Goal: Task Accomplishment & Management: Manage account settings

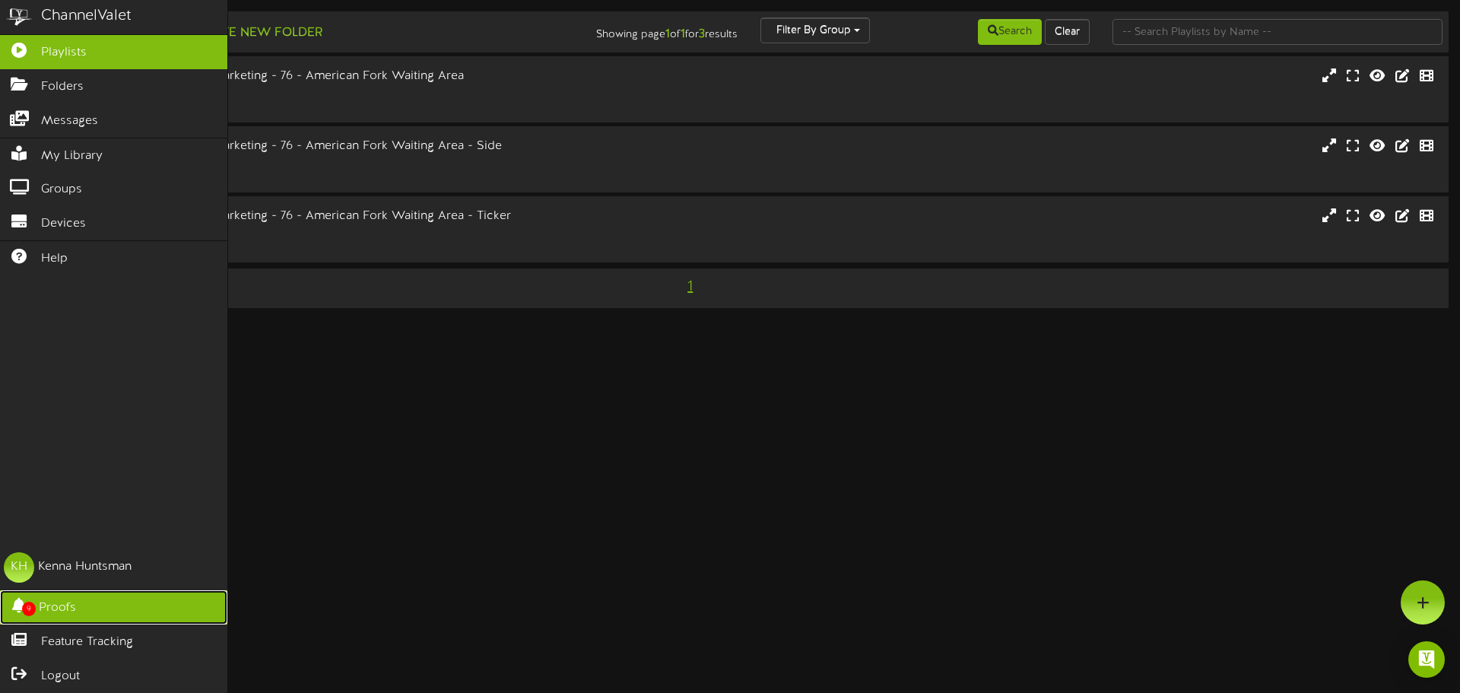
click at [58, 603] on span "Proofs" at bounding box center [57, 607] width 37 height 17
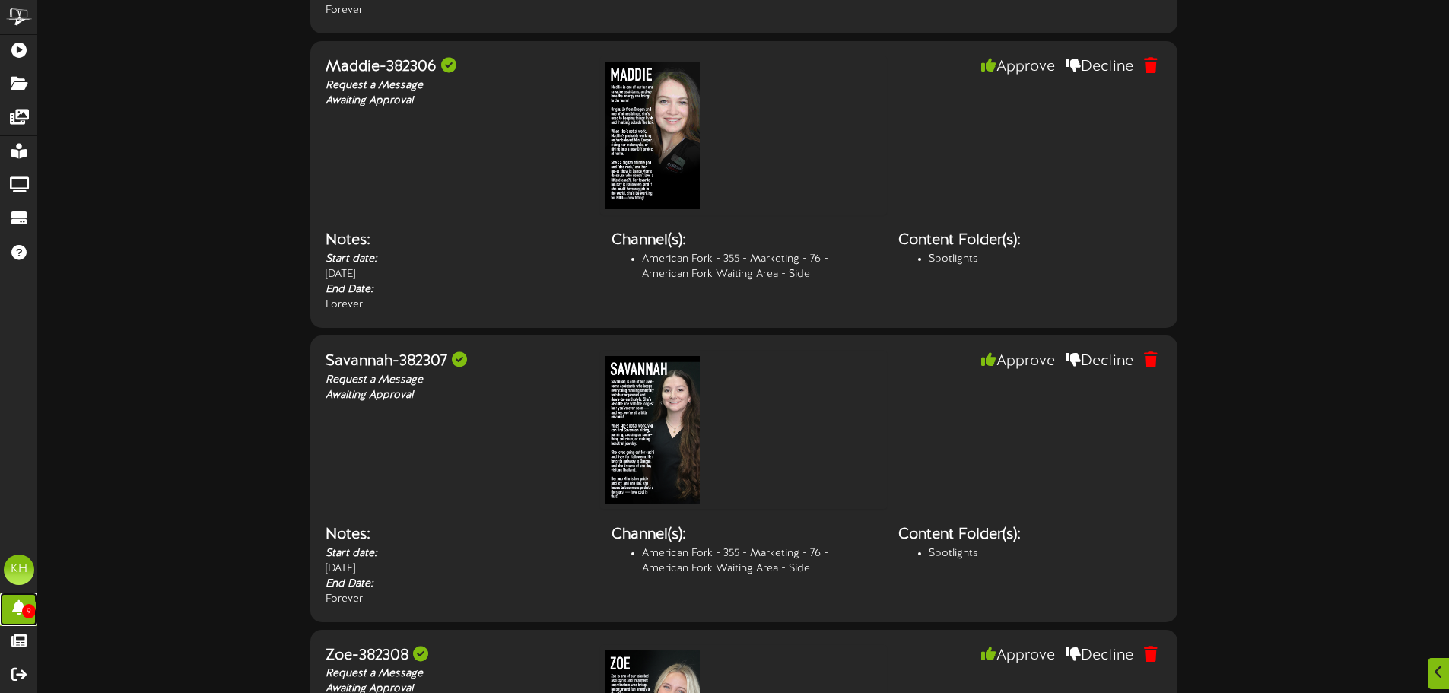
scroll to position [1976, 0]
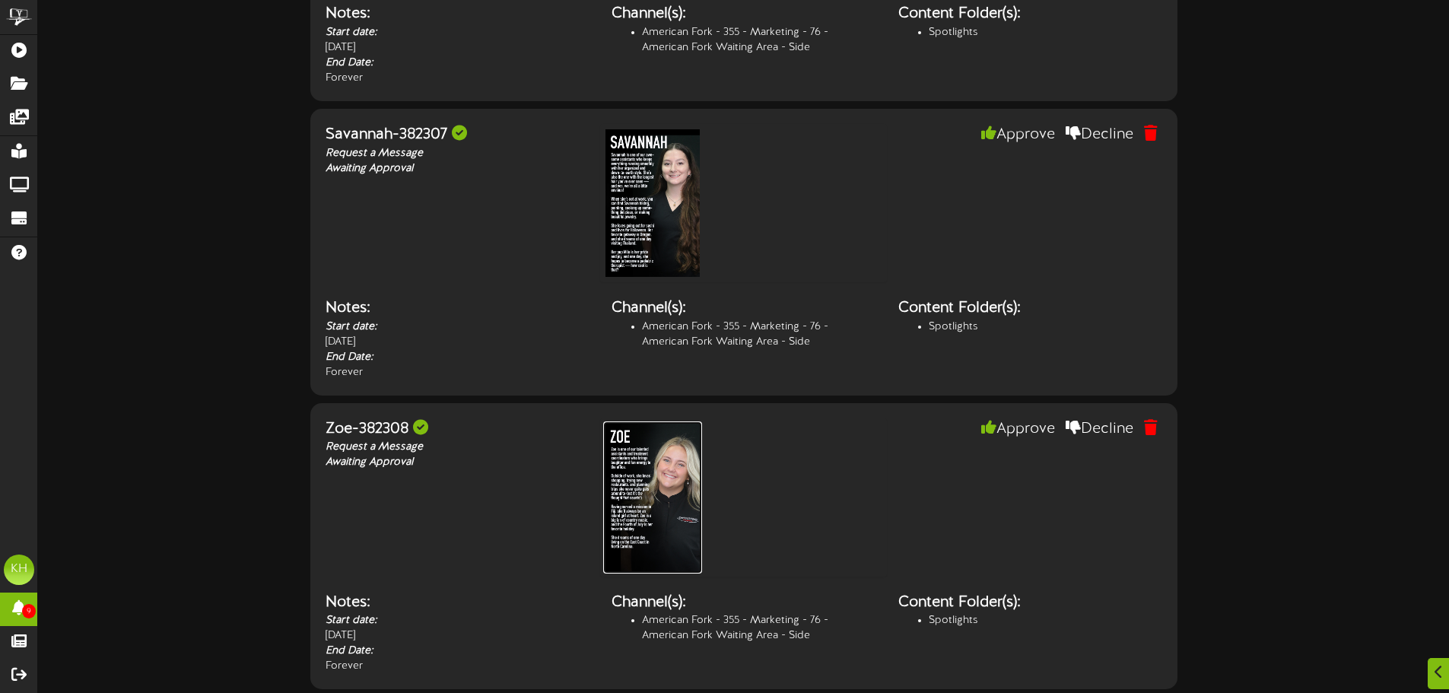
click at [669, 490] on img at bounding box center [652, 497] width 99 height 152
click at [669, 227] on img at bounding box center [652, 203] width 99 height 152
click at [1089, 137] on button "Decline" at bounding box center [1100, 135] width 91 height 26
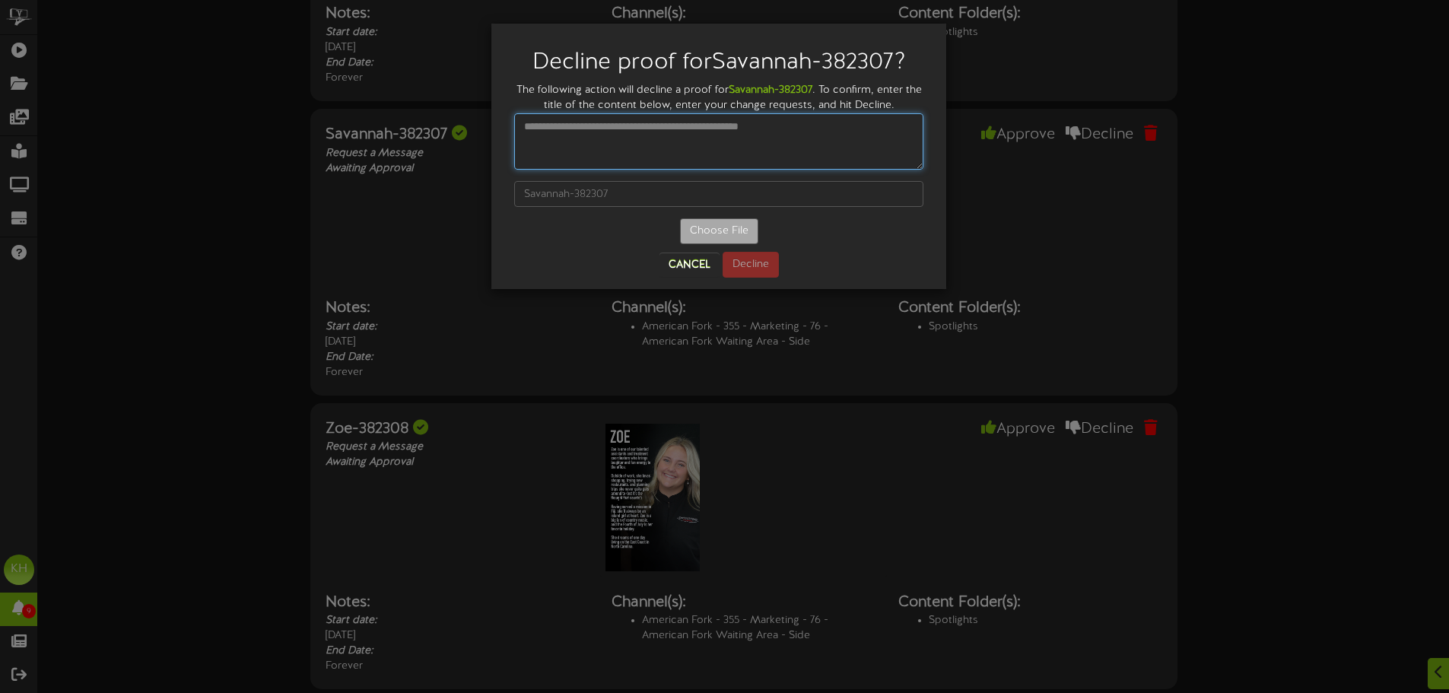
click at [764, 147] on textarea at bounding box center [718, 141] width 409 height 56
type textarea "*"
click at [598, 131] on textarea "**********" at bounding box center [718, 141] width 409 height 56
click at [760, 129] on textarea "**********" at bounding box center [718, 141] width 409 height 56
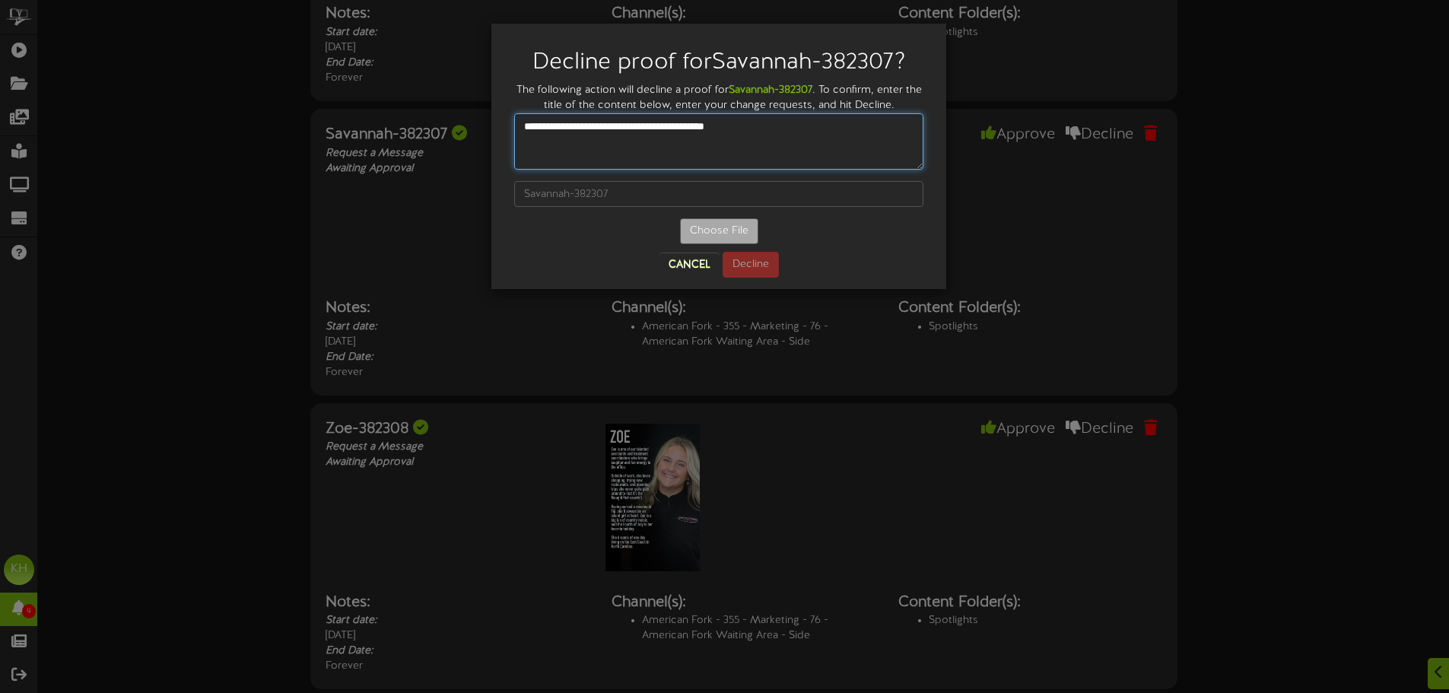
click at [669, 129] on textarea "**********" at bounding box center [718, 141] width 409 height 56
click at [596, 129] on textarea "**********" at bounding box center [718, 141] width 409 height 56
type textarea "**********"
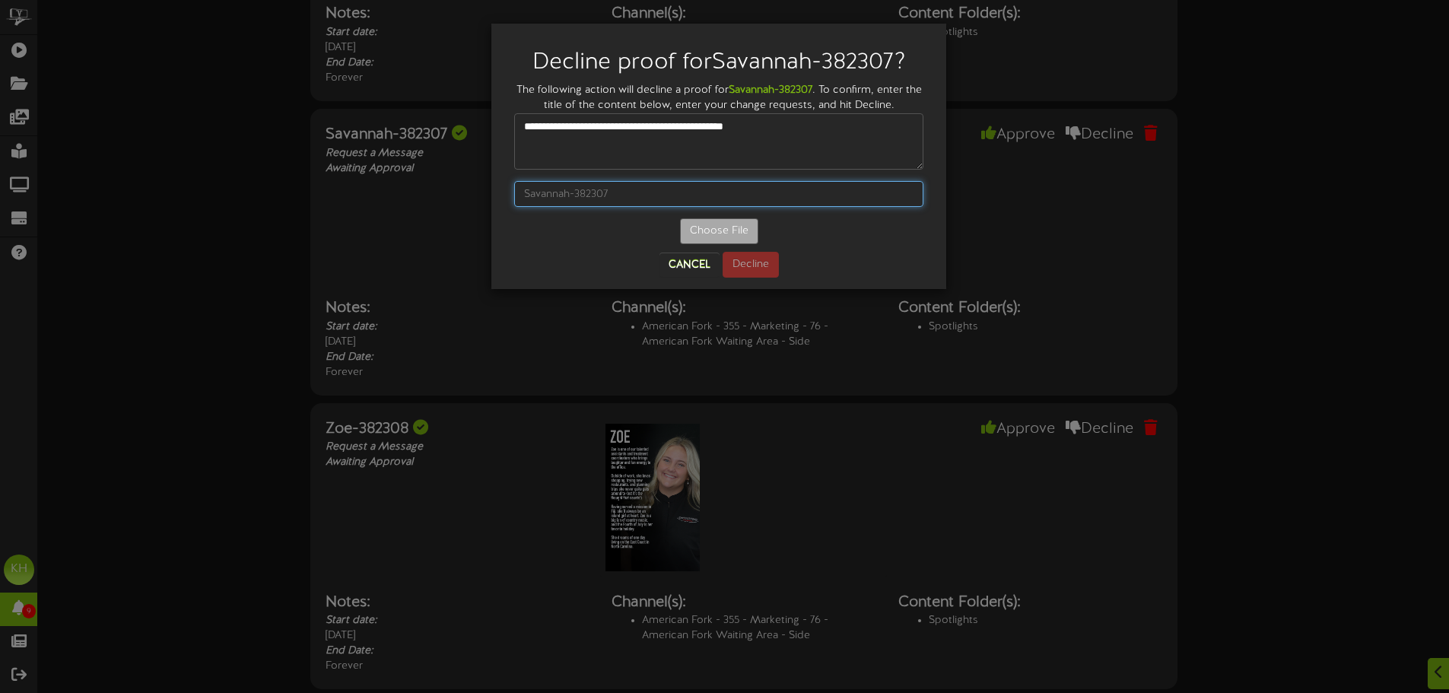
click at [761, 198] on input "text" at bounding box center [718, 194] width 409 height 26
type input "Savannah-382307"
click at [753, 268] on button "Decline" at bounding box center [751, 265] width 56 height 26
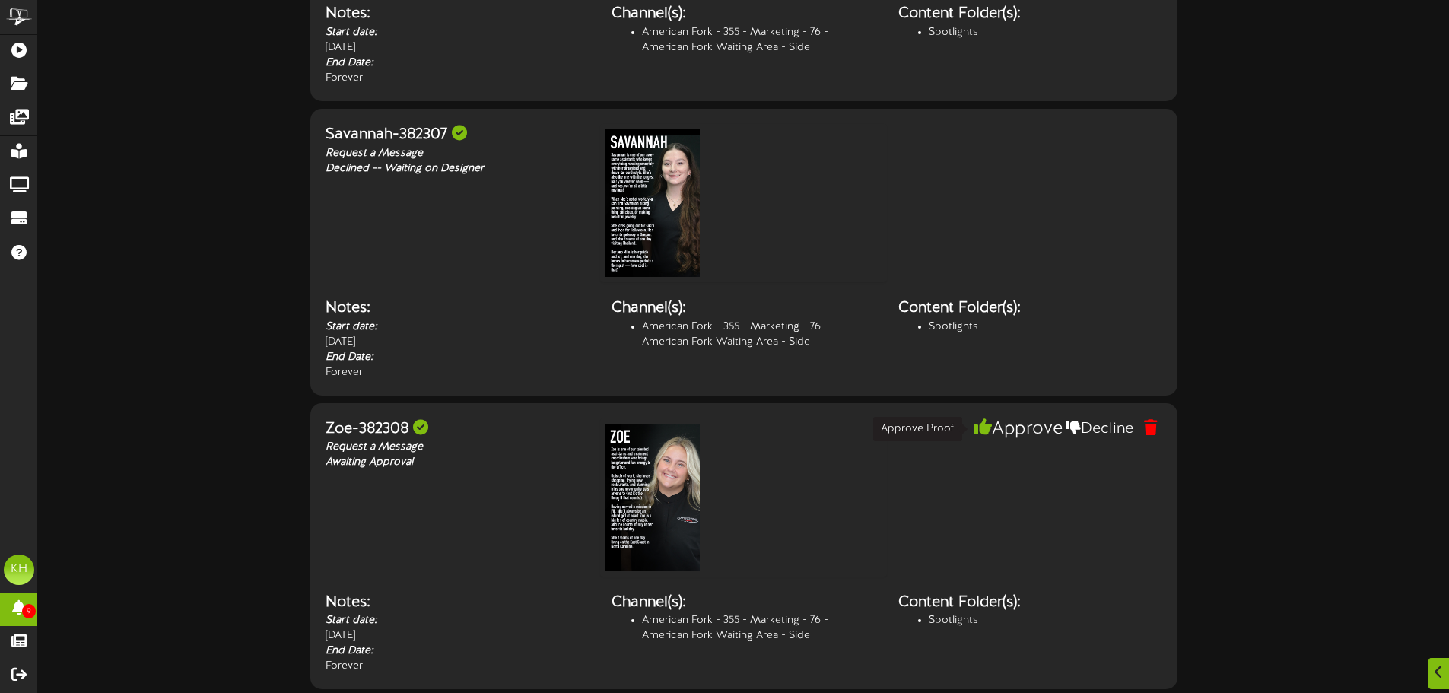
click at [1000, 430] on button "Approve" at bounding box center [1018, 429] width 97 height 26
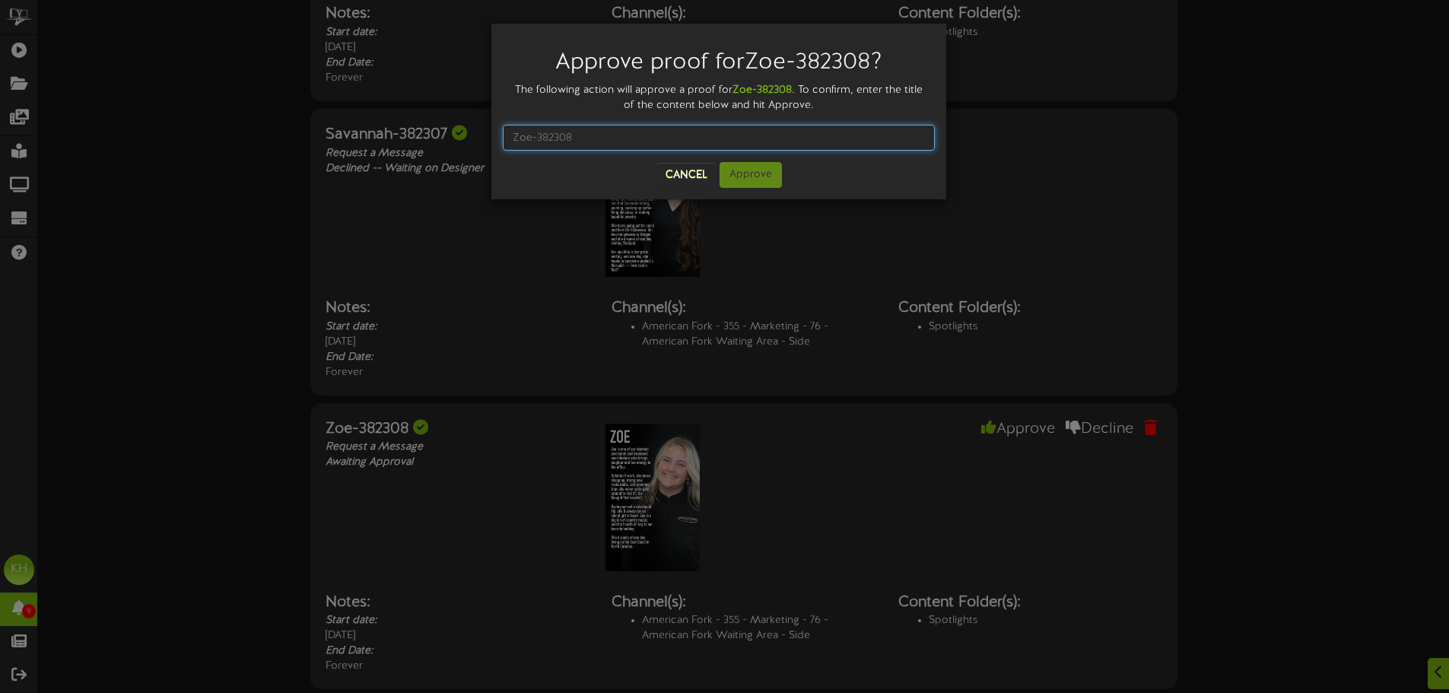
click at [619, 141] on input "text" at bounding box center [719, 138] width 432 height 26
type input "Zoe-382308"
click at [739, 171] on button "Approve" at bounding box center [751, 175] width 62 height 26
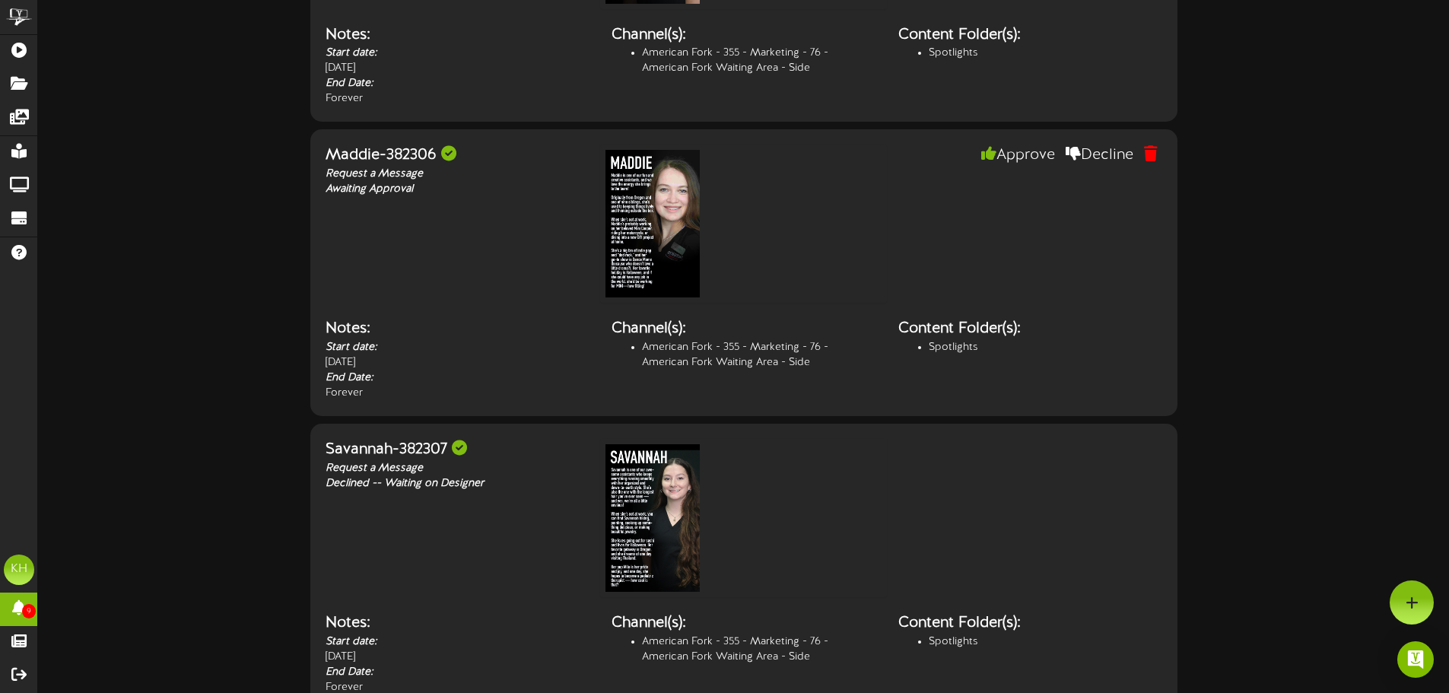
scroll to position [1596, 0]
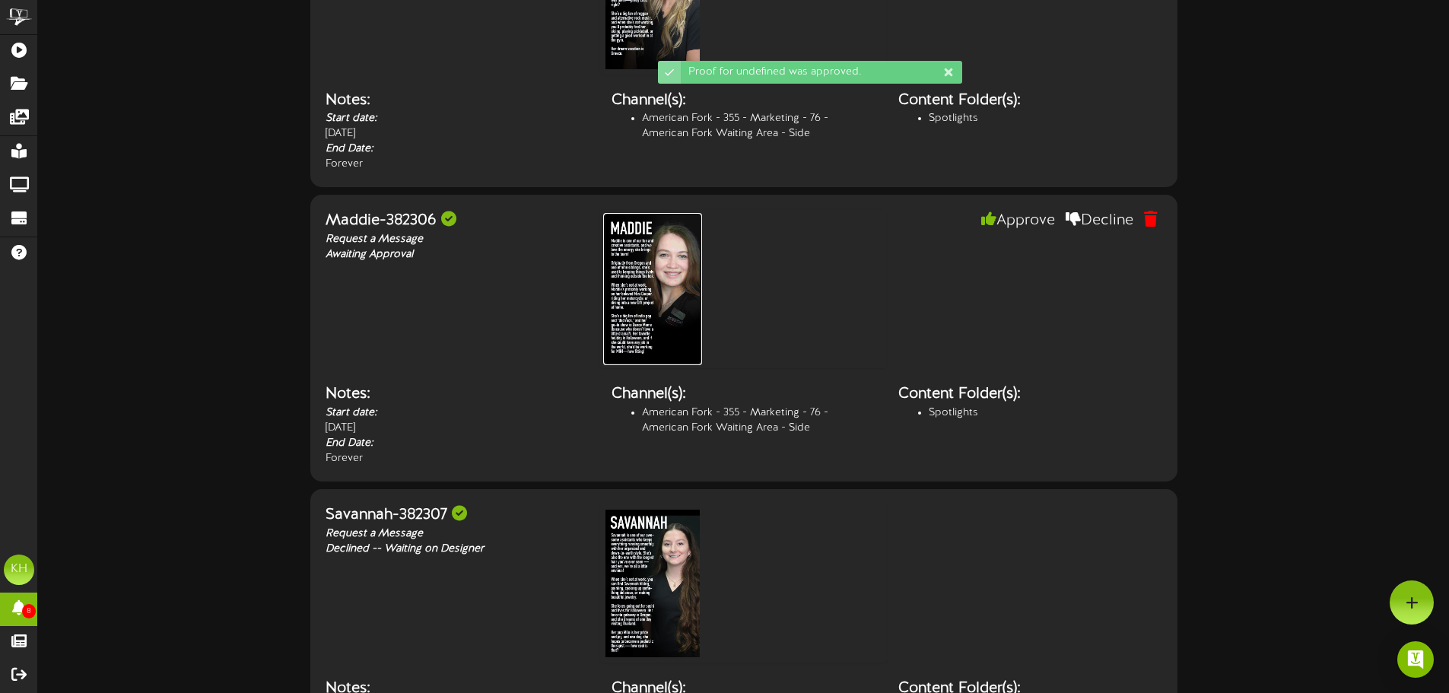
click at [659, 307] on img at bounding box center [652, 289] width 99 height 152
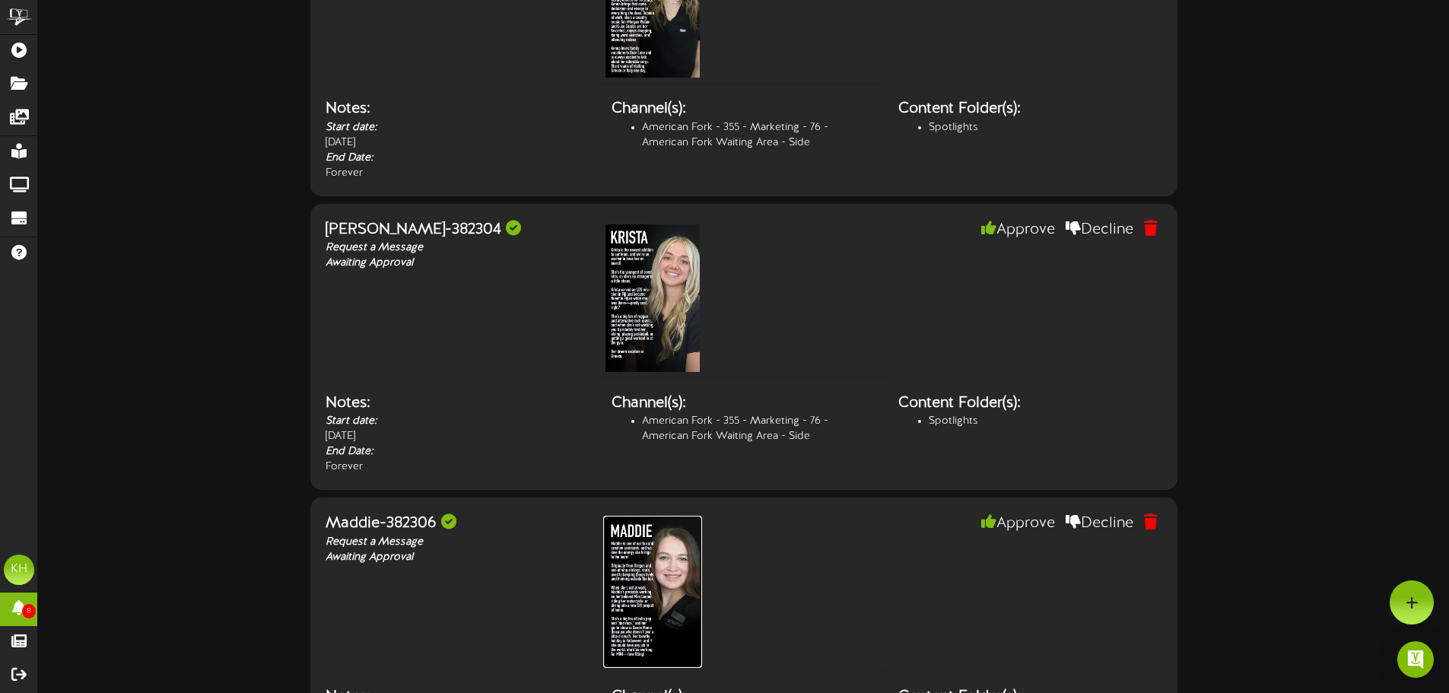
scroll to position [1292, 0]
click at [658, 288] on img at bounding box center [652, 300] width 99 height 152
click at [1104, 225] on button "Decline" at bounding box center [1100, 231] width 91 height 26
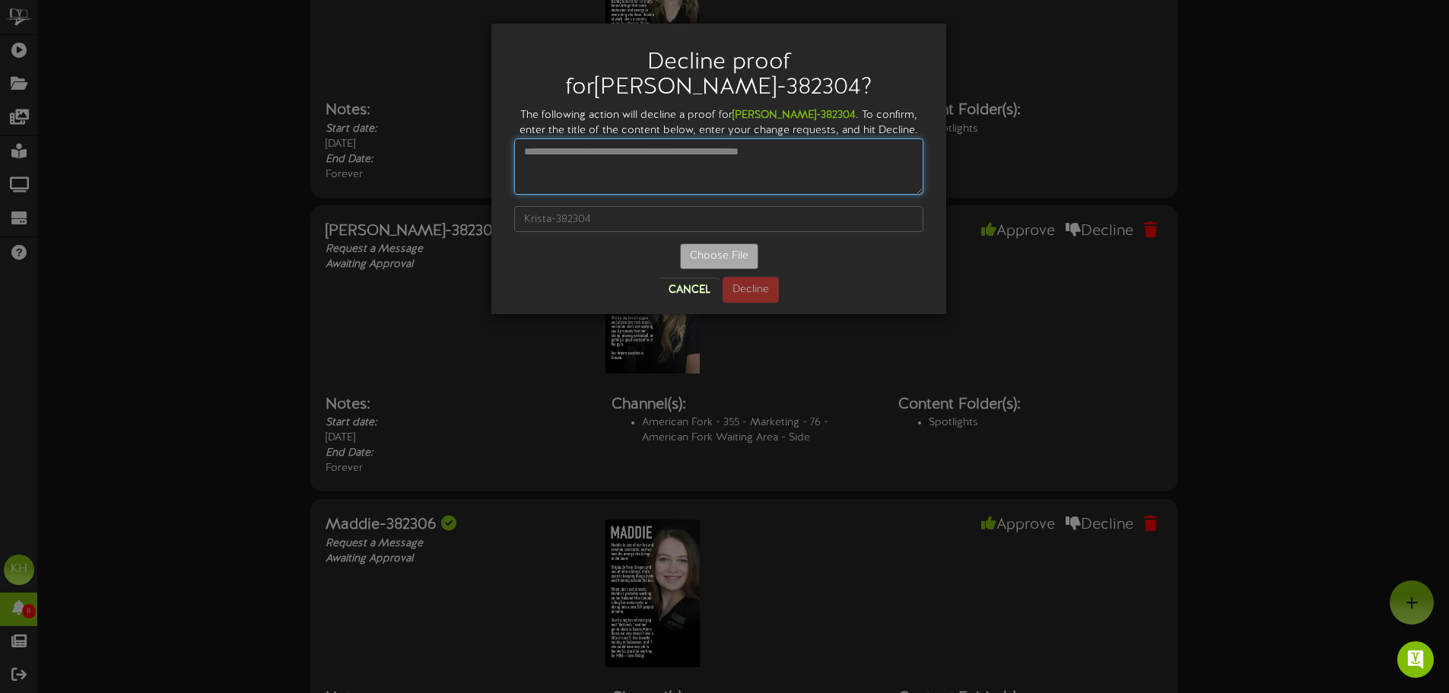
click at [679, 139] on textarea at bounding box center [718, 166] width 409 height 56
type textarea "**********"
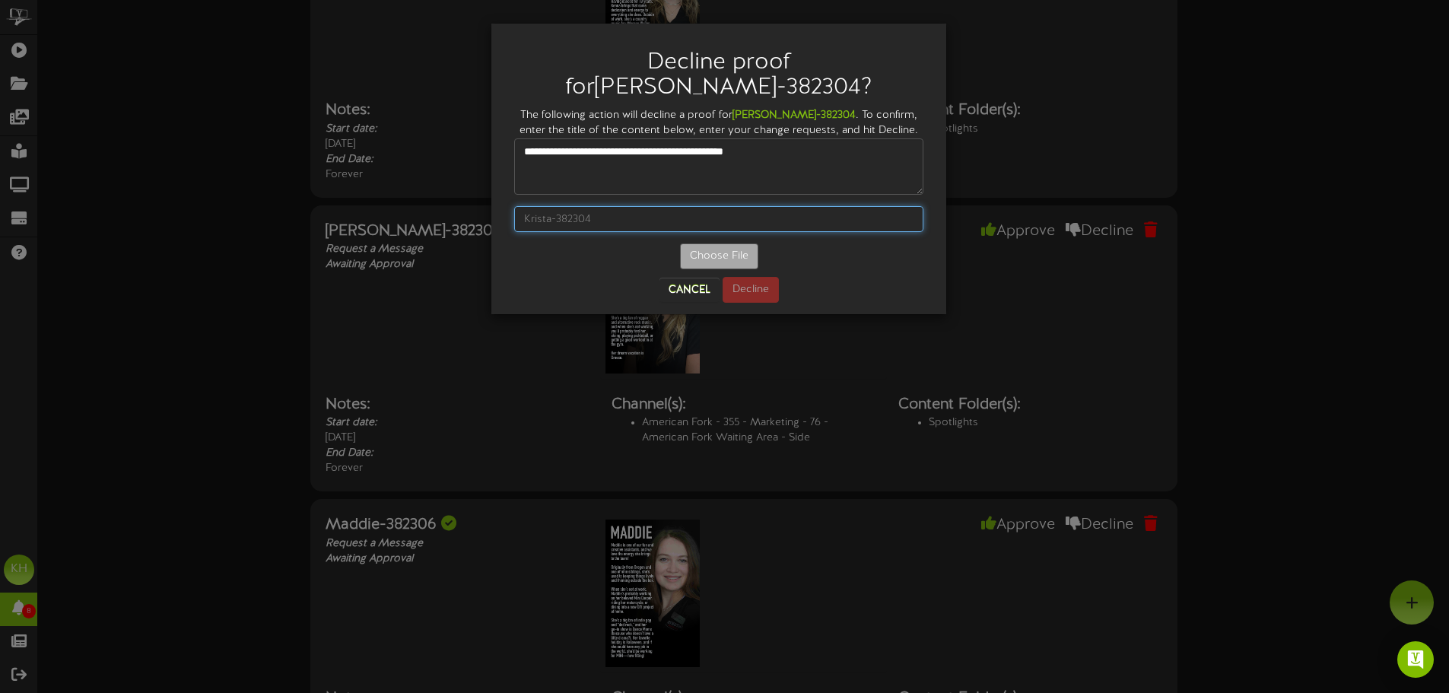
click at [624, 206] on input "text" at bounding box center [718, 219] width 409 height 26
type input "[PERSON_NAME]-382304"
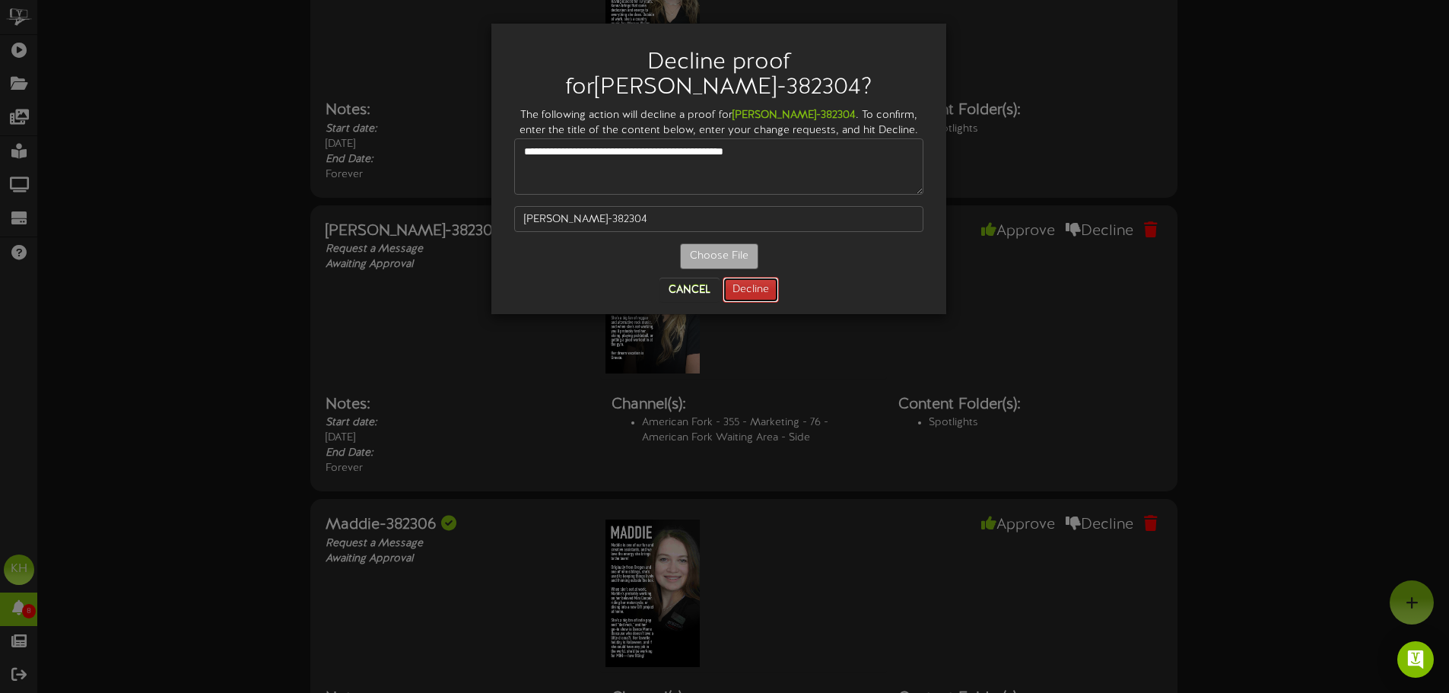
click at [756, 277] on button "Decline" at bounding box center [751, 290] width 56 height 26
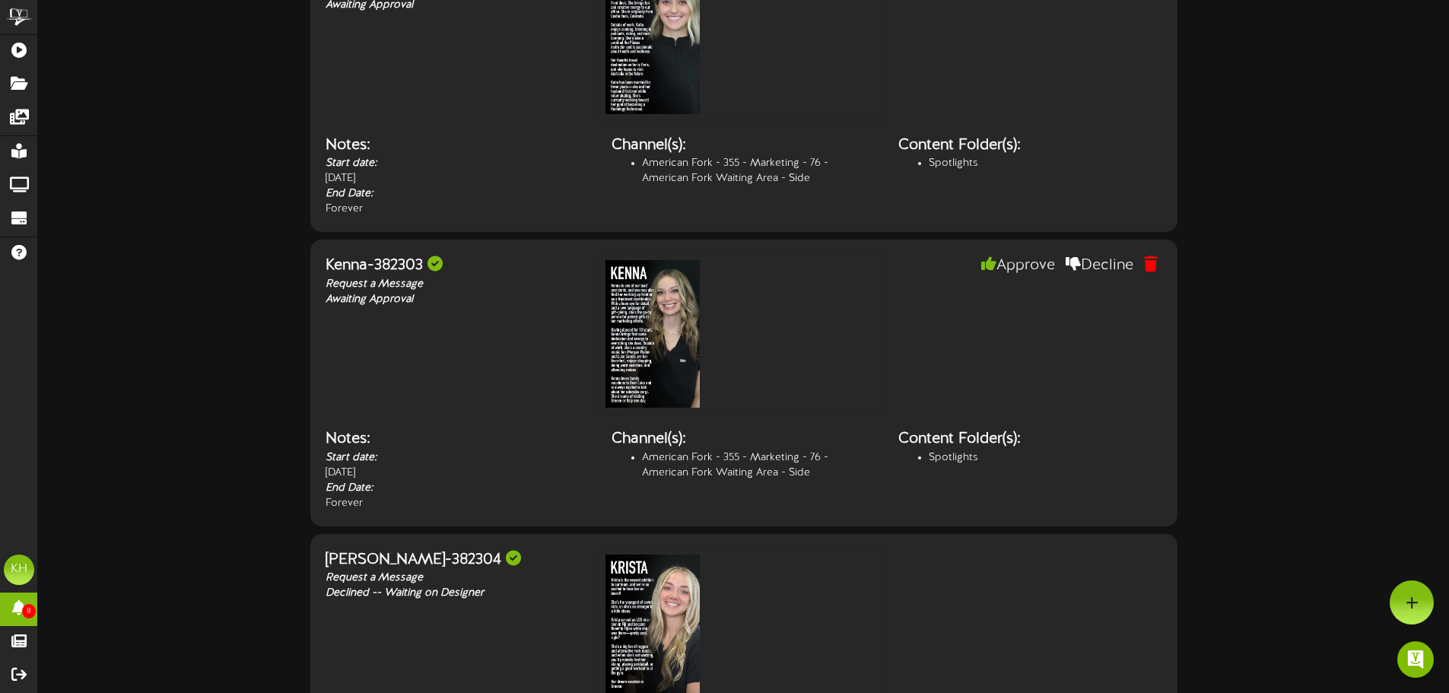
scroll to position [911, 0]
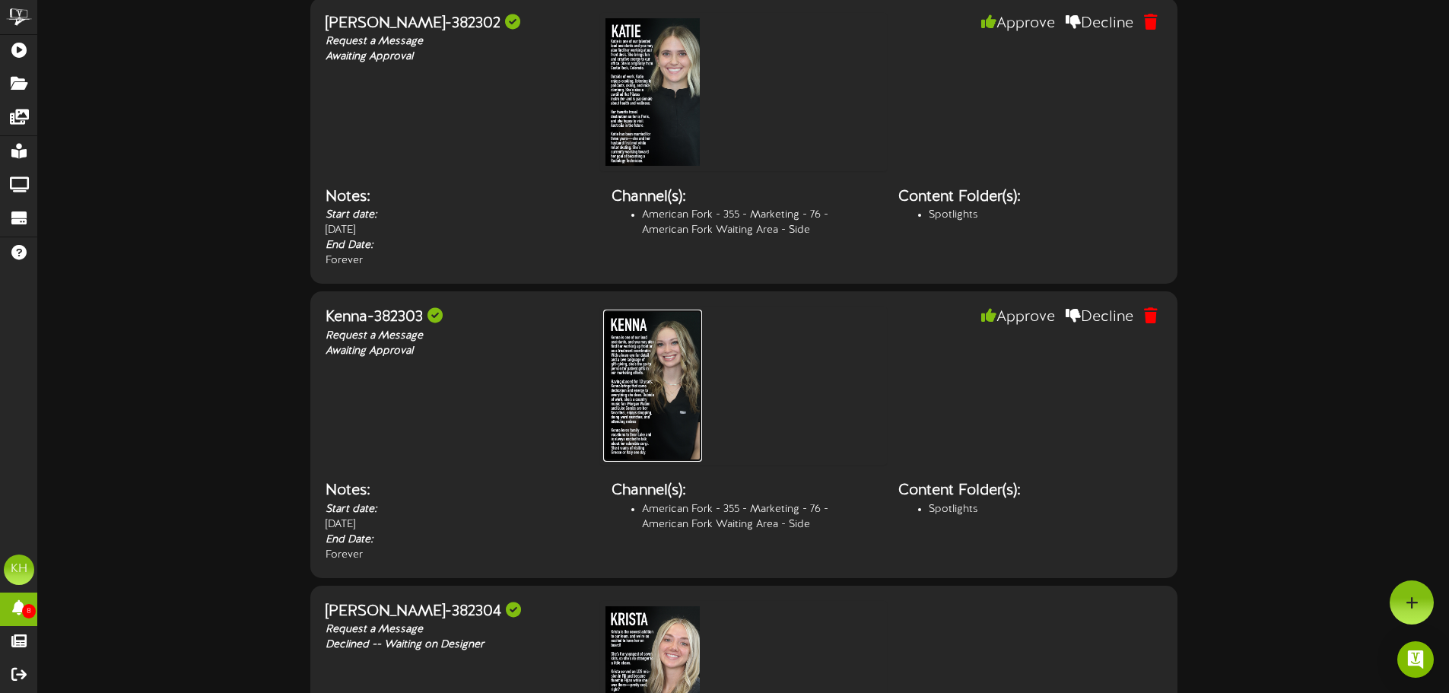
click at [664, 379] on img at bounding box center [652, 386] width 99 height 152
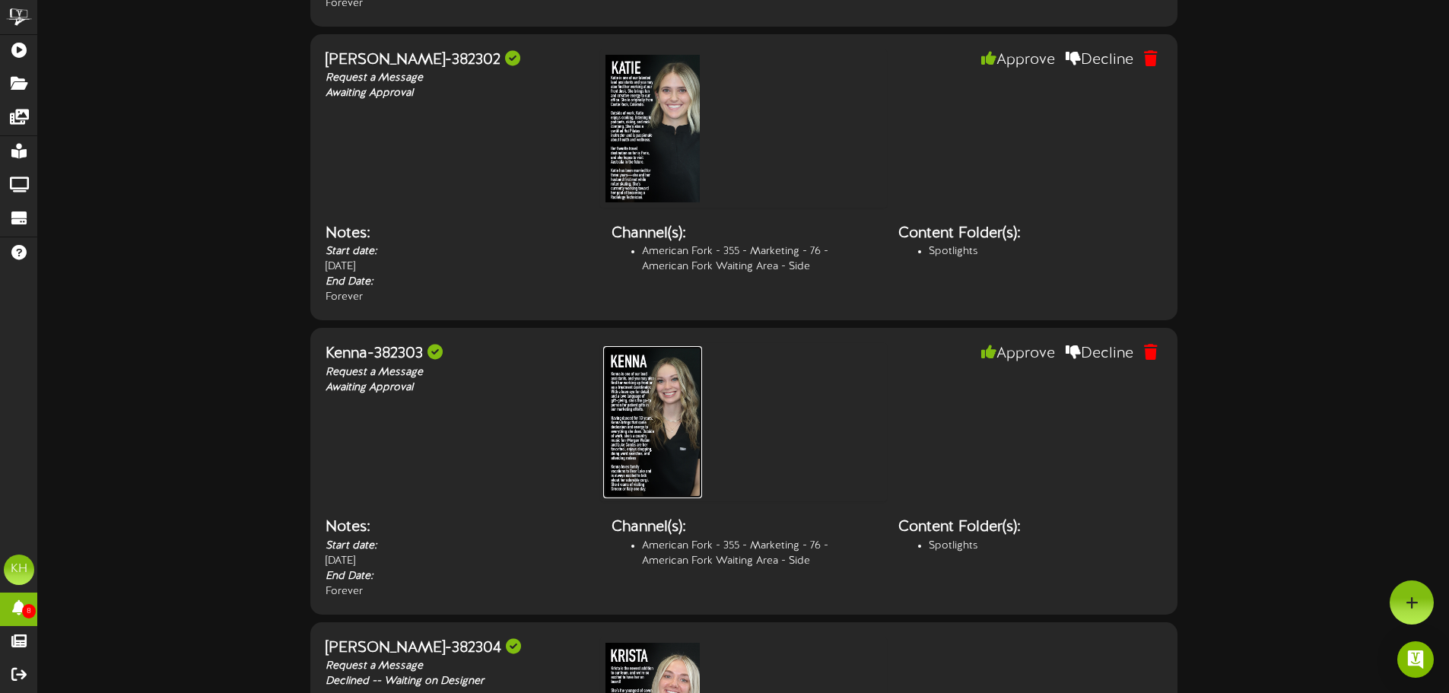
scroll to position [835, 0]
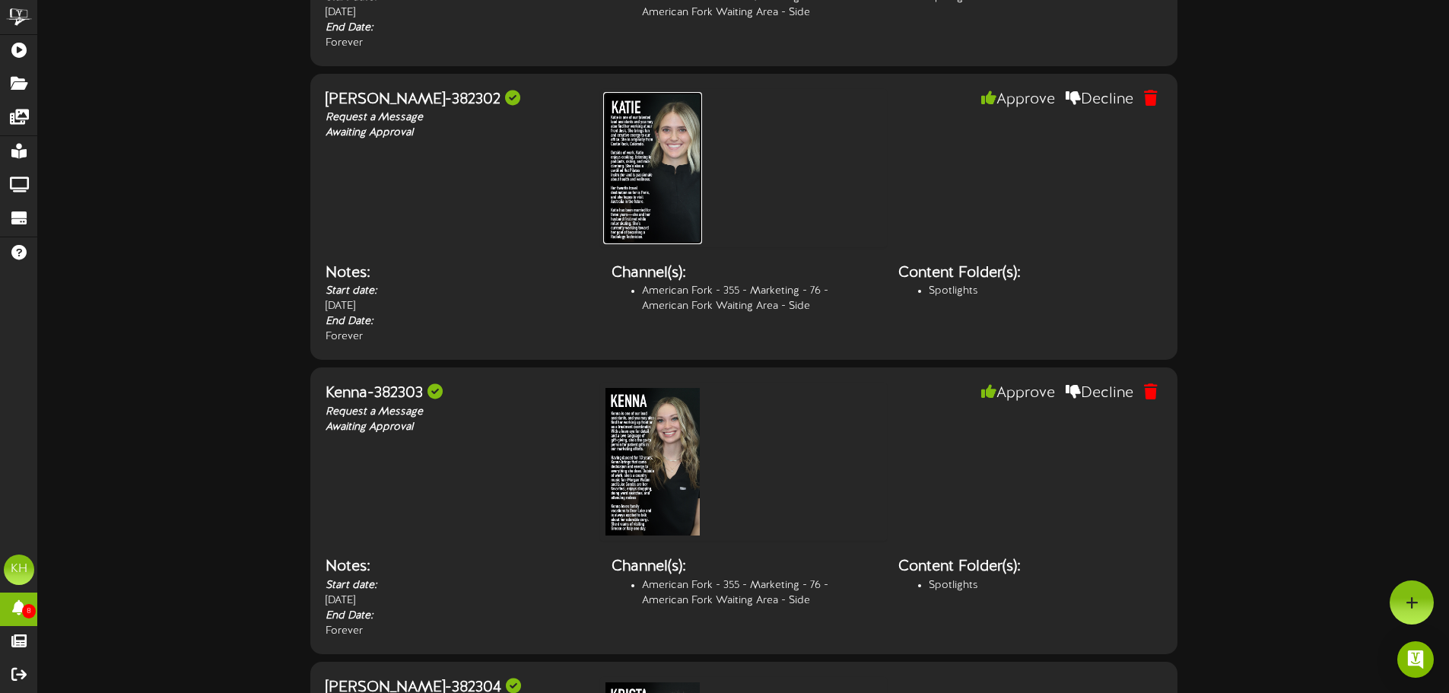
click at [670, 171] on img at bounding box center [652, 168] width 99 height 152
click at [1025, 106] on button "Approve" at bounding box center [1018, 100] width 97 height 26
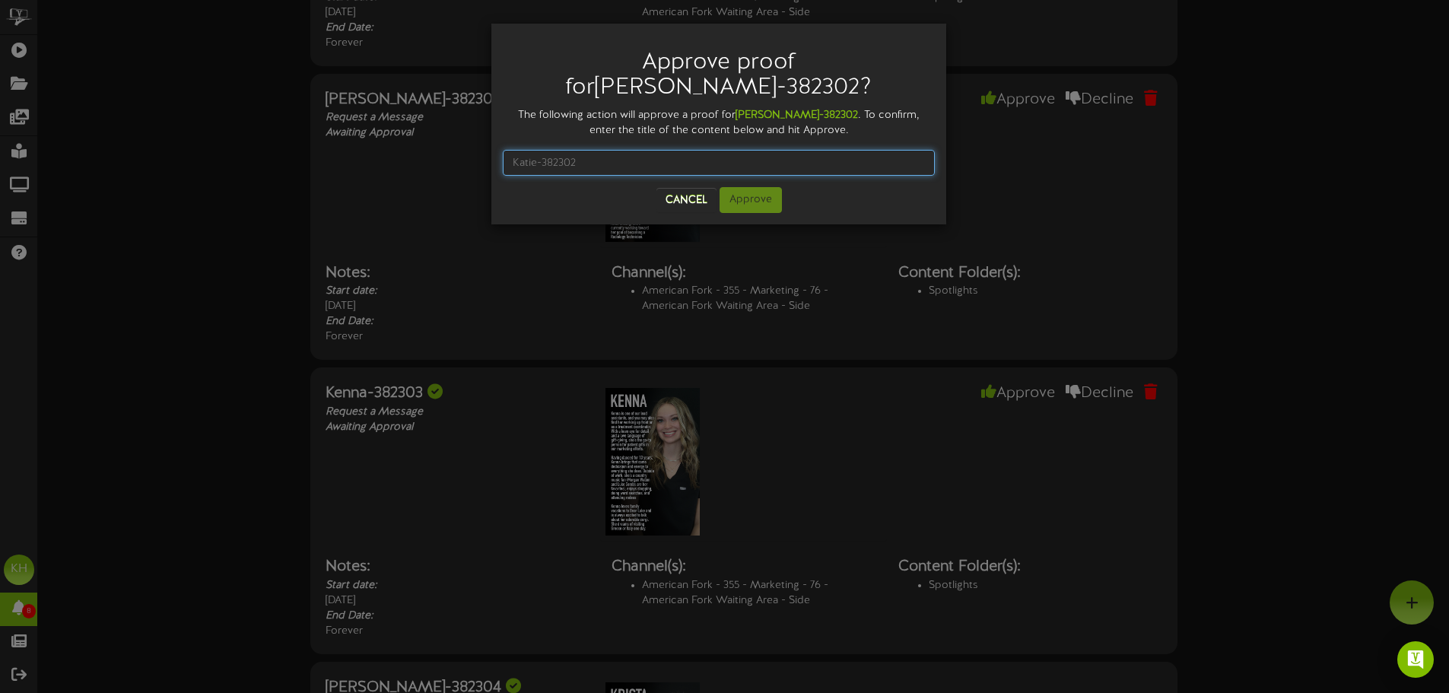
click at [602, 150] on input "text" at bounding box center [719, 163] width 432 height 26
type input "[PERSON_NAME]-382302"
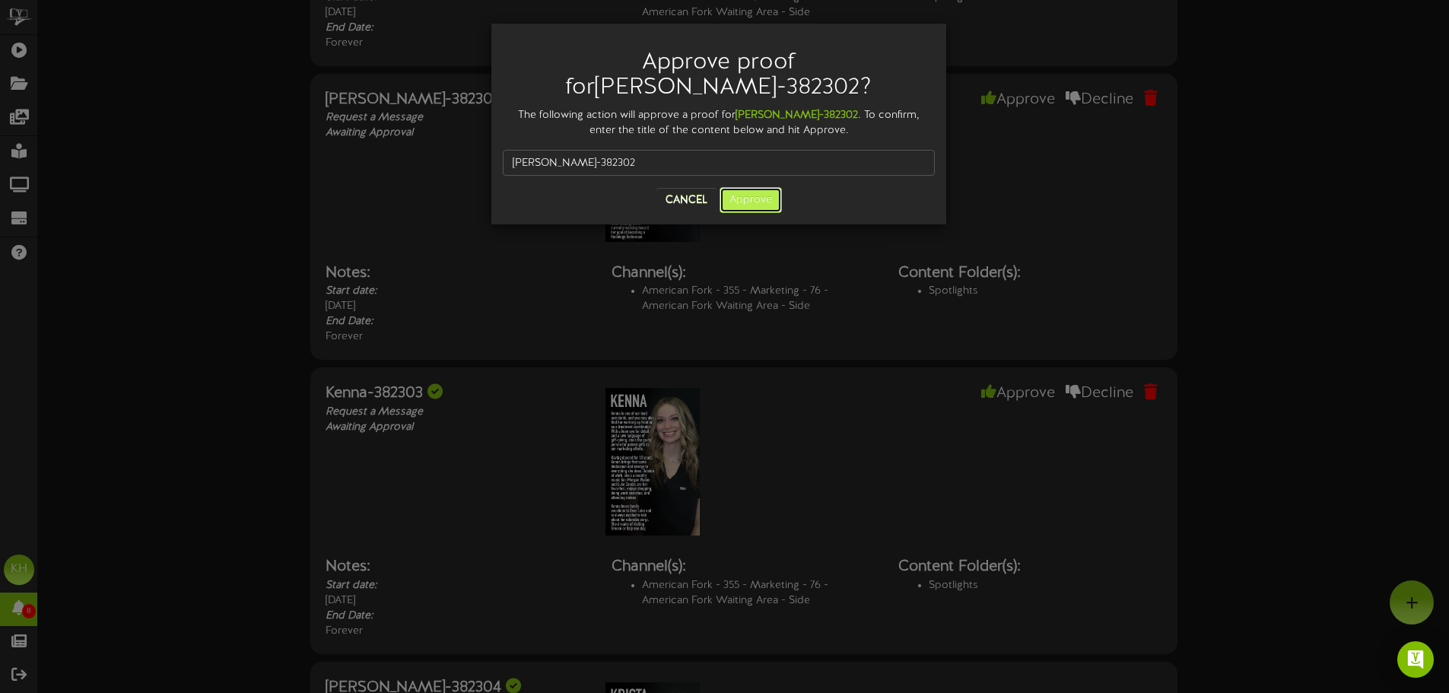
click at [750, 187] on button "Approve" at bounding box center [751, 200] width 62 height 26
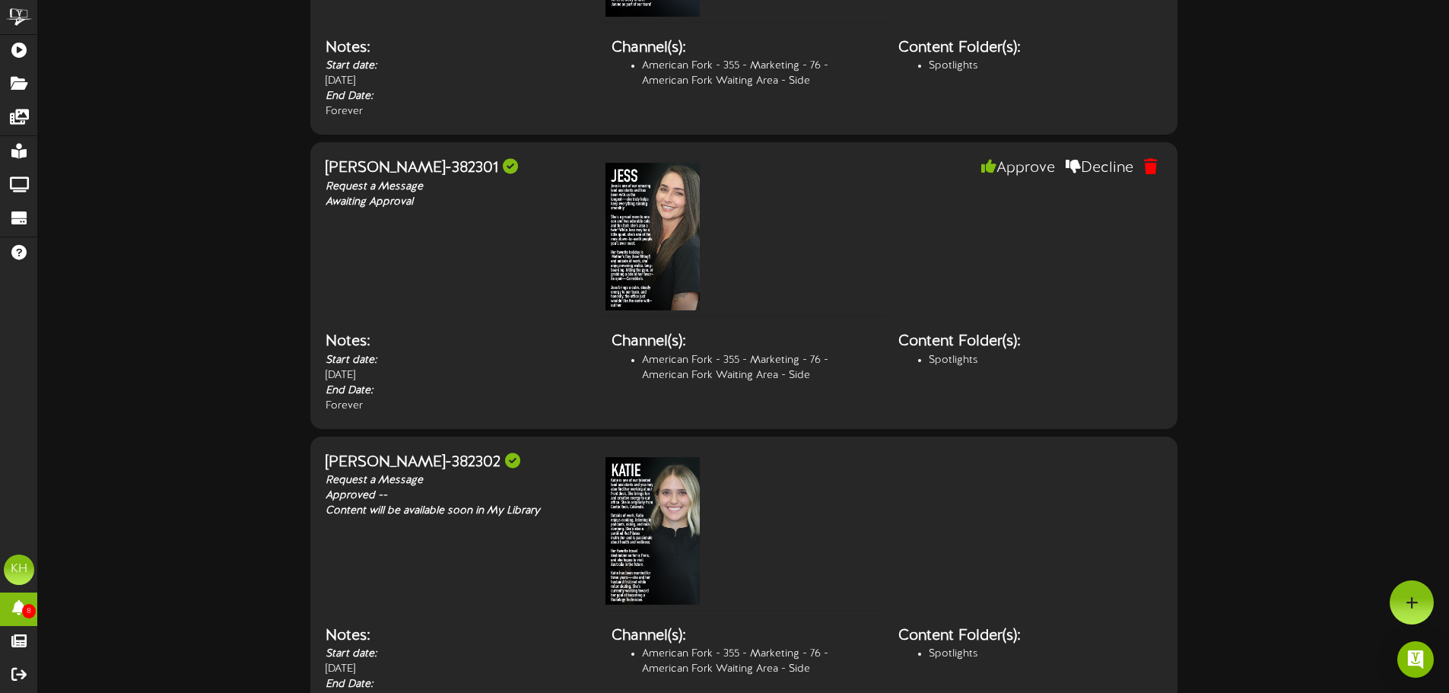
scroll to position [455, 0]
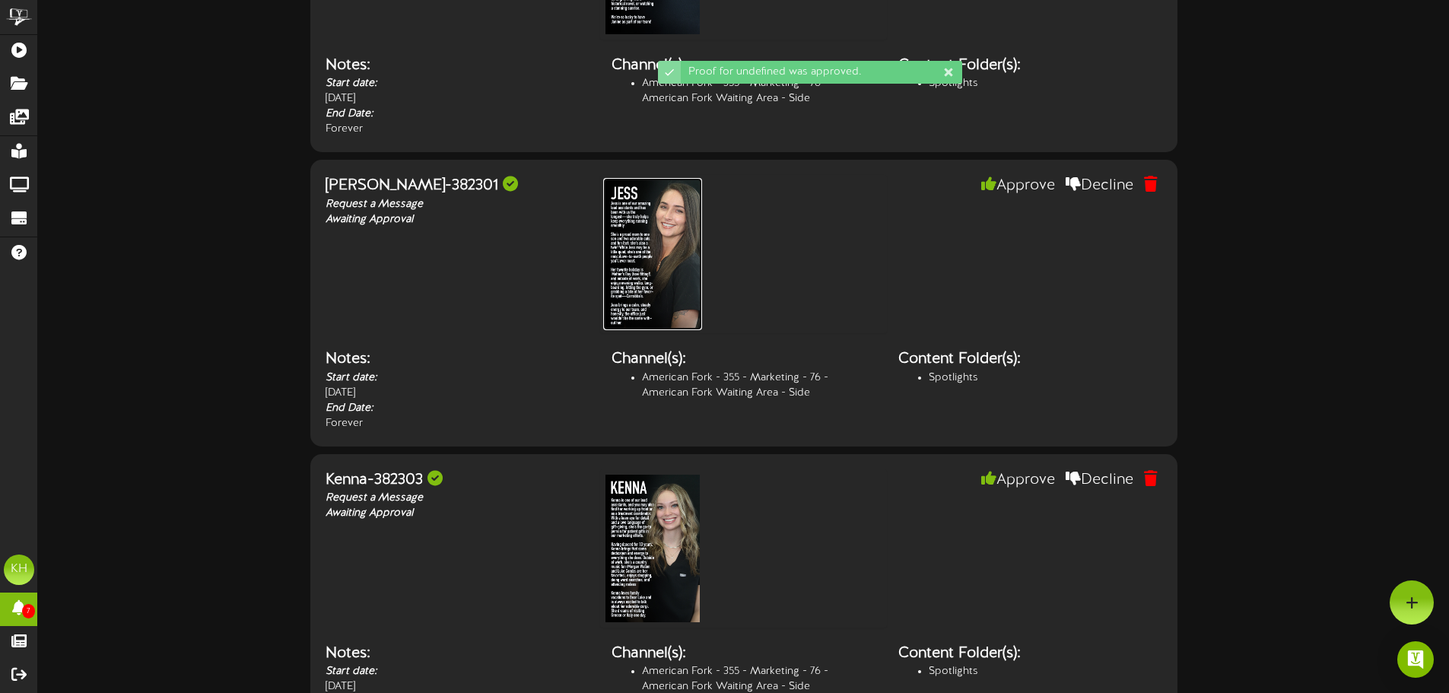
click at [645, 259] on img at bounding box center [652, 254] width 99 height 152
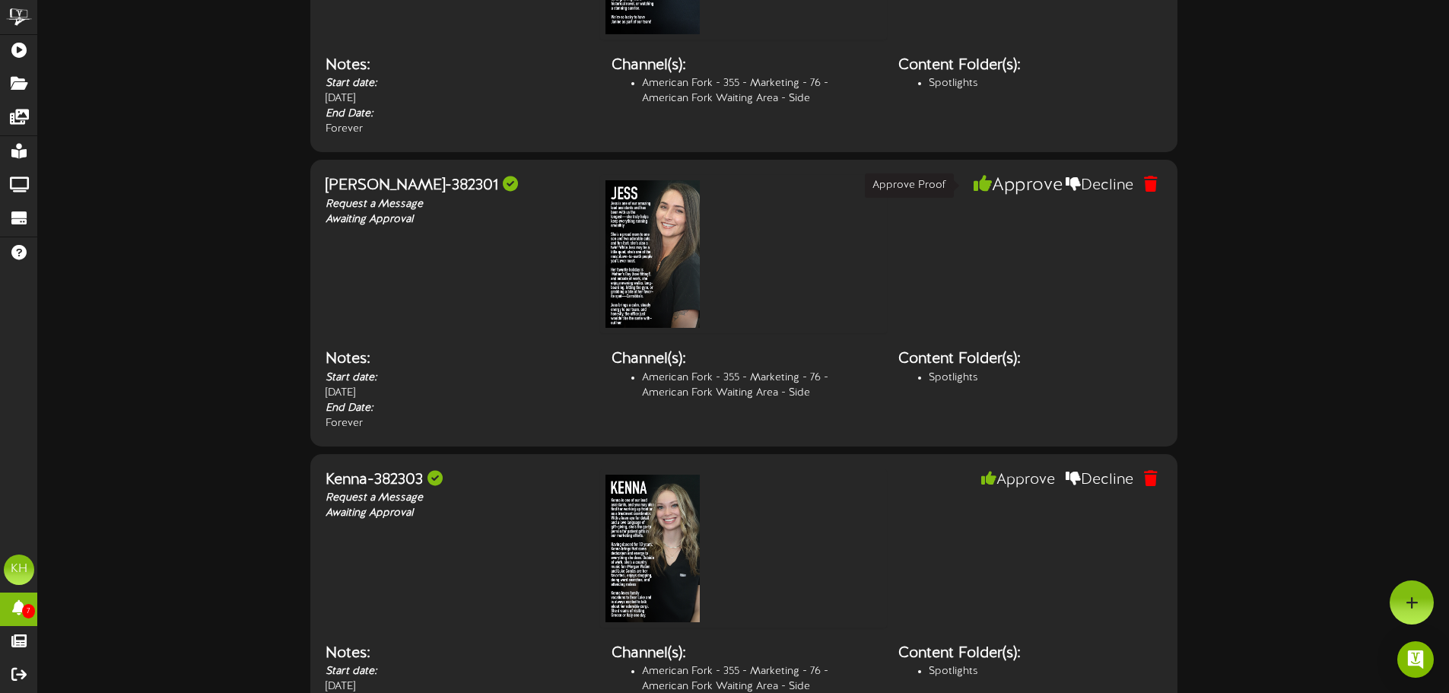
click at [1001, 189] on button "Approve" at bounding box center [1018, 186] width 97 height 26
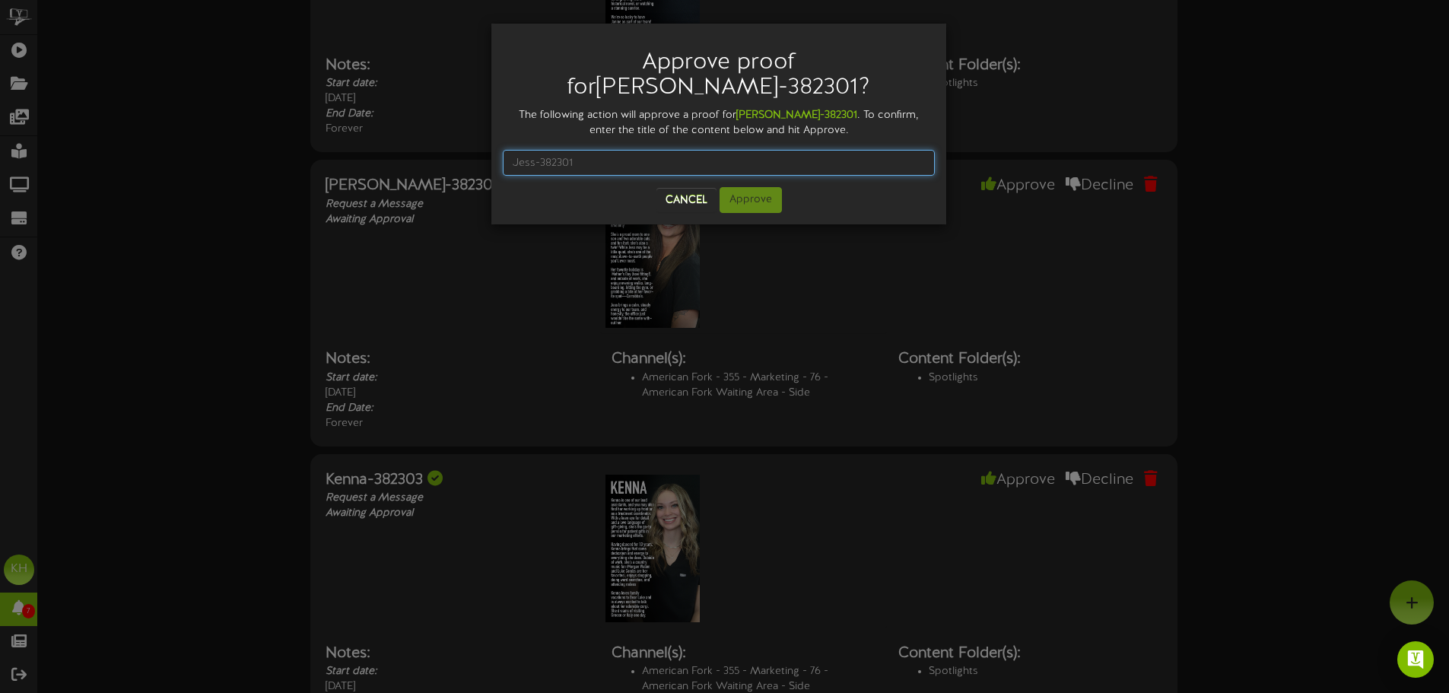
click at [640, 150] on input "text" at bounding box center [719, 163] width 432 height 26
type input "[PERSON_NAME]-382301"
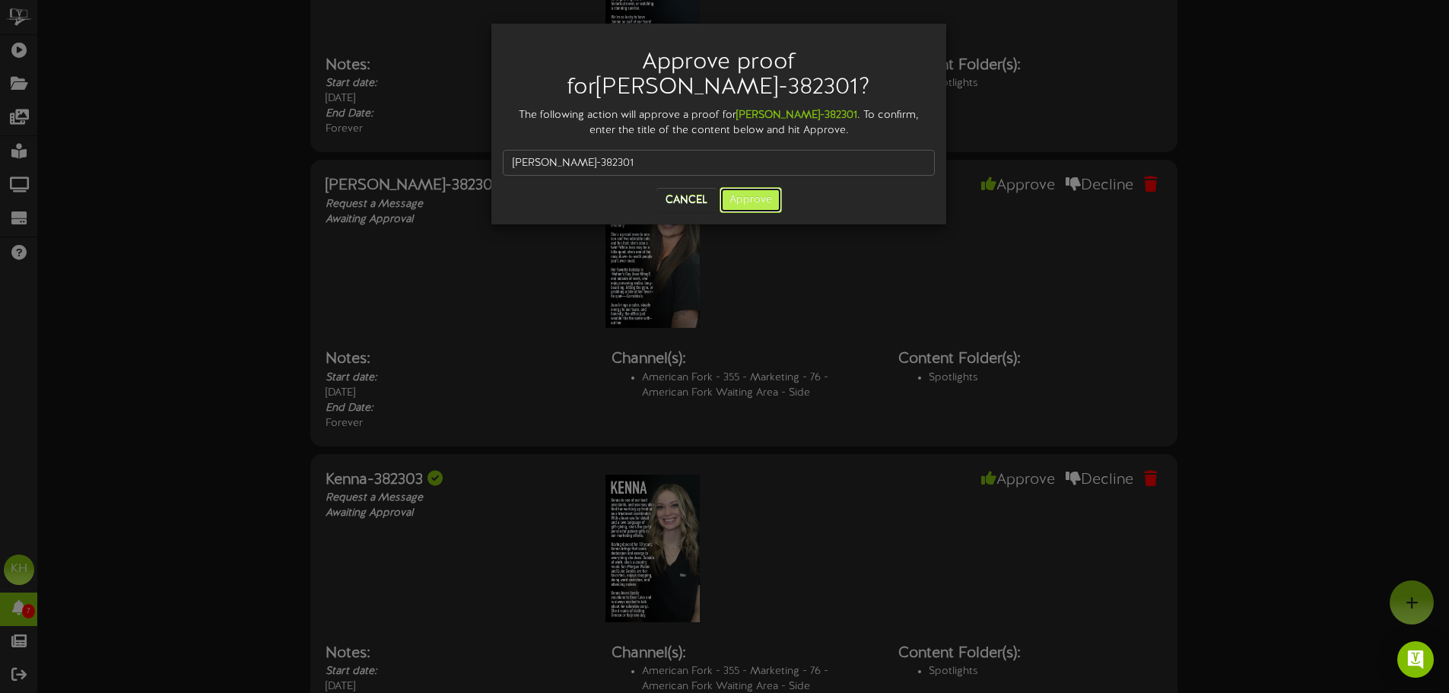
click at [742, 187] on button "Approve" at bounding box center [751, 200] width 62 height 26
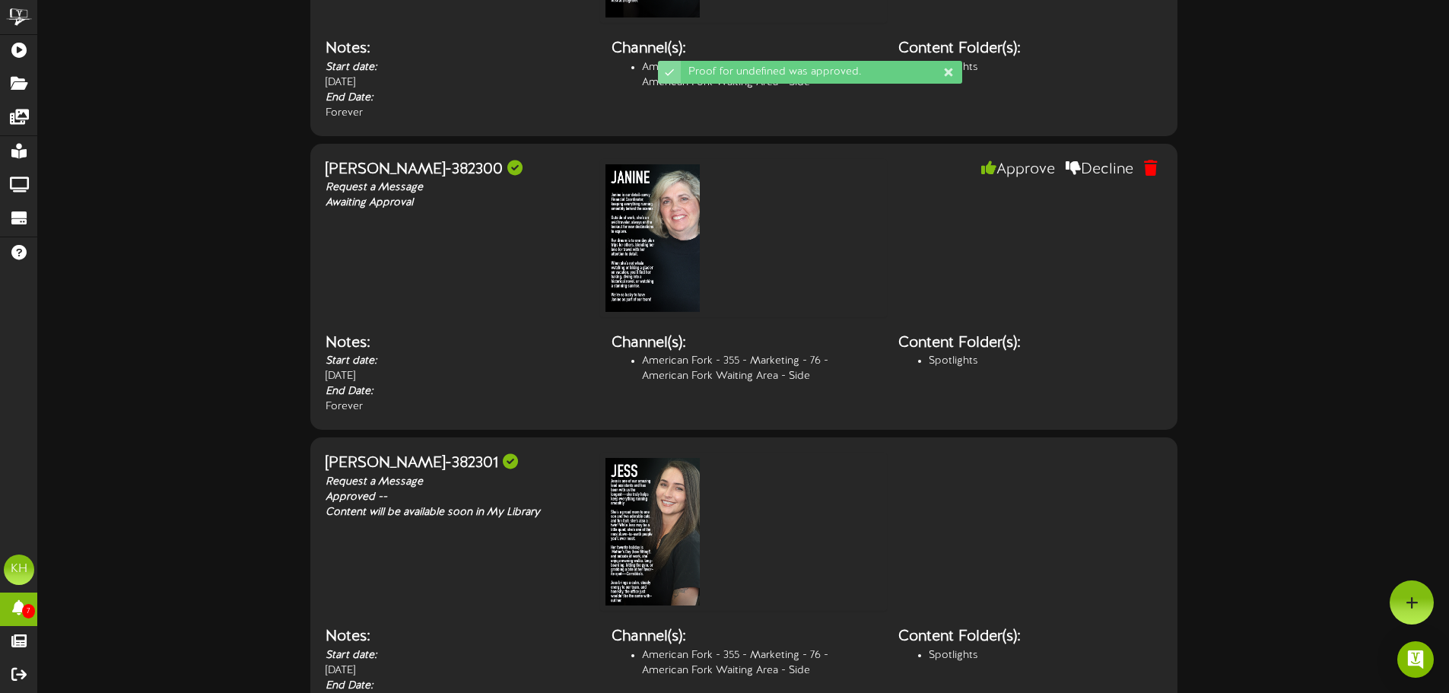
scroll to position [151, 0]
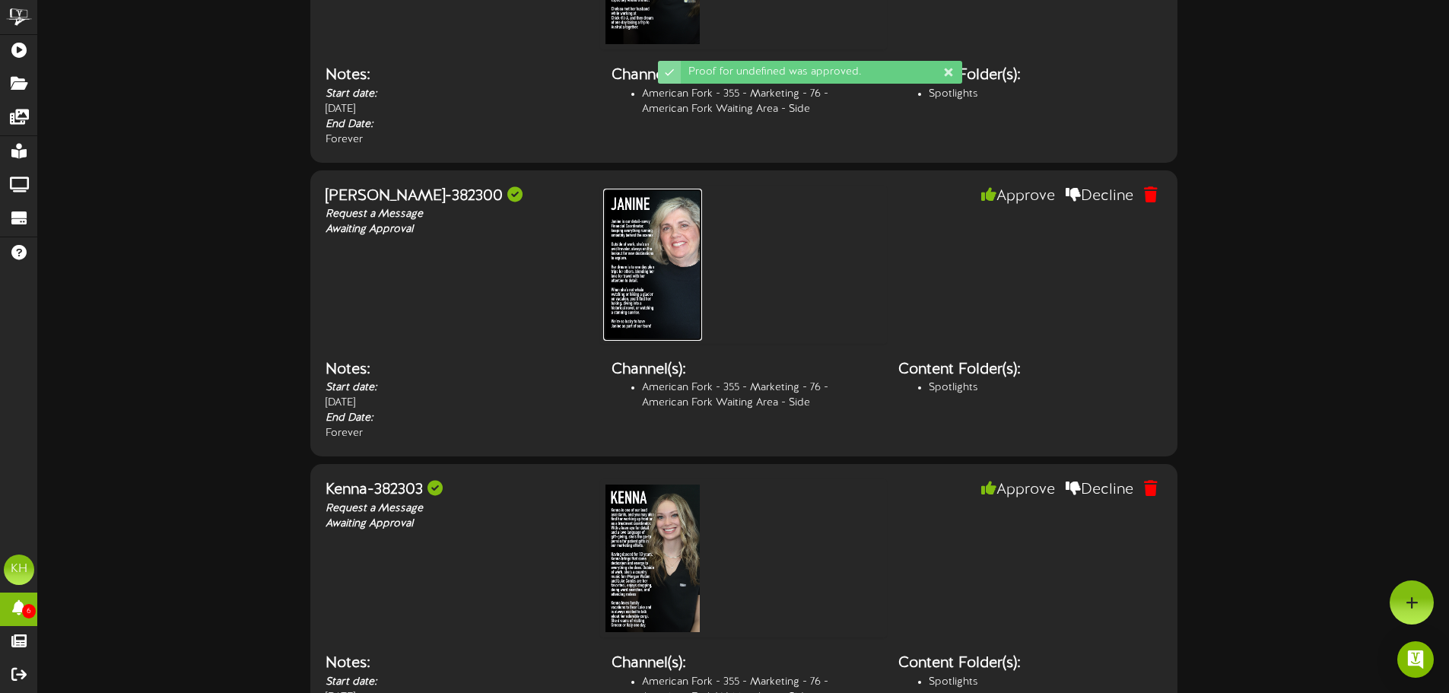
click at [672, 266] on img at bounding box center [652, 265] width 99 height 152
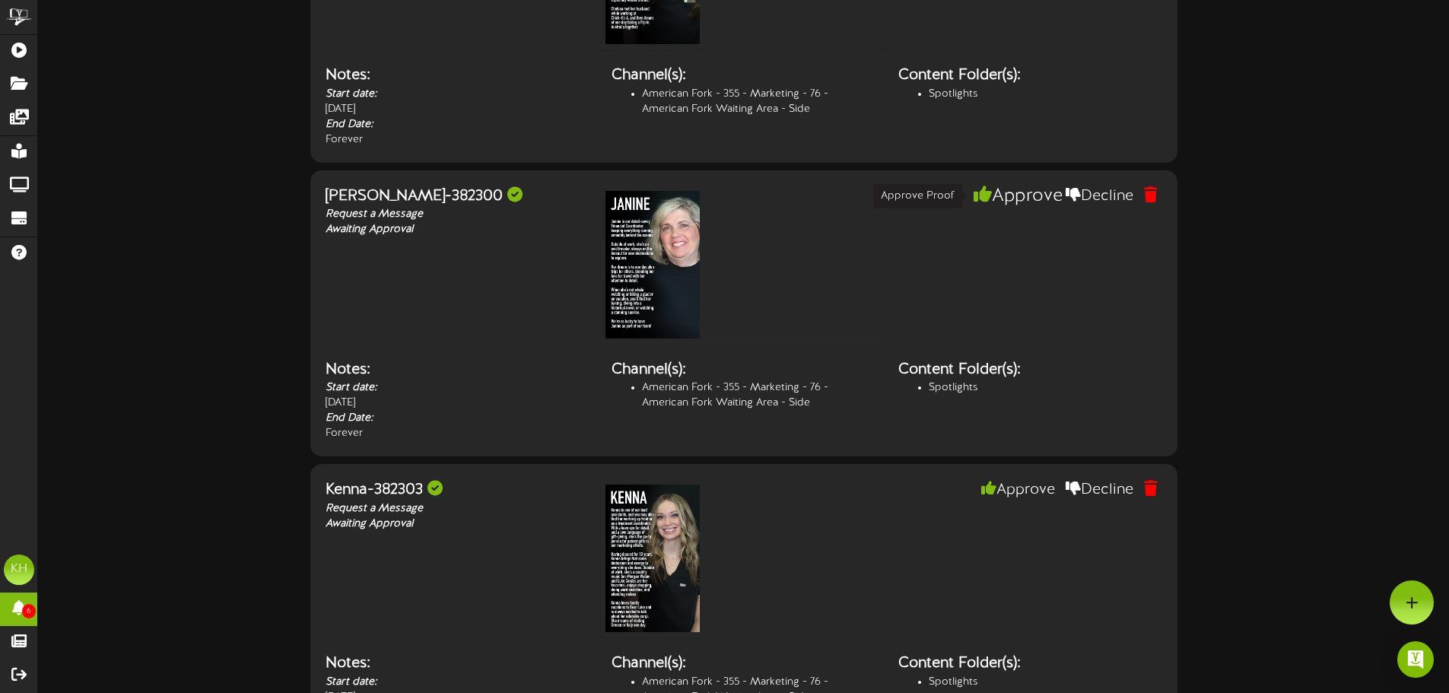
click at [1038, 195] on button "Approve" at bounding box center [1018, 196] width 97 height 26
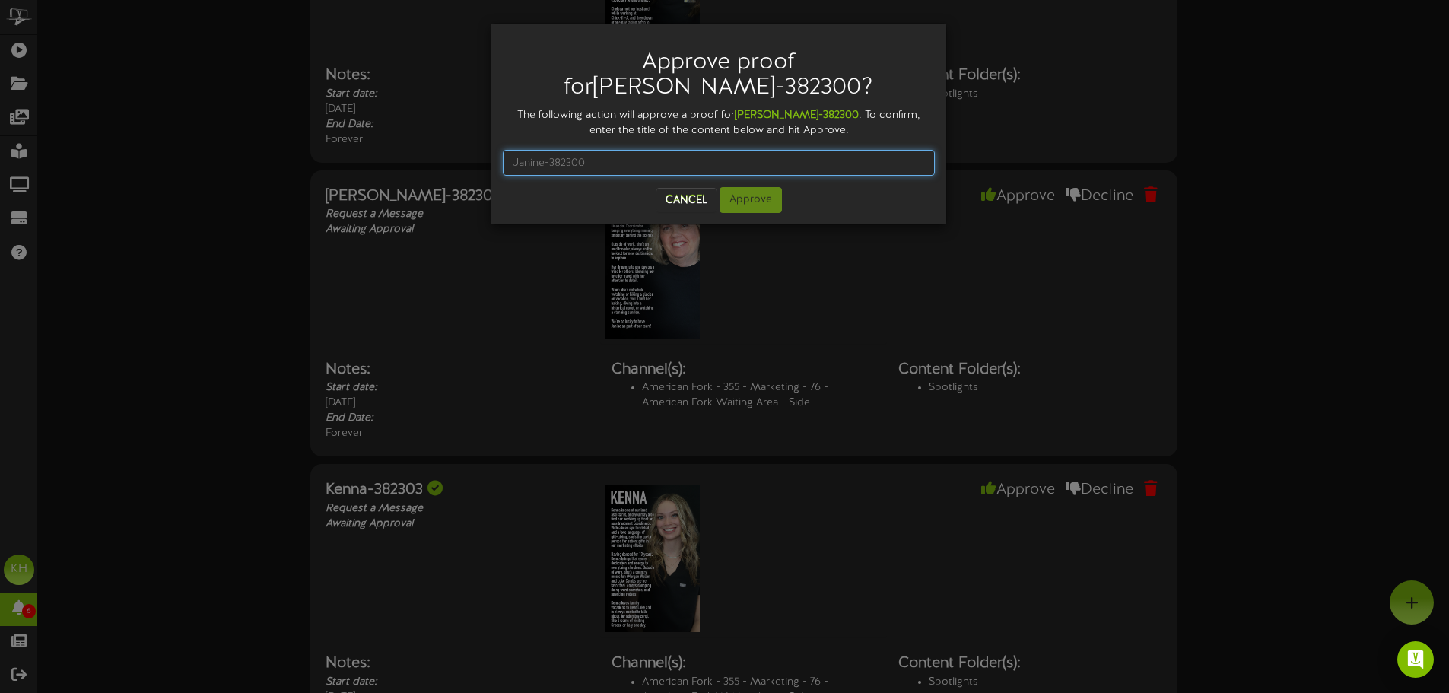
click at [731, 150] on input "text" at bounding box center [719, 163] width 432 height 26
type input "[PERSON_NAME]-382300"
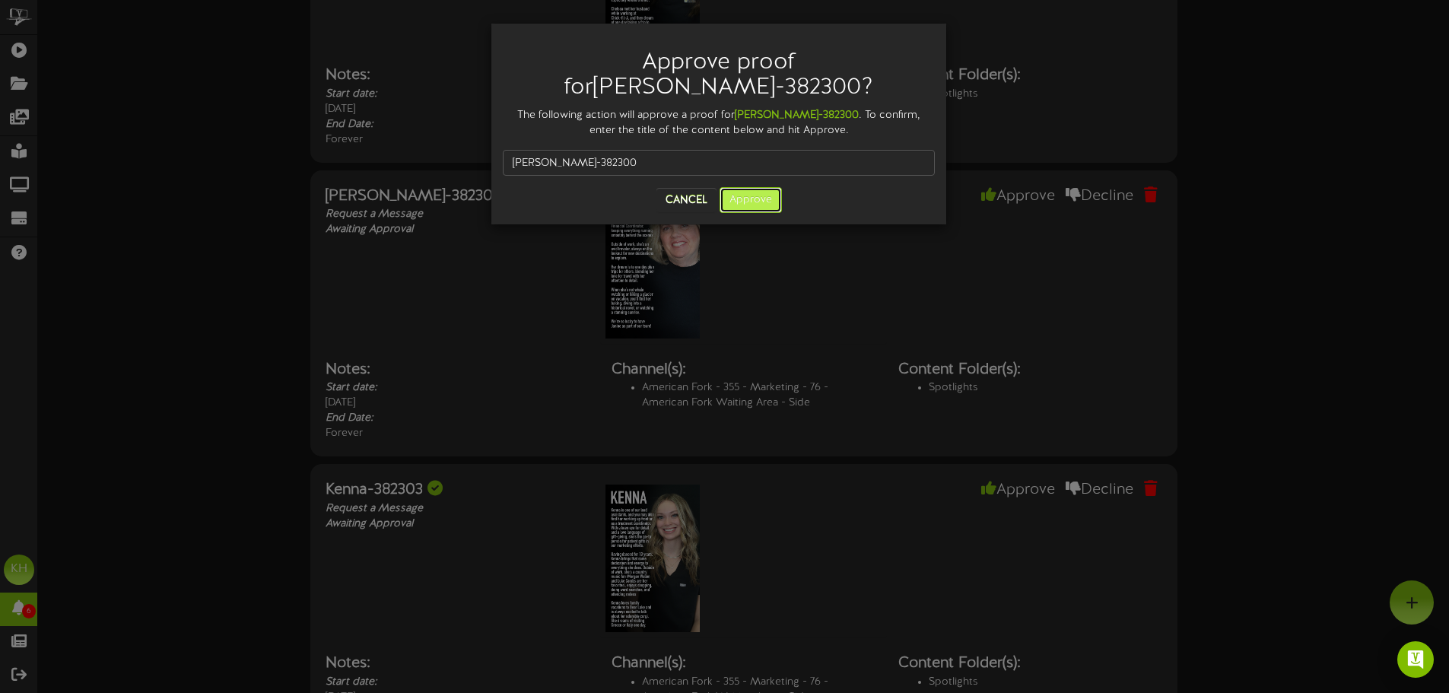
click at [739, 187] on button "Approve" at bounding box center [751, 200] width 62 height 26
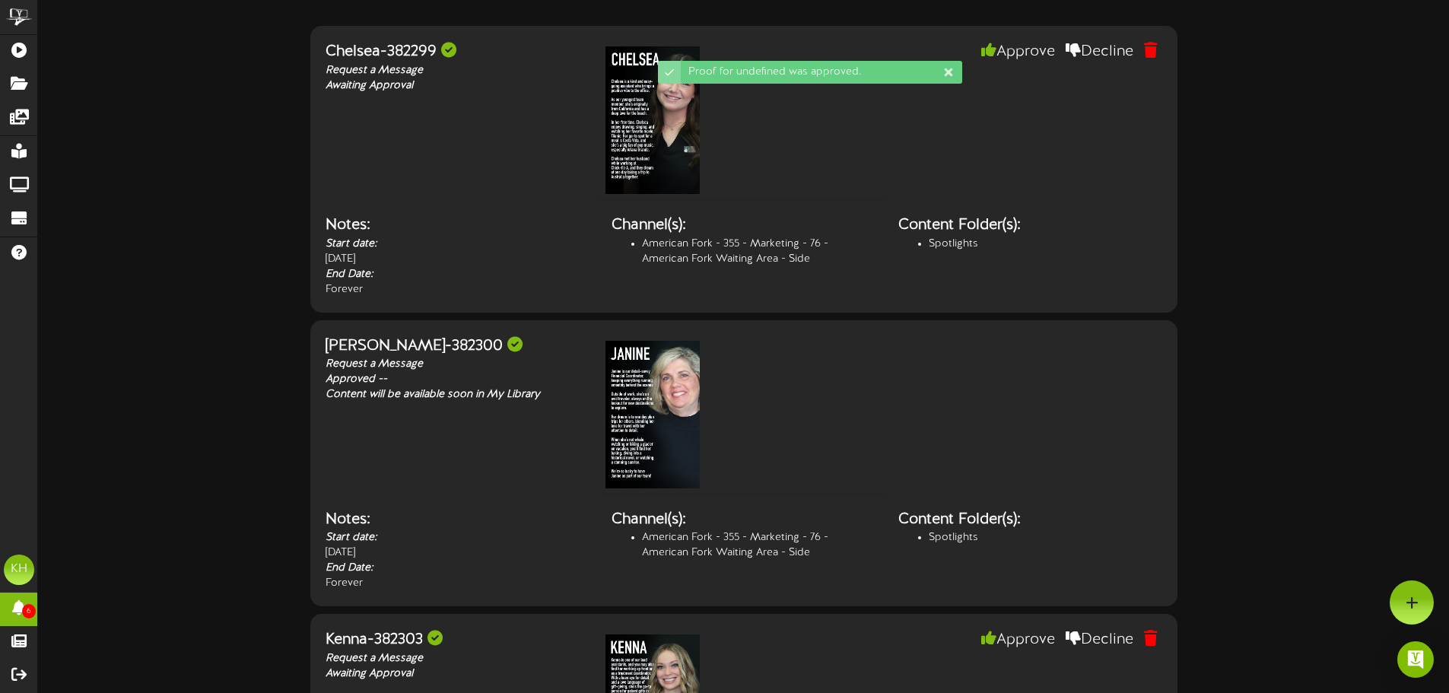
scroll to position [0, 0]
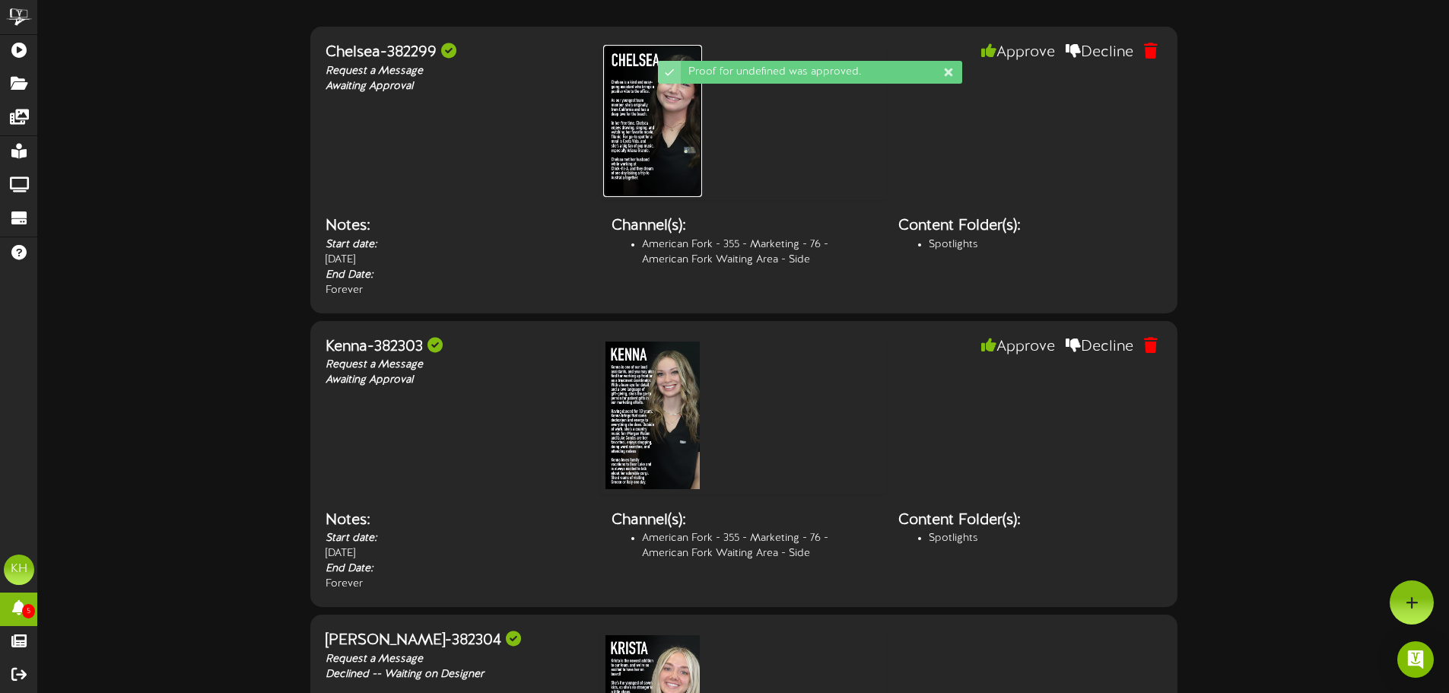
click at [640, 104] on img at bounding box center [652, 121] width 99 height 152
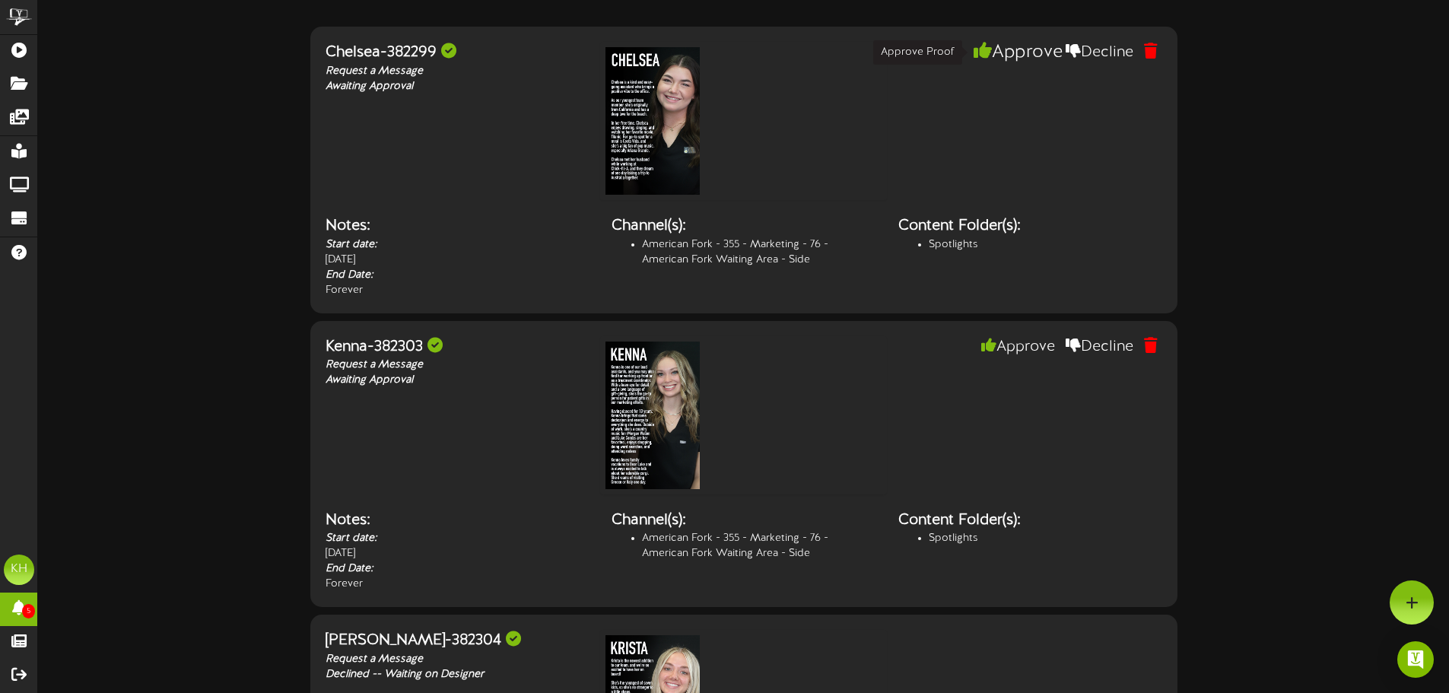
click at [1006, 52] on button "Approve" at bounding box center [1018, 53] width 97 height 26
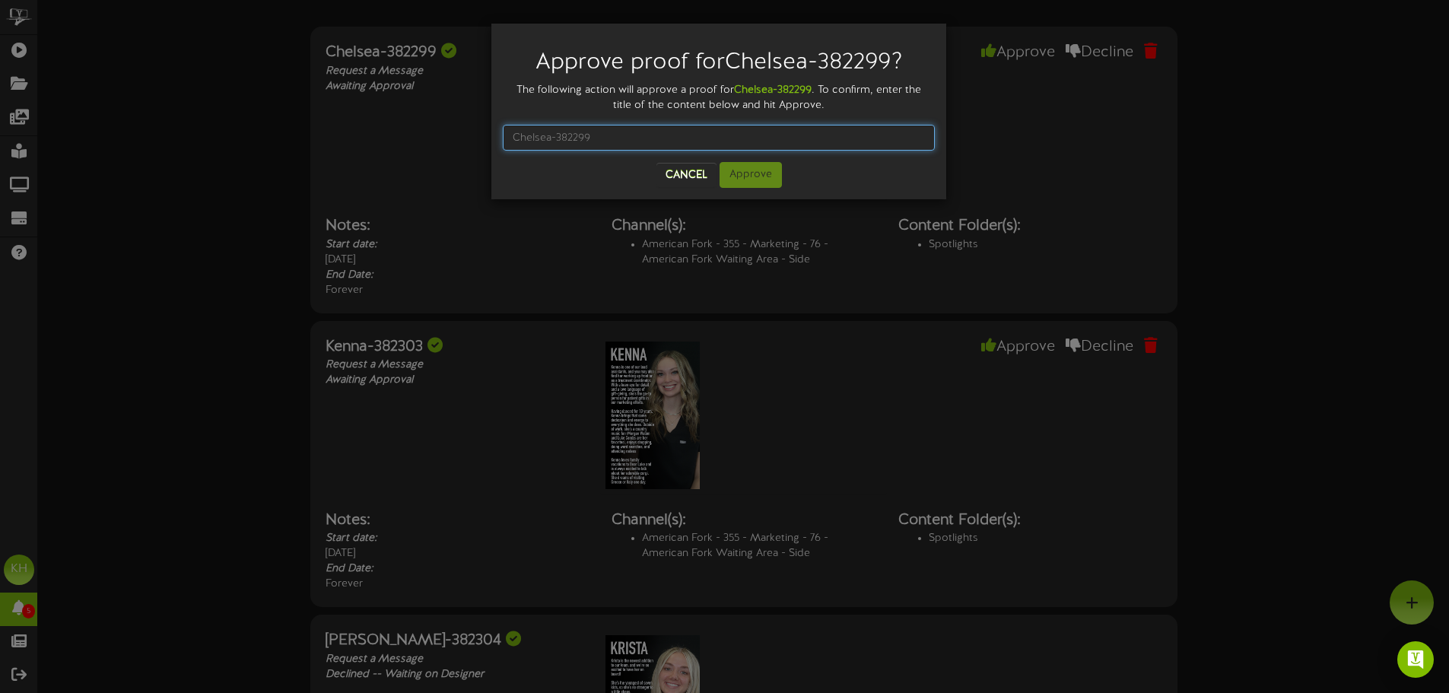
click at [682, 146] on input "text" at bounding box center [719, 138] width 432 height 26
type input "Chelsea-382299"
click at [748, 174] on button "Approve" at bounding box center [751, 175] width 62 height 26
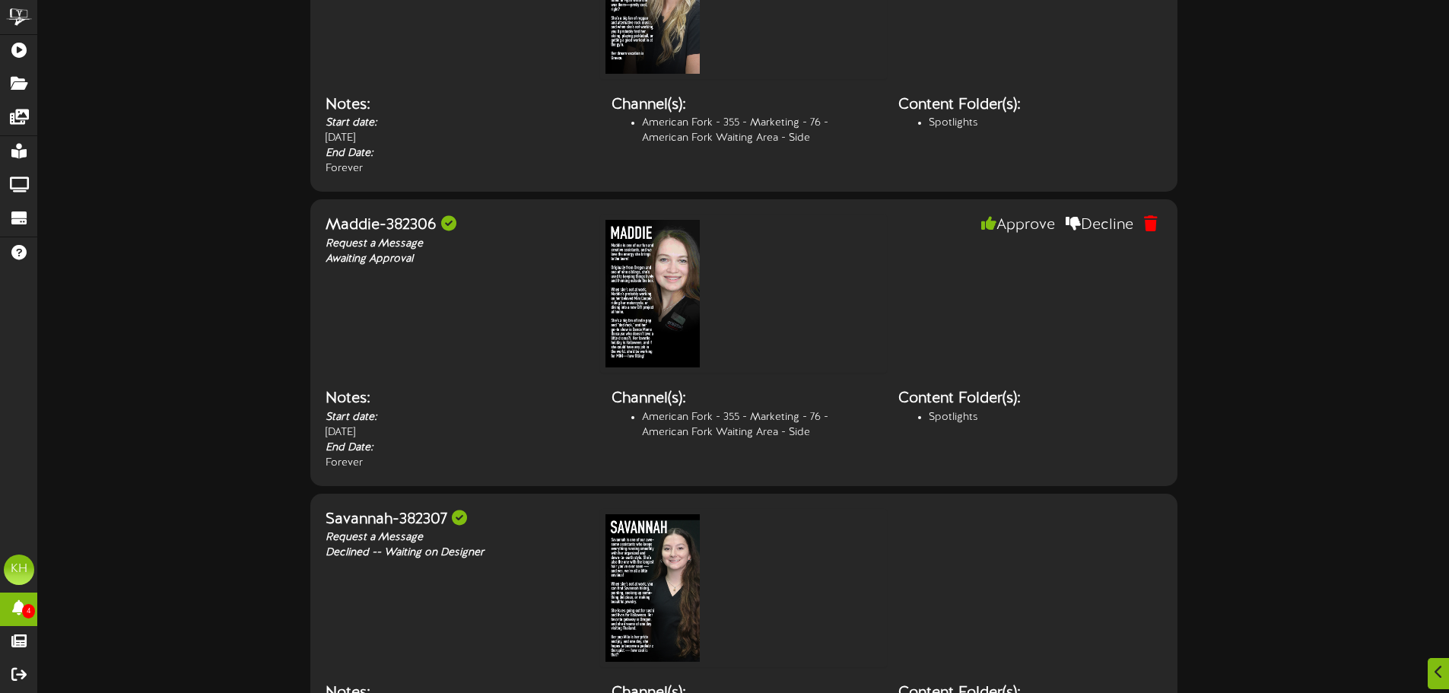
scroll to position [430, 0]
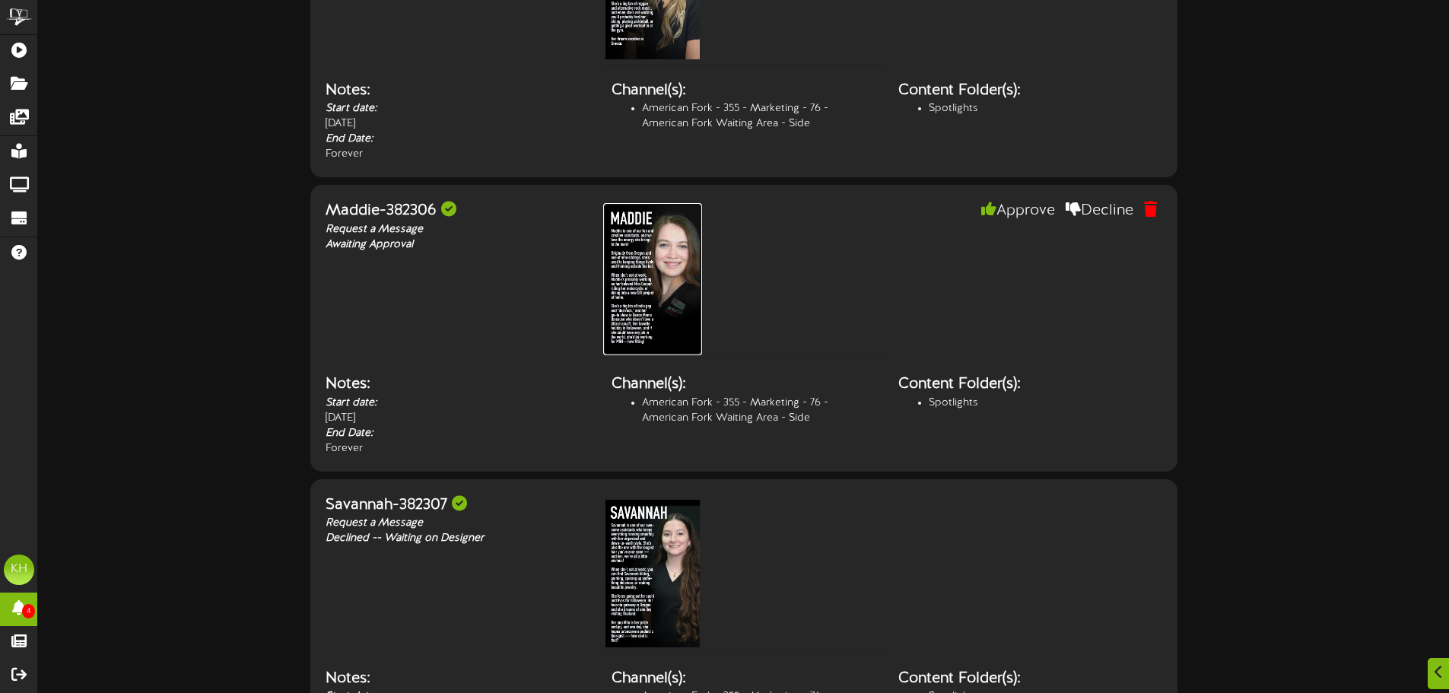
click at [687, 285] on img at bounding box center [652, 279] width 99 height 152
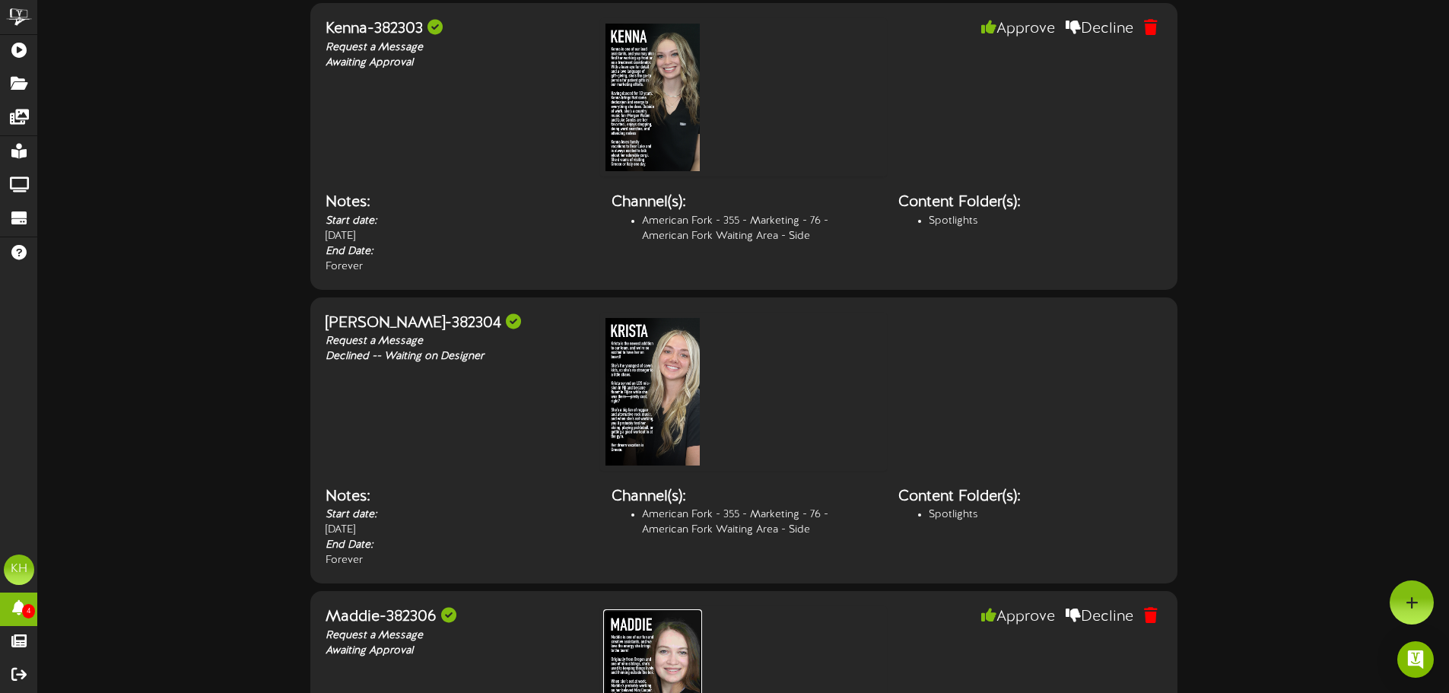
scroll to position [0, 0]
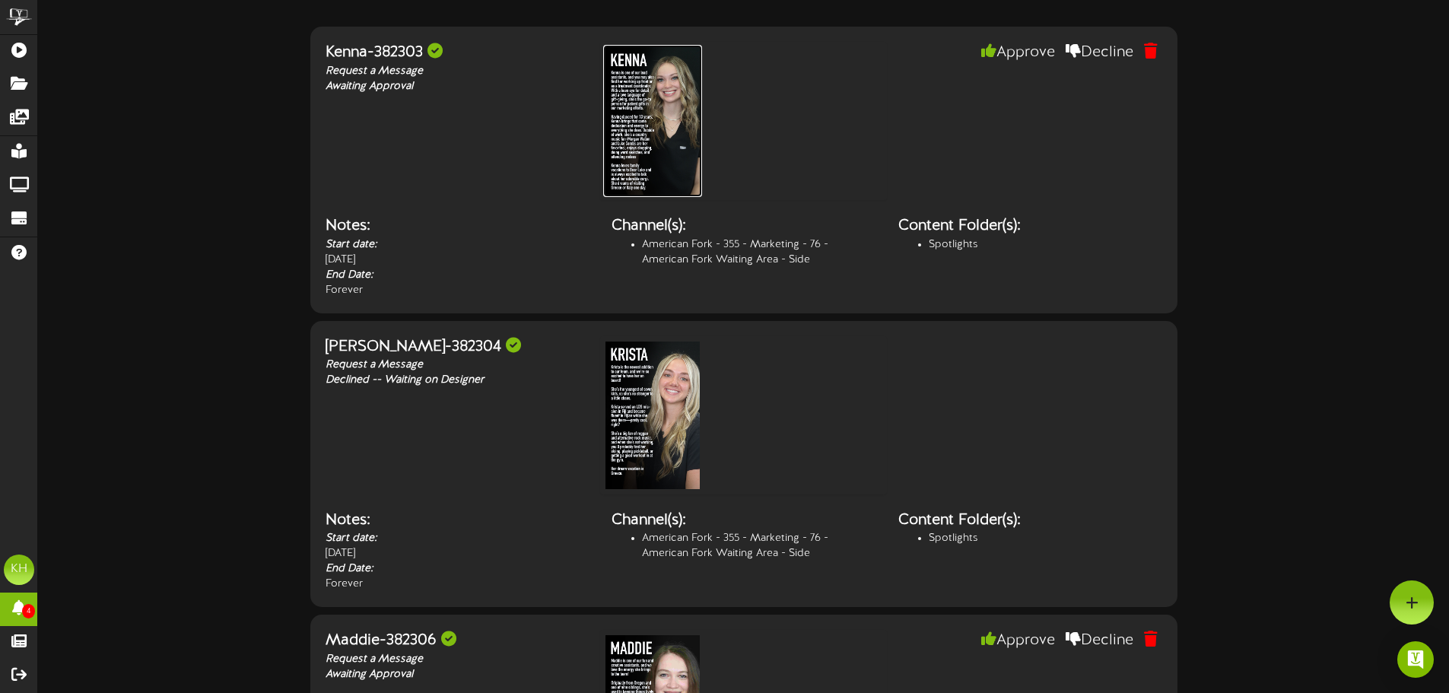
click at [682, 139] on img at bounding box center [652, 121] width 99 height 152
click at [1075, 55] on button "Decline" at bounding box center [1100, 53] width 91 height 26
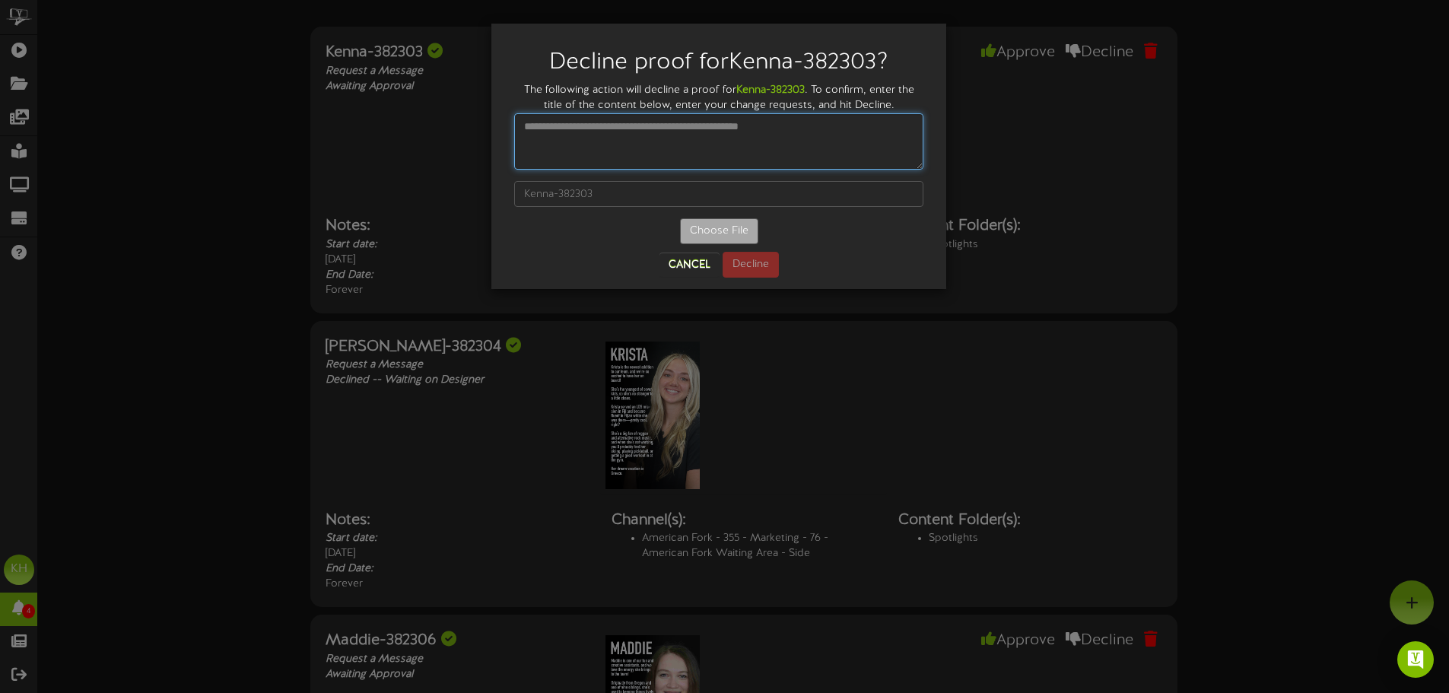
click at [710, 145] on textarea at bounding box center [718, 141] width 409 height 56
type textarea "**********"
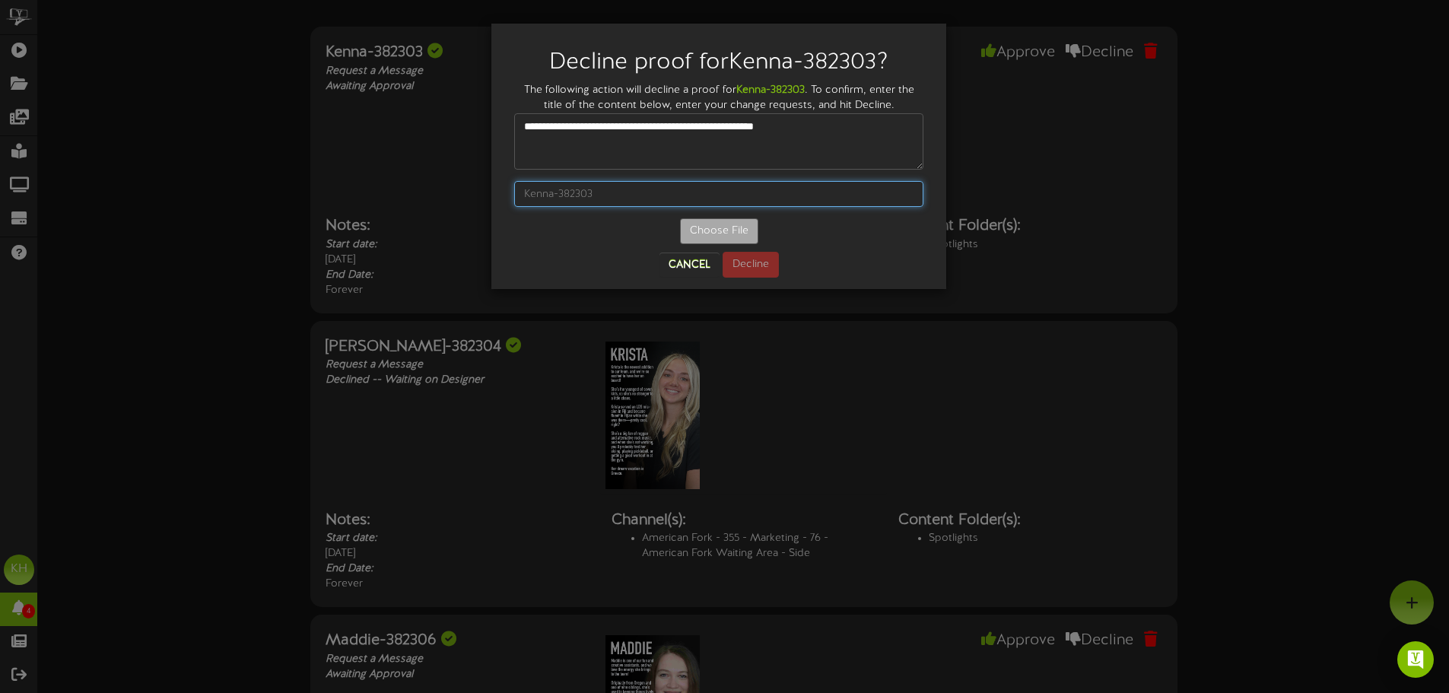
click at [583, 192] on input "text" at bounding box center [718, 194] width 409 height 26
type input "Kenna-382303"
click at [757, 261] on button "Decline" at bounding box center [751, 265] width 56 height 26
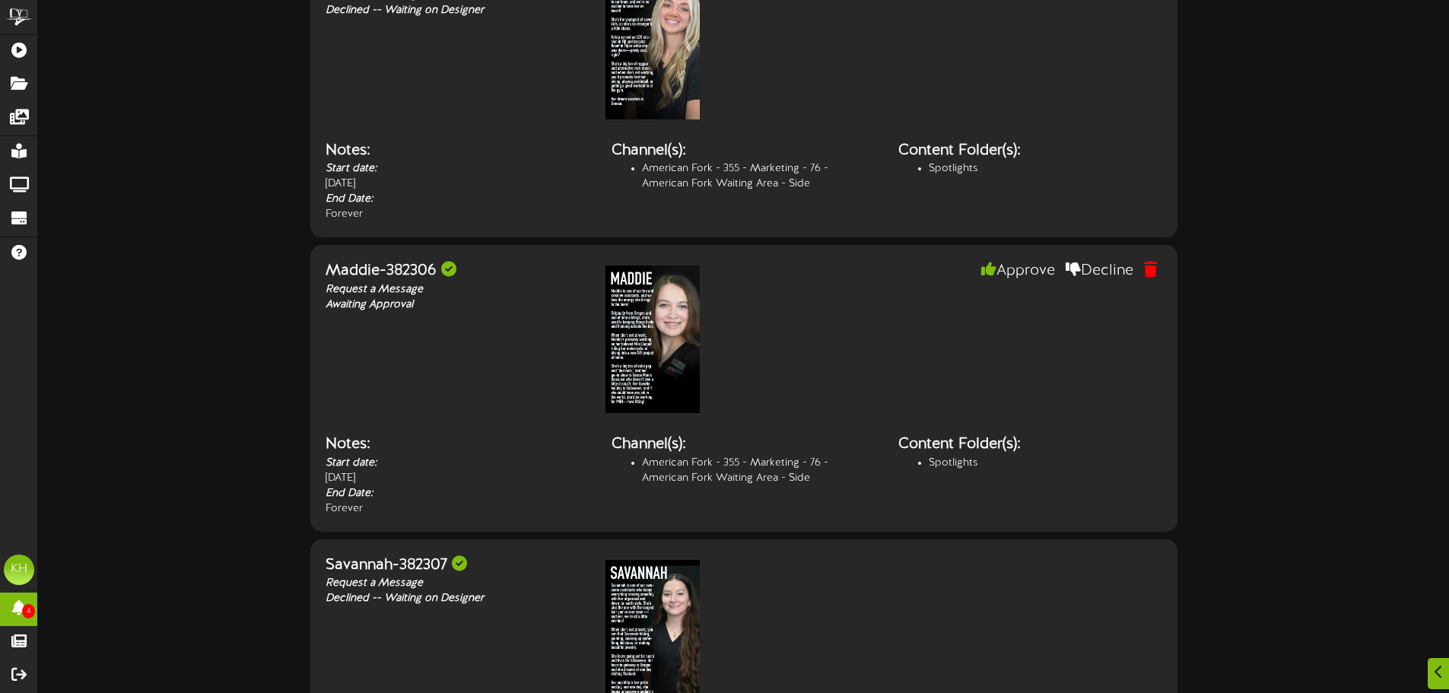
scroll to position [456, 0]
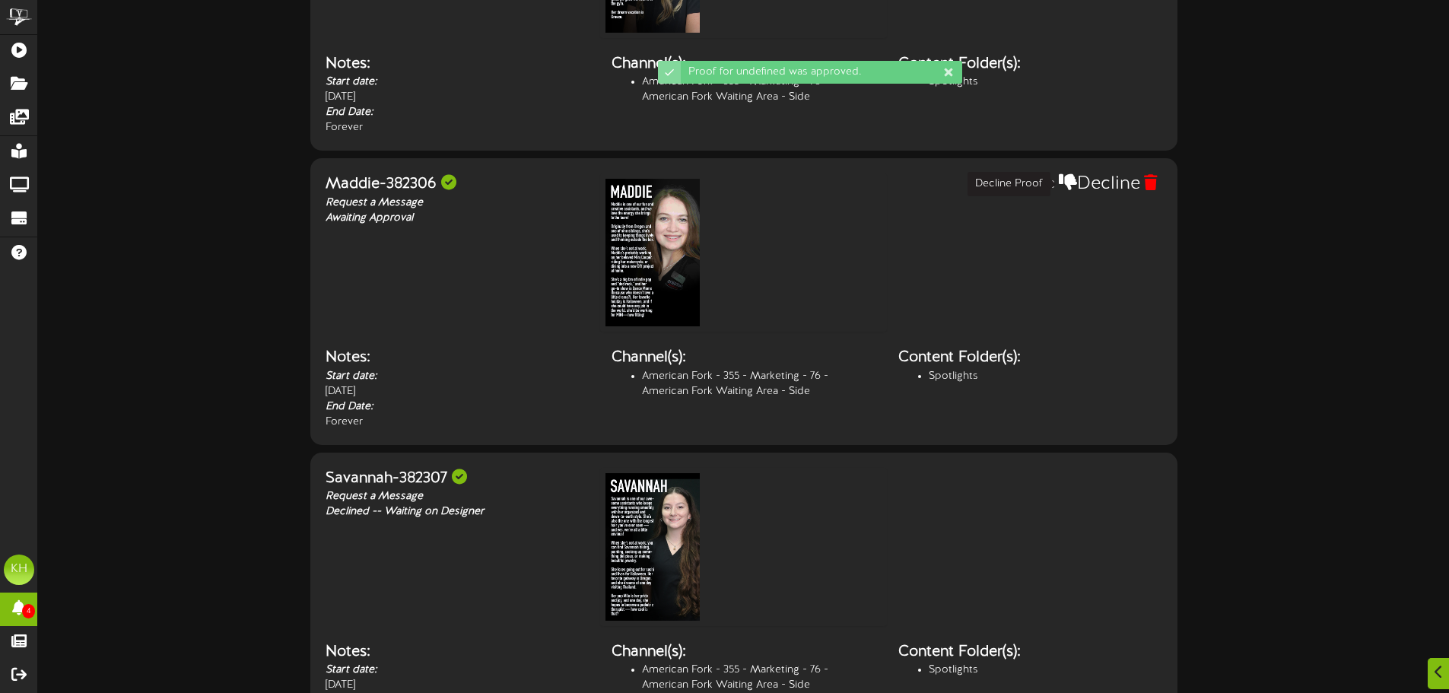
click at [1101, 186] on button "Decline" at bounding box center [1100, 184] width 91 height 26
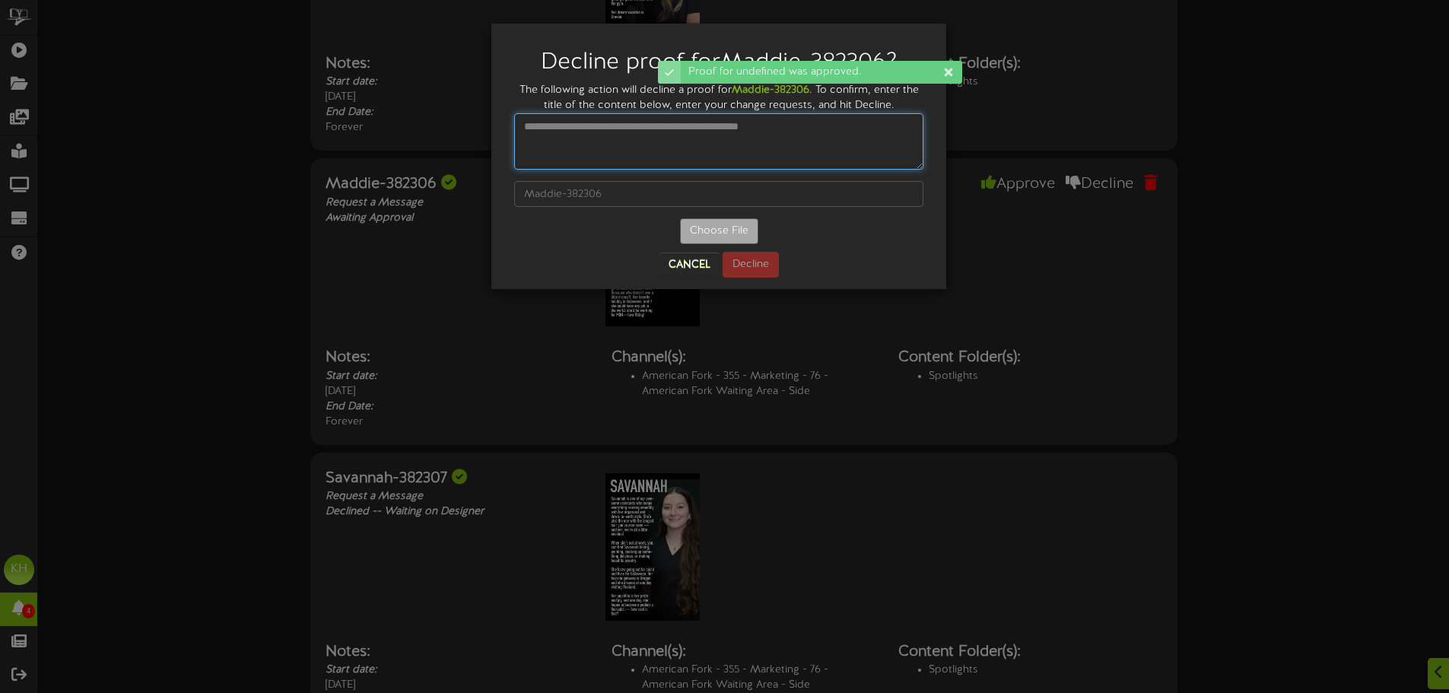
click at [635, 145] on textarea at bounding box center [718, 141] width 409 height 56
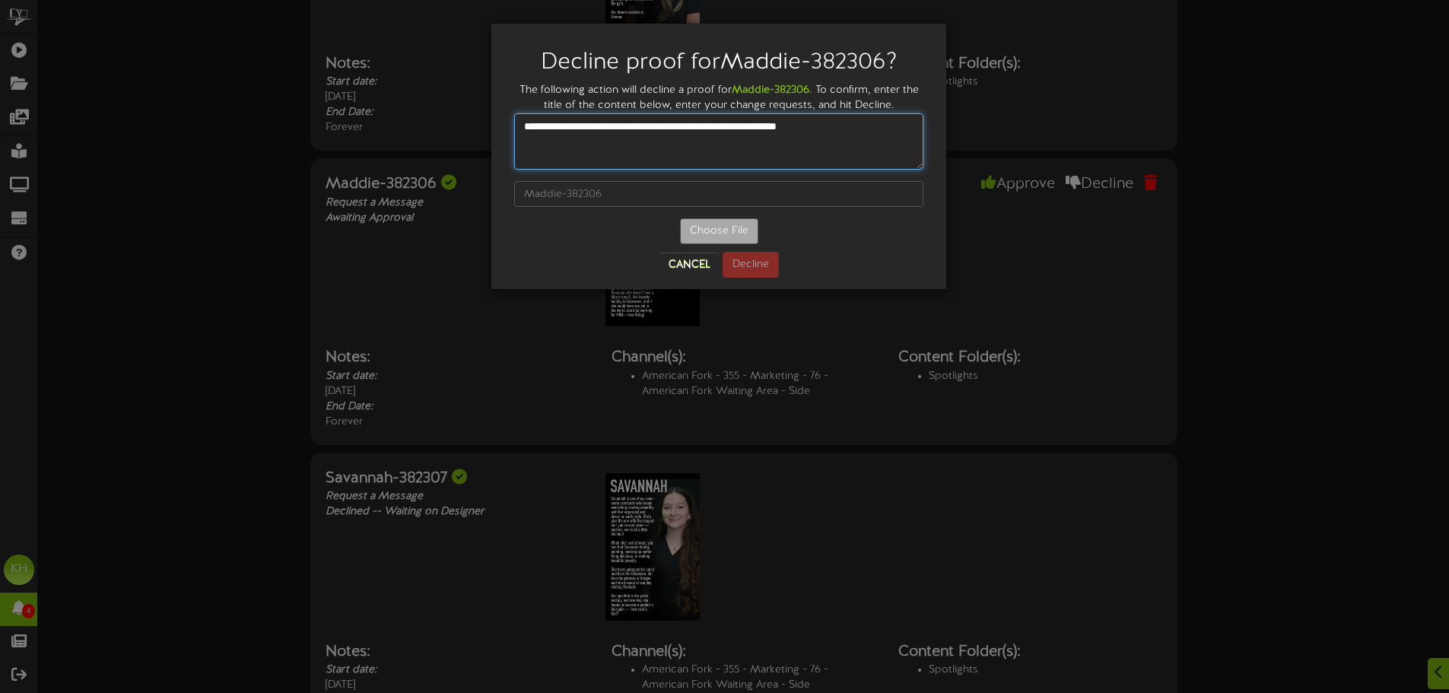
type textarea "**********"
click at [551, 210] on div at bounding box center [719, 194] width 432 height 49
click at [579, 194] on input "text" at bounding box center [718, 194] width 409 height 26
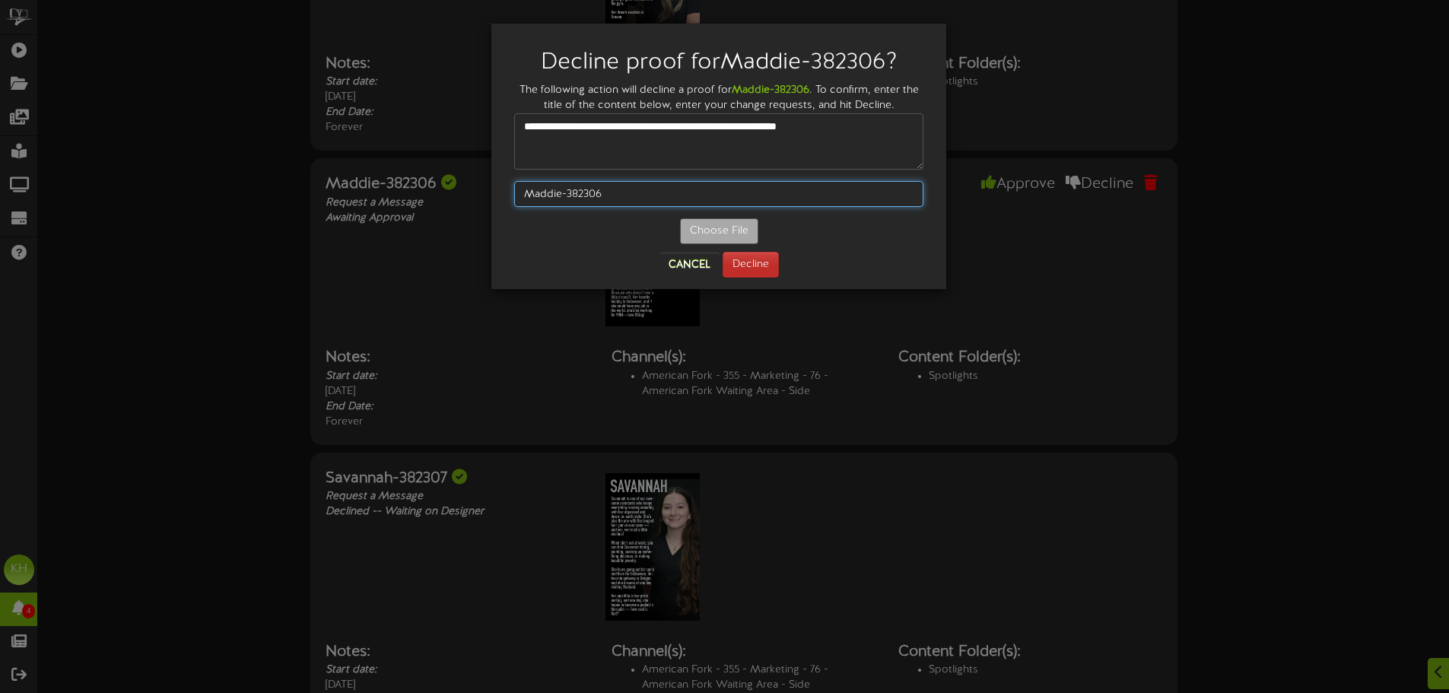
type input "Maddie-382306"
click at [763, 264] on button "Decline" at bounding box center [751, 265] width 56 height 26
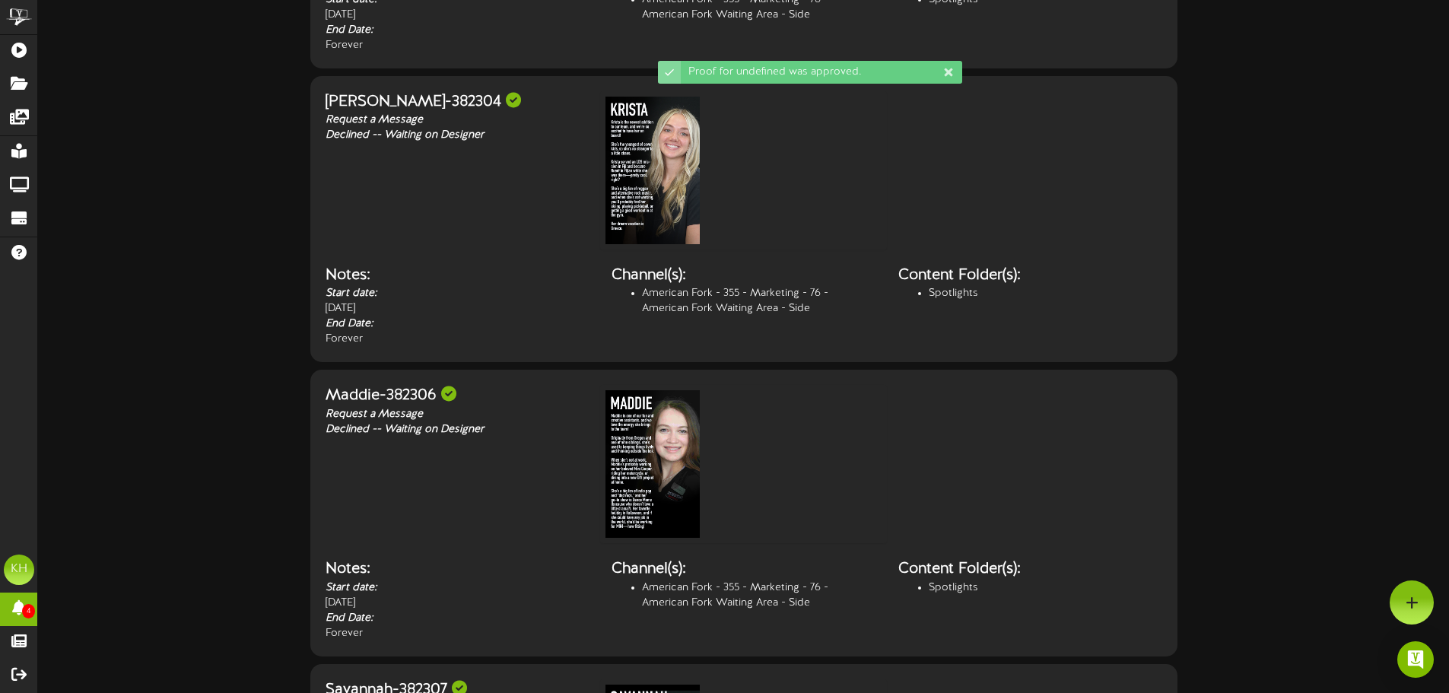
scroll to position [0, 0]
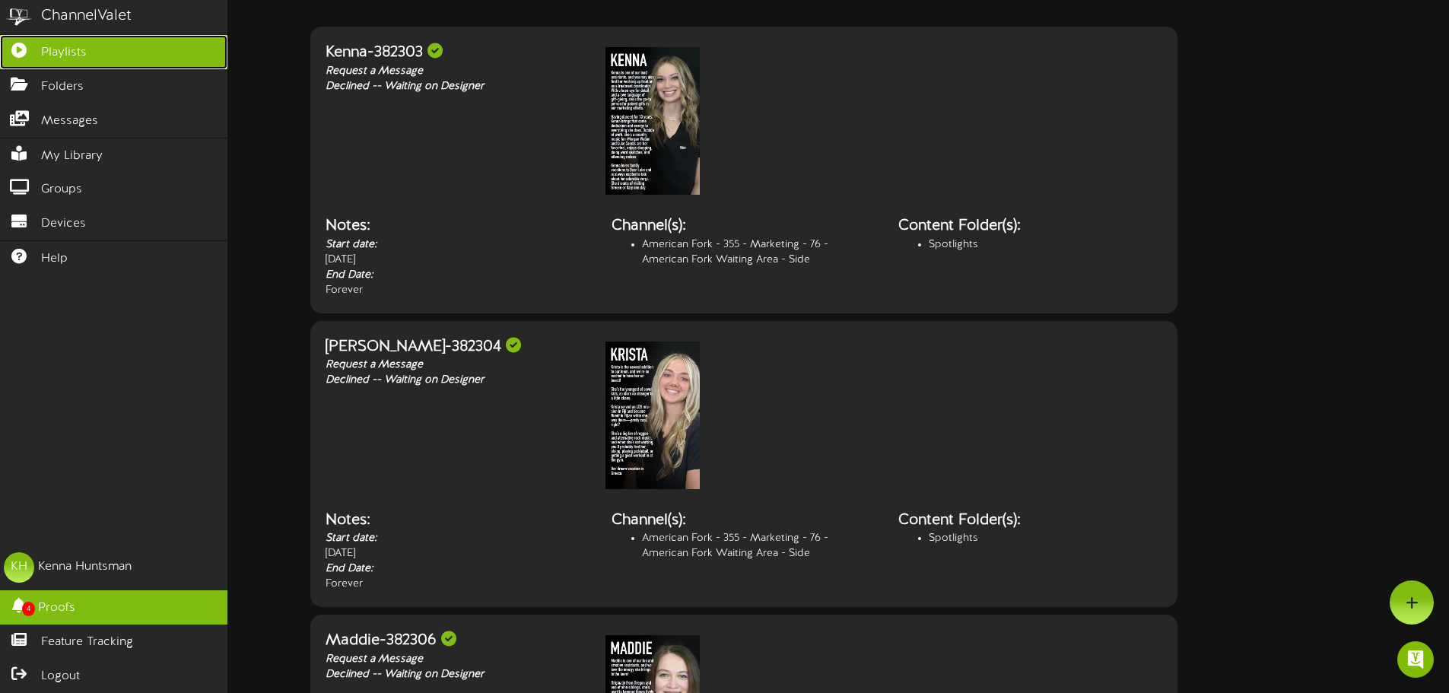
click at [96, 56] on link "Playlists" at bounding box center [113, 52] width 227 height 34
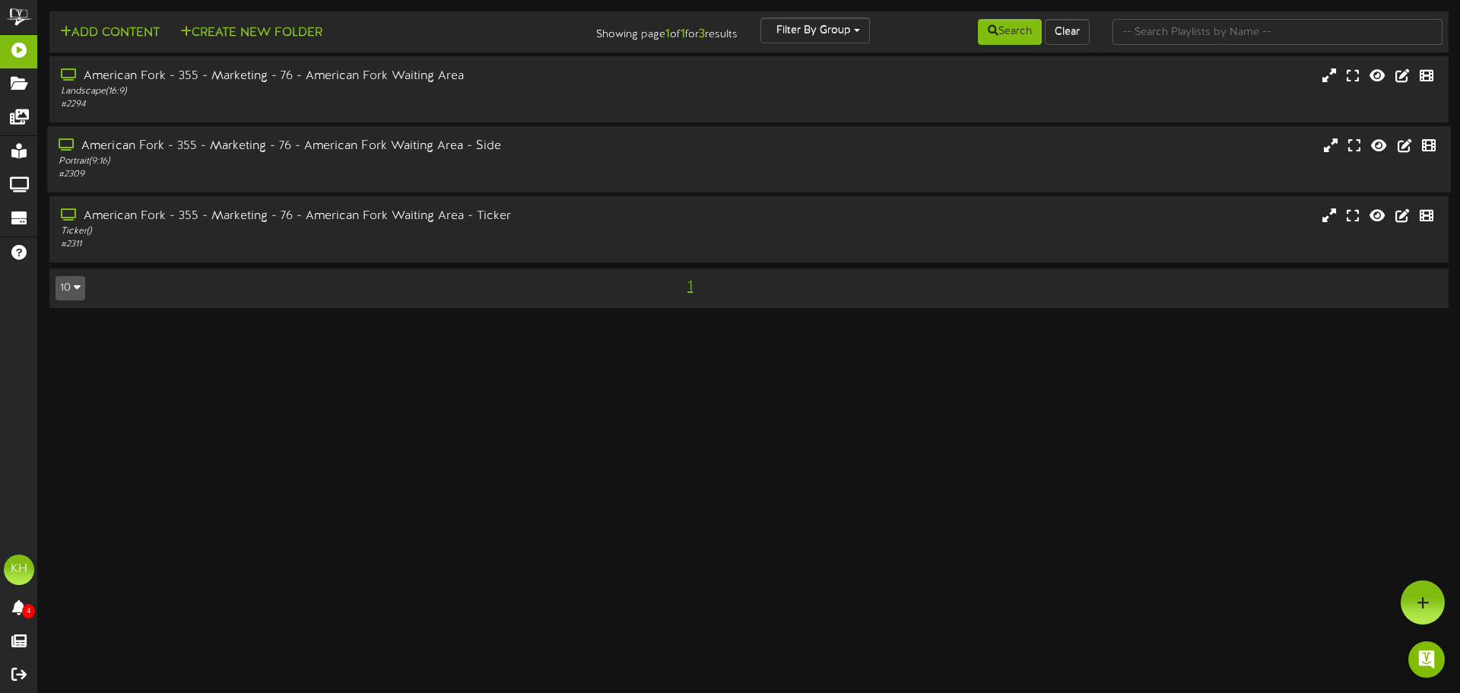
click at [603, 153] on div "American Fork - 355 - Marketing - 76 - American Fork Waiting Area - Side" at bounding box center [340, 146] width 562 height 17
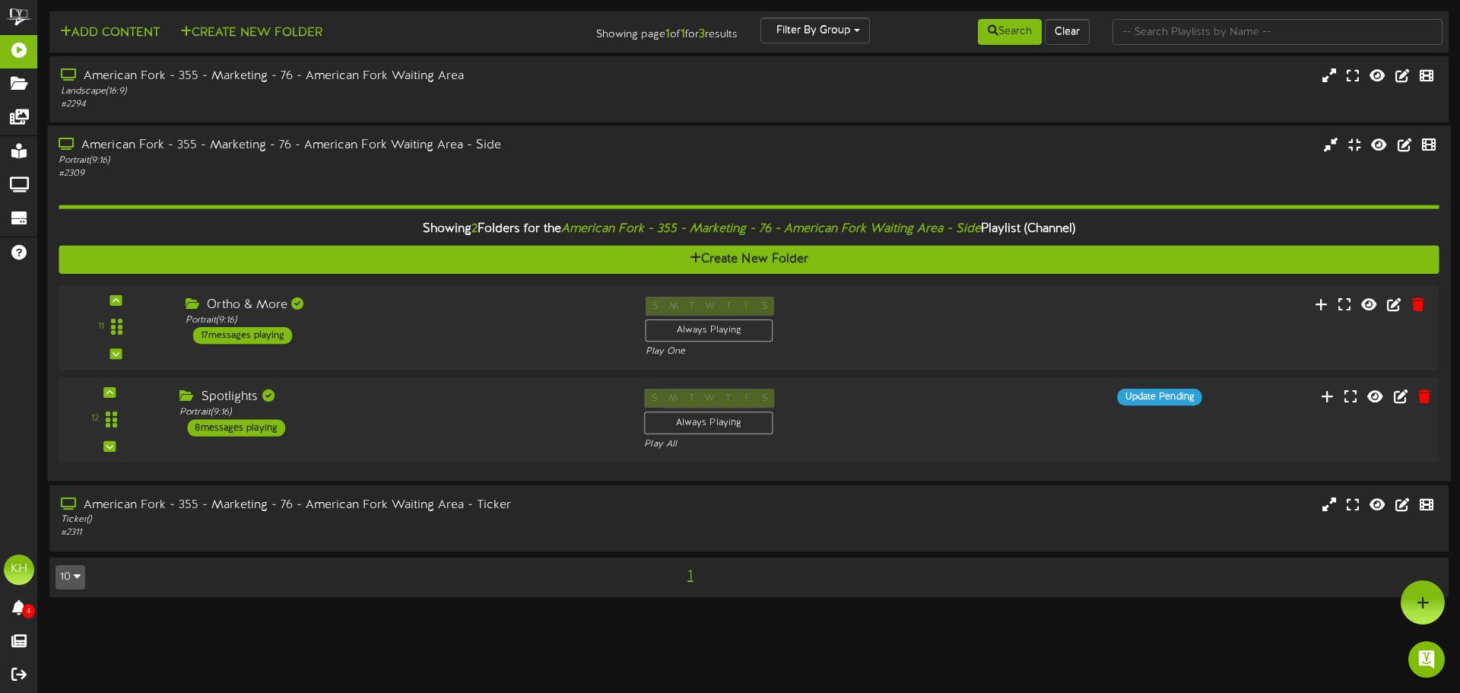
click at [361, 401] on div "Spotlights" at bounding box center [401, 397] width 442 height 17
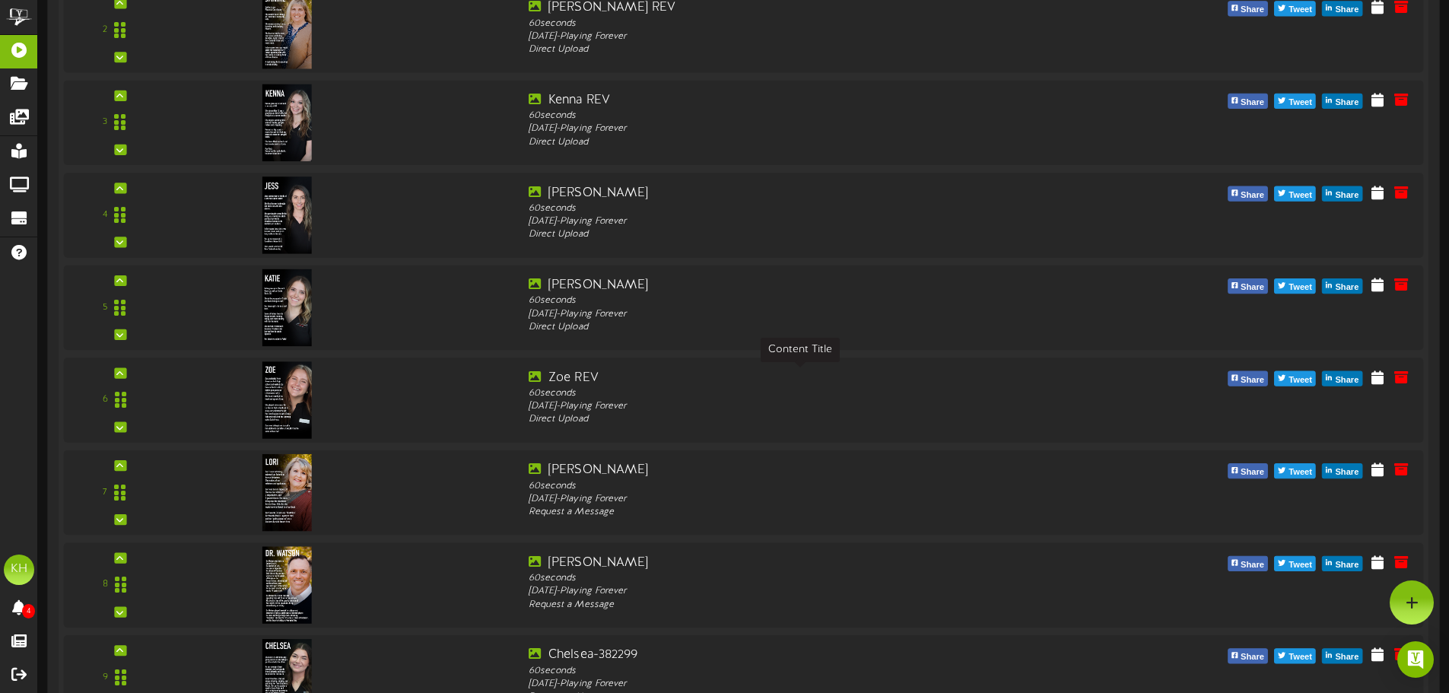
scroll to position [461, 0]
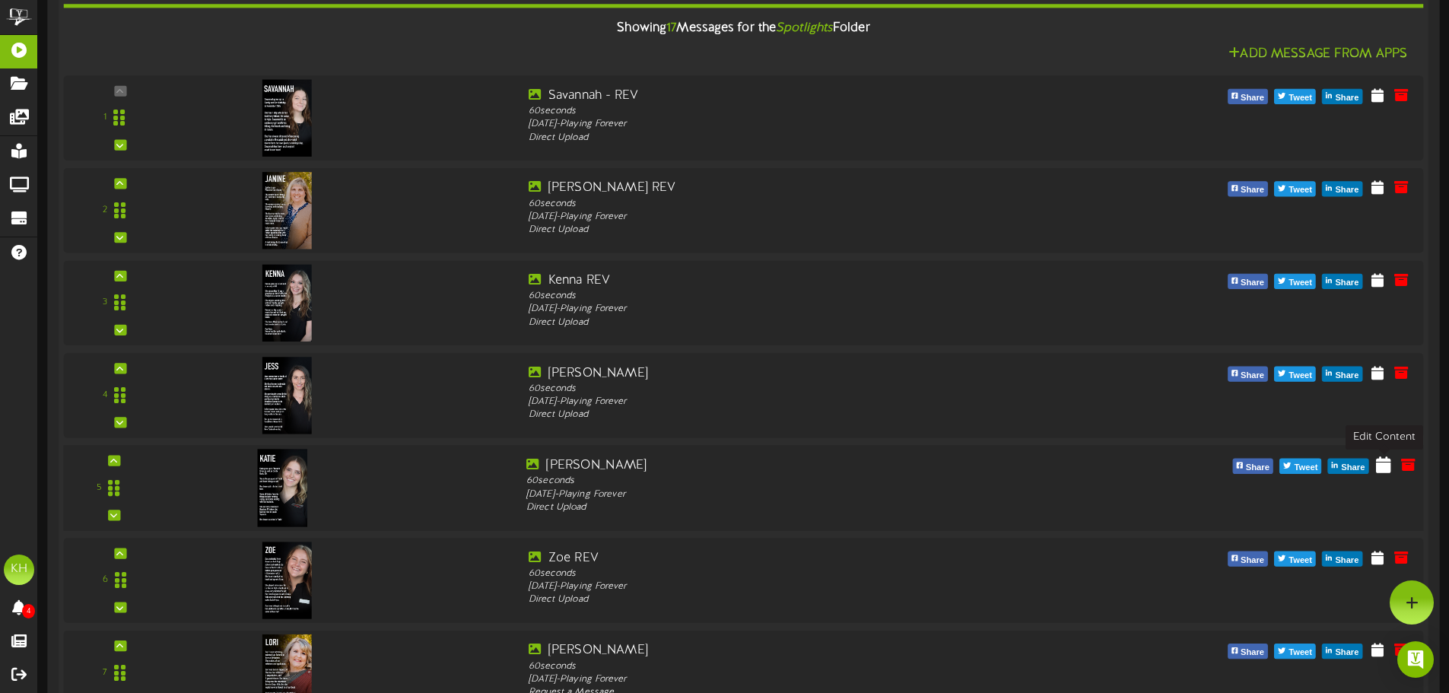
click at [1384, 469] on icon at bounding box center [1383, 464] width 15 height 17
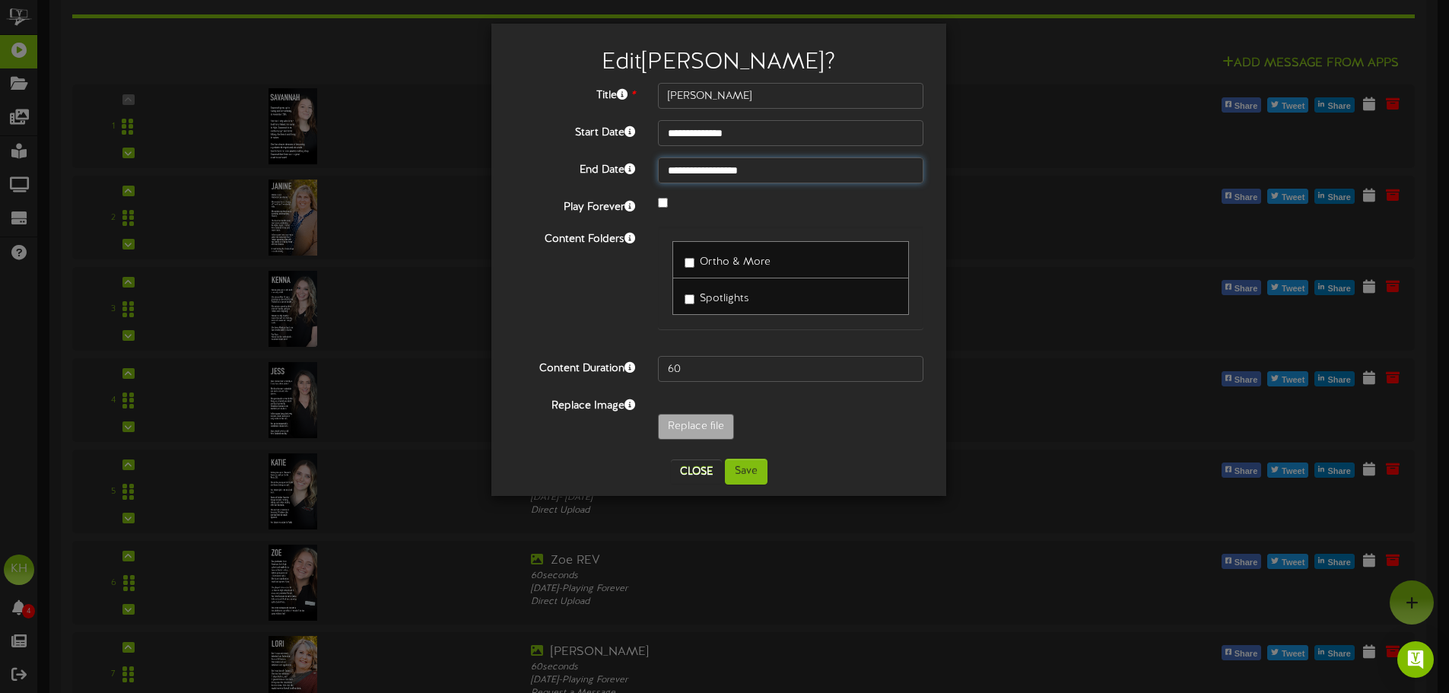
click at [779, 170] on input "**********" at bounding box center [790, 170] width 265 height 26
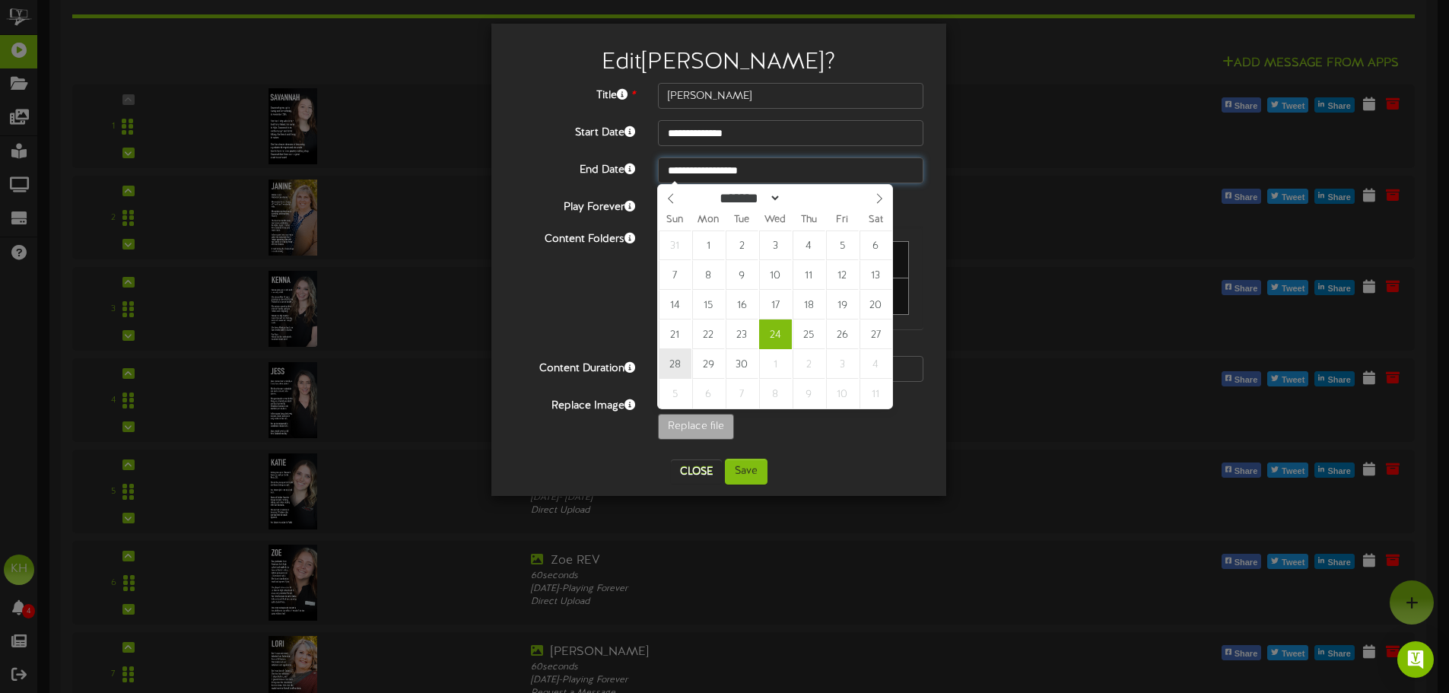
type input "**********"
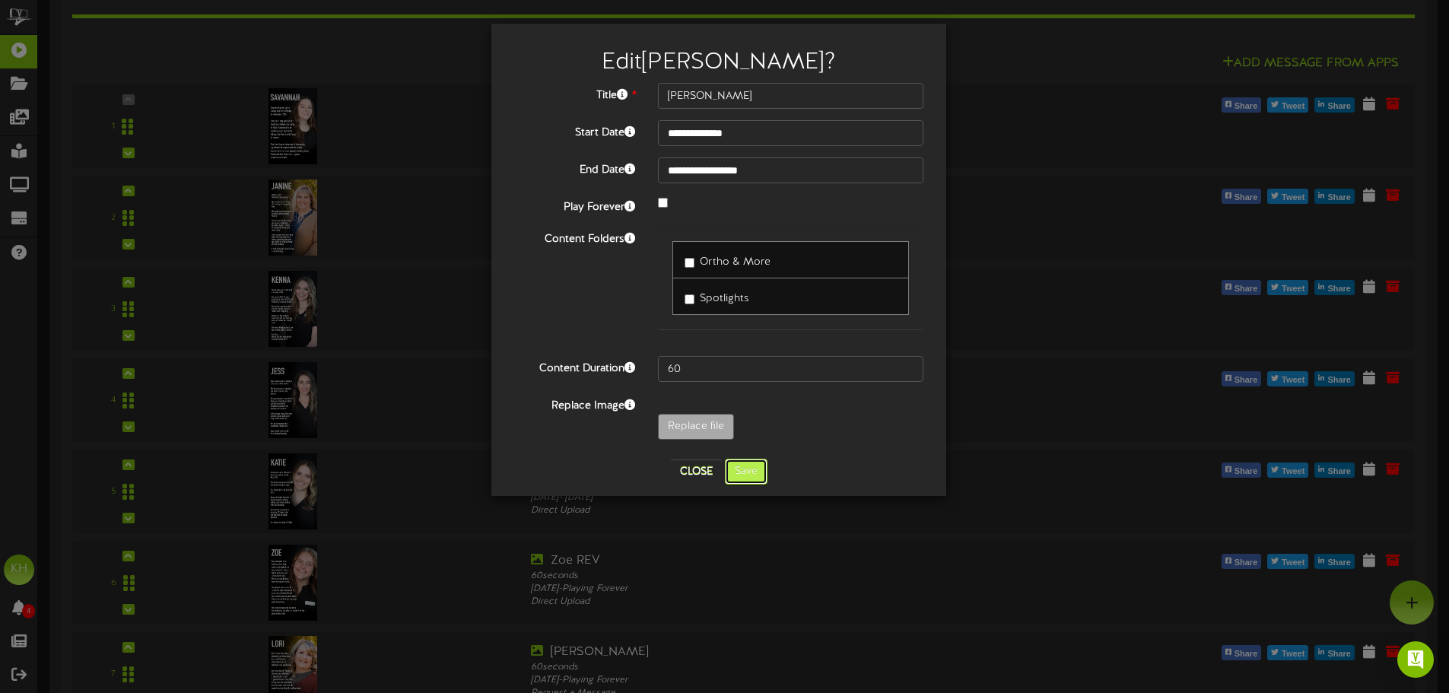
click at [748, 466] on button "Save" at bounding box center [746, 472] width 43 height 26
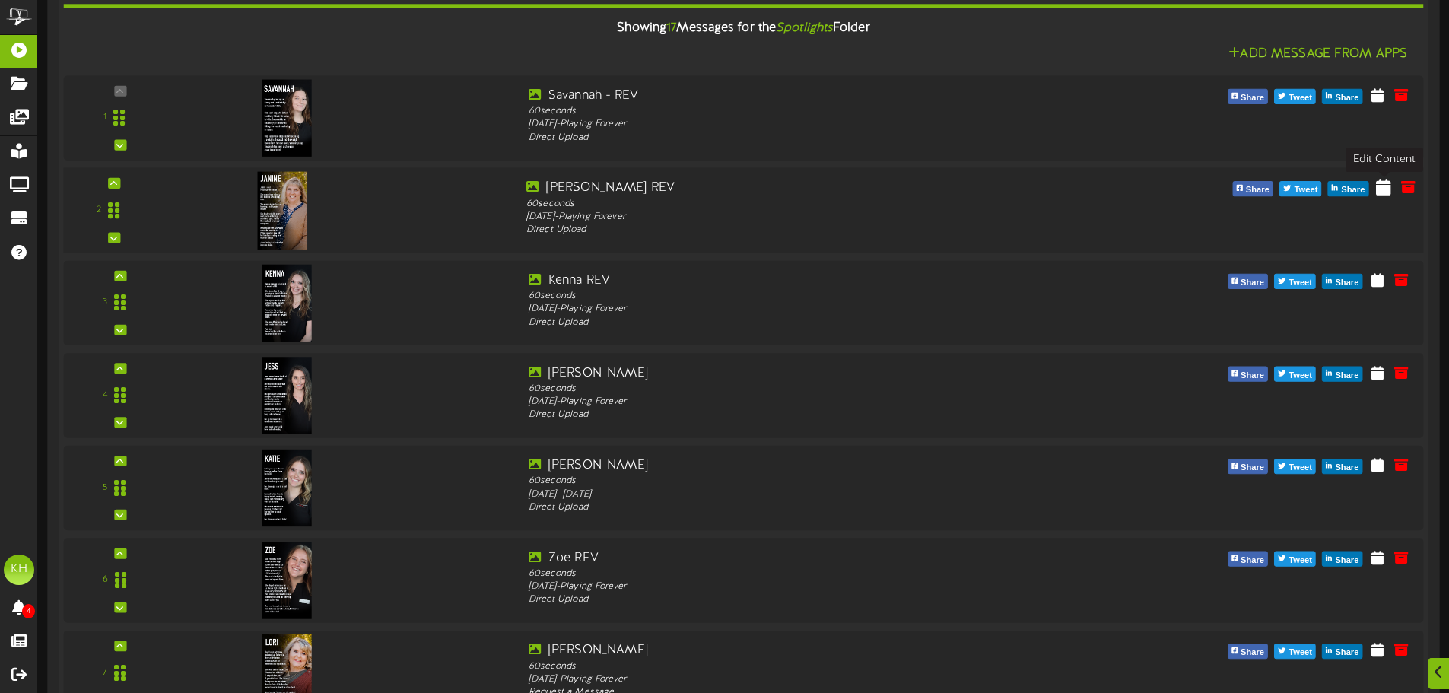
click at [1390, 192] on icon at bounding box center [1383, 187] width 15 height 17
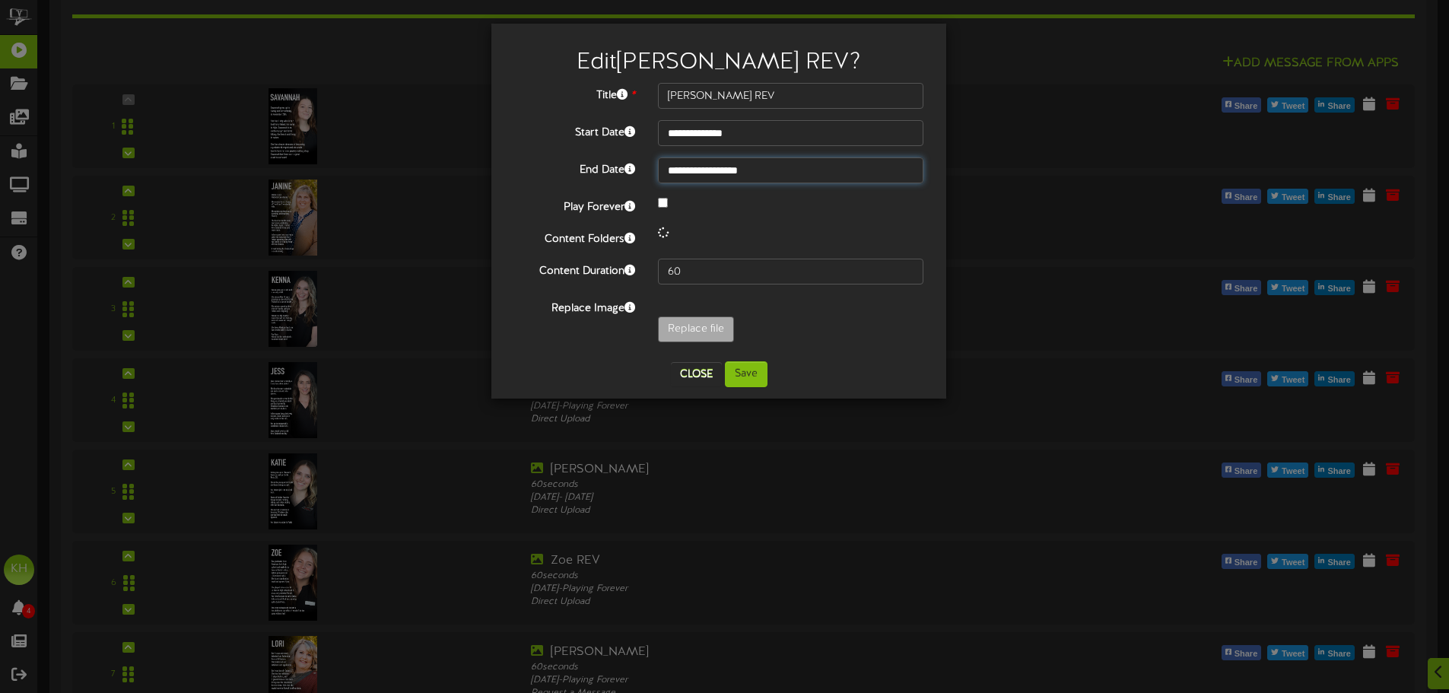
click at [760, 173] on input "**********" at bounding box center [790, 170] width 265 height 26
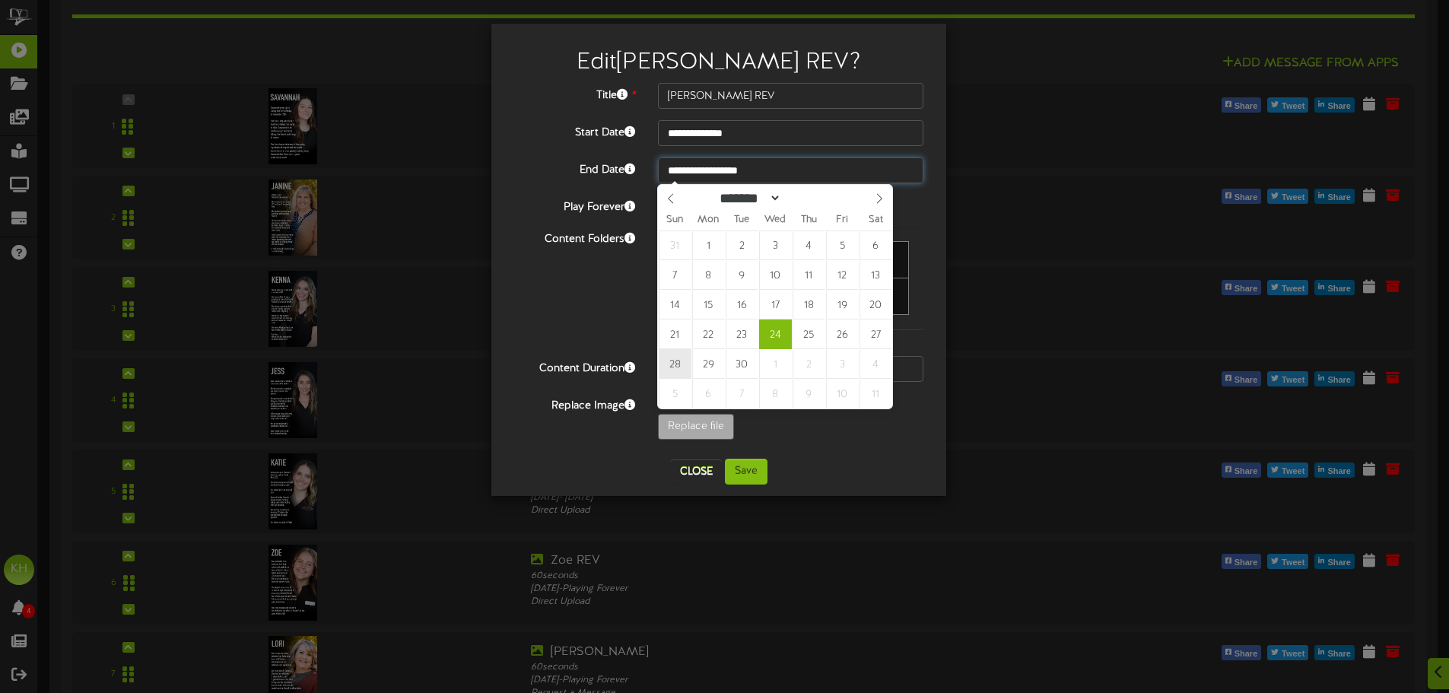
type input "**********"
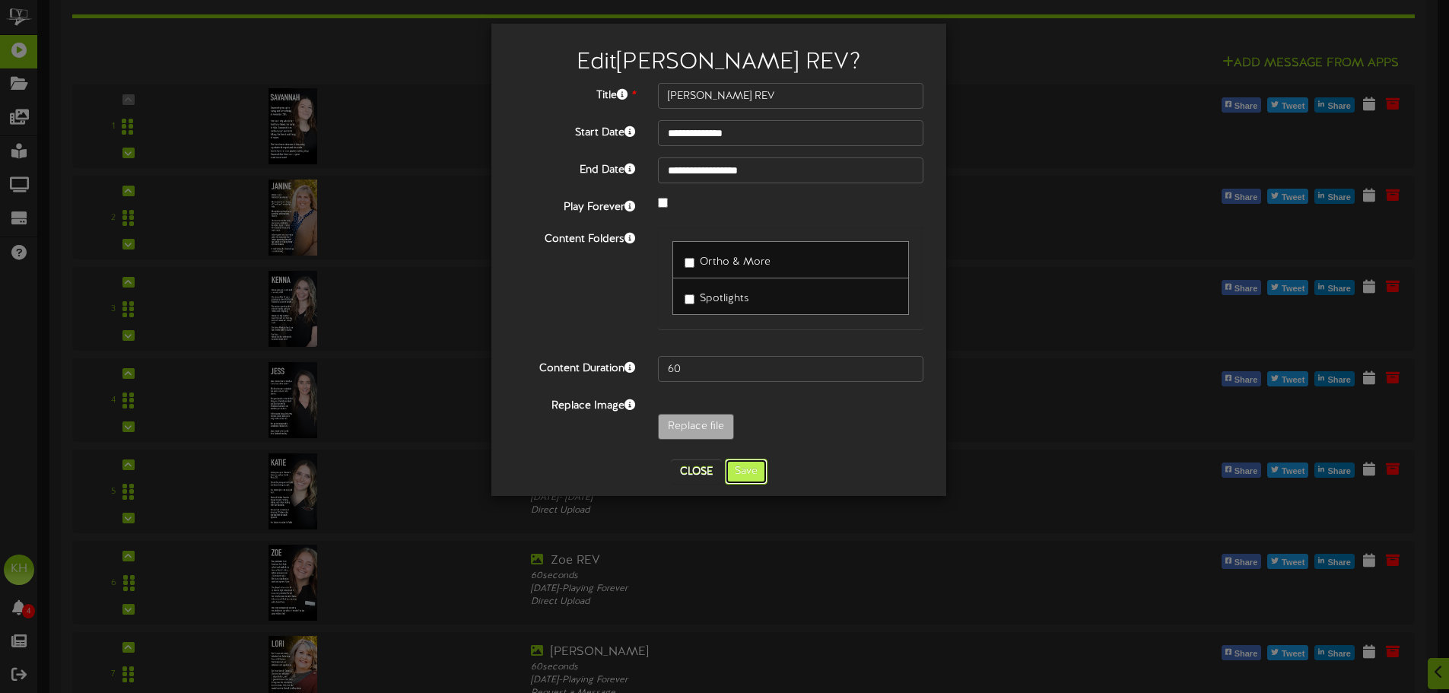
click at [747, 473] on button "Save" at bounding box center [746, 472] width 43 height 26
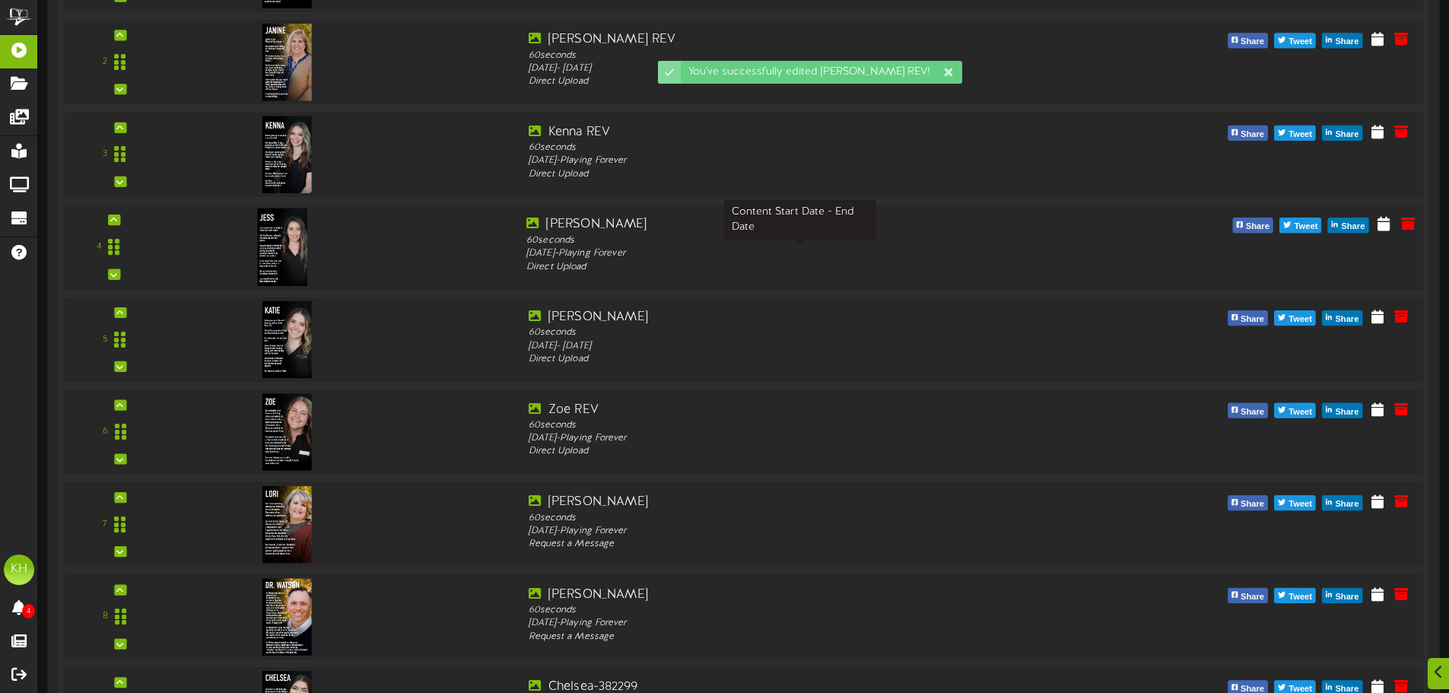
scroll to position [615, 0]
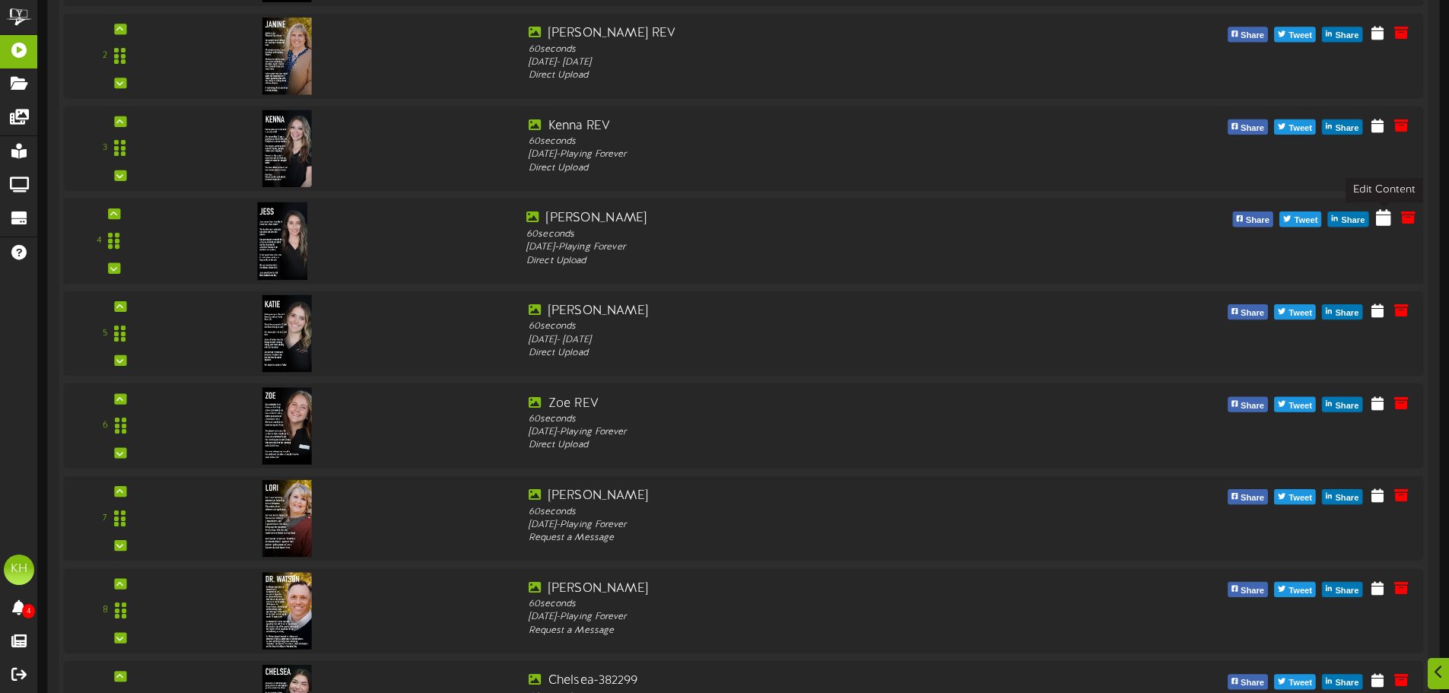
click at [1387, 218] on icon at bounding box center [1383, 217] width 15 height 17
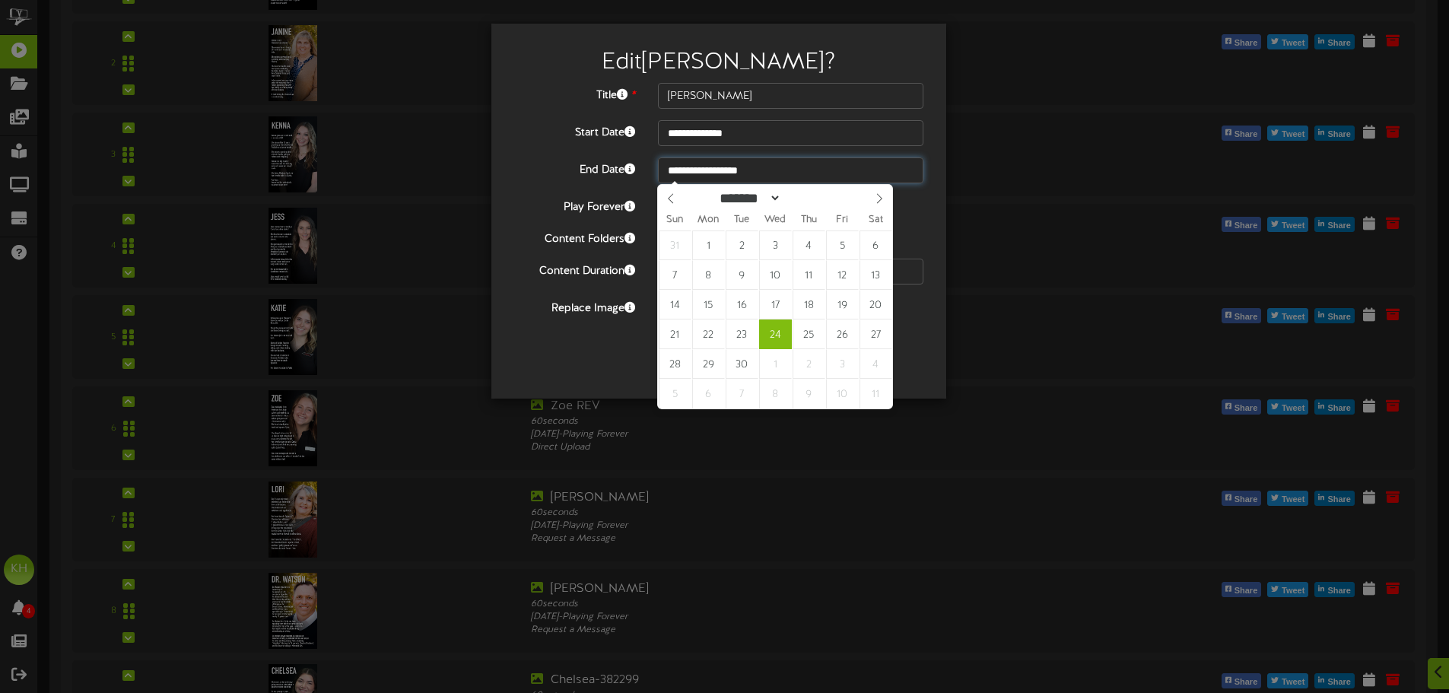
click at [716, 177] on input "**********" at bounding box center [790, 170] width 265 height 26
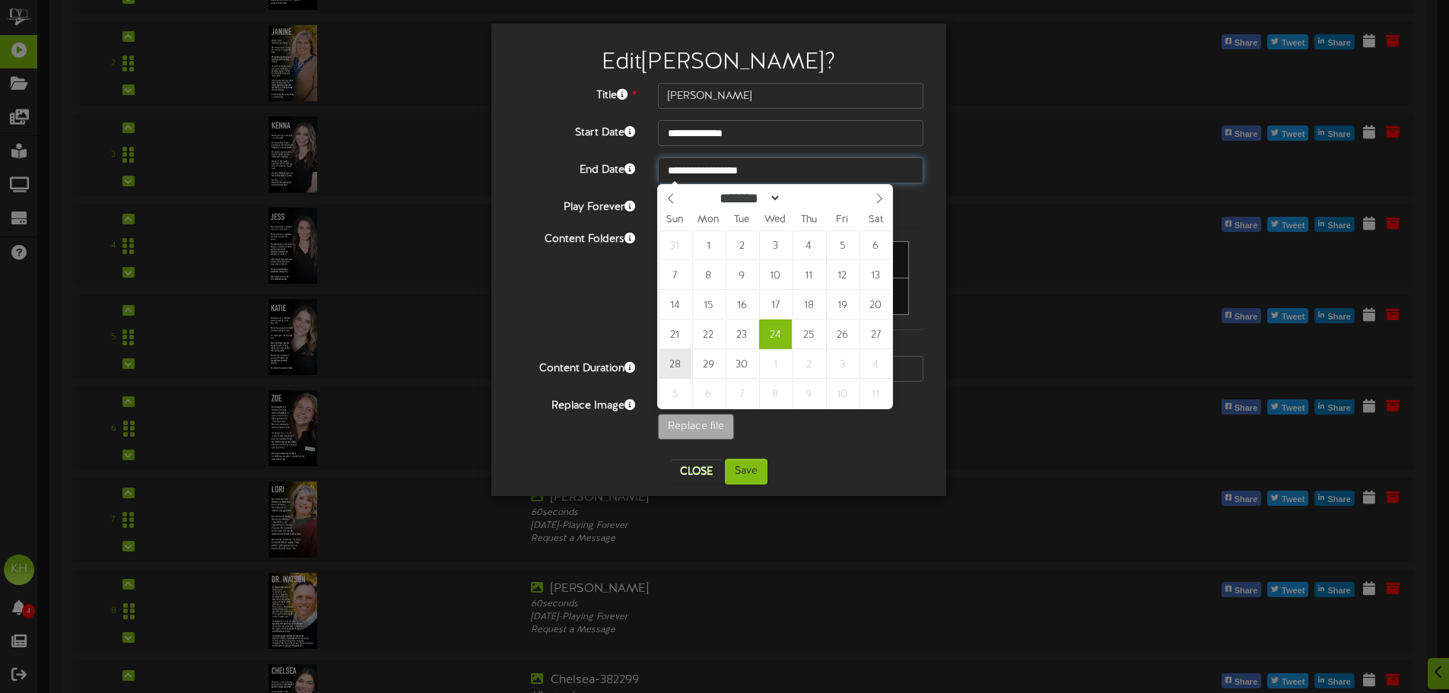
type input "**********"
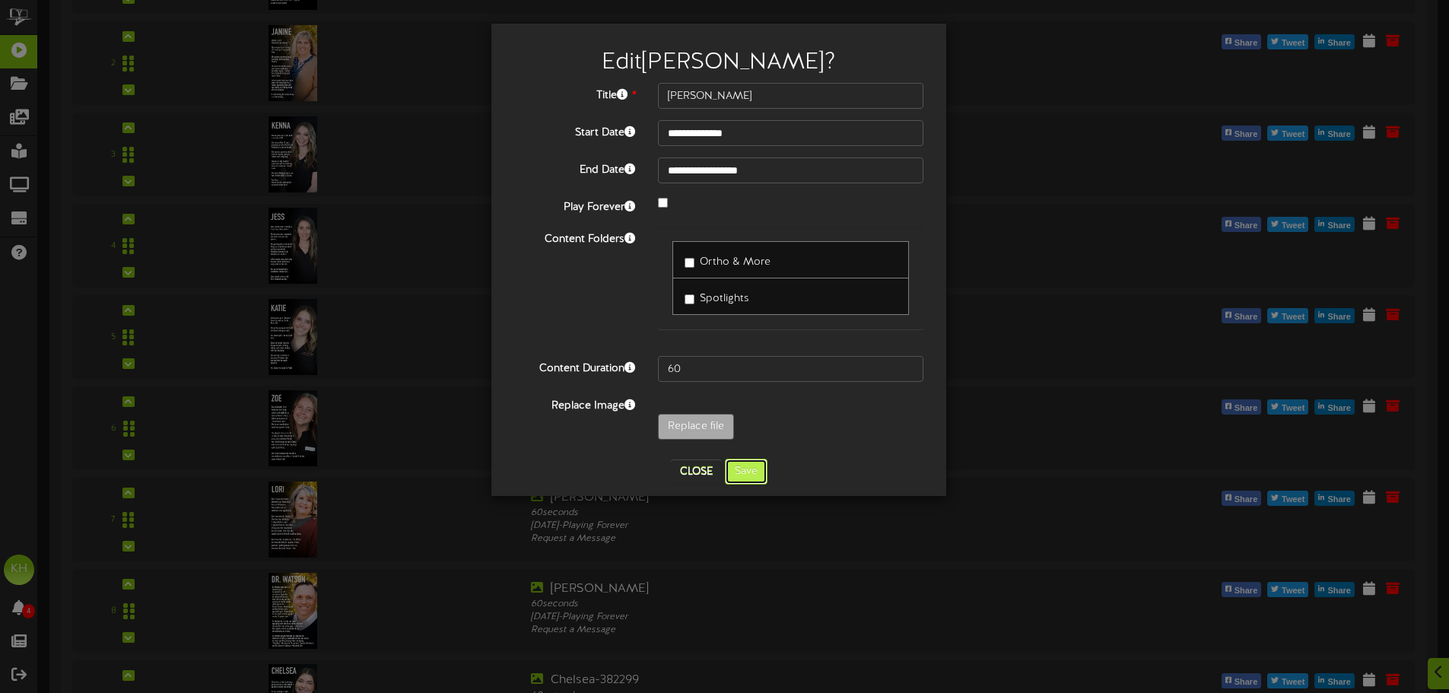
click at [751, 462] on button "Save" at bounding box center [746, 472] width 43 height 26
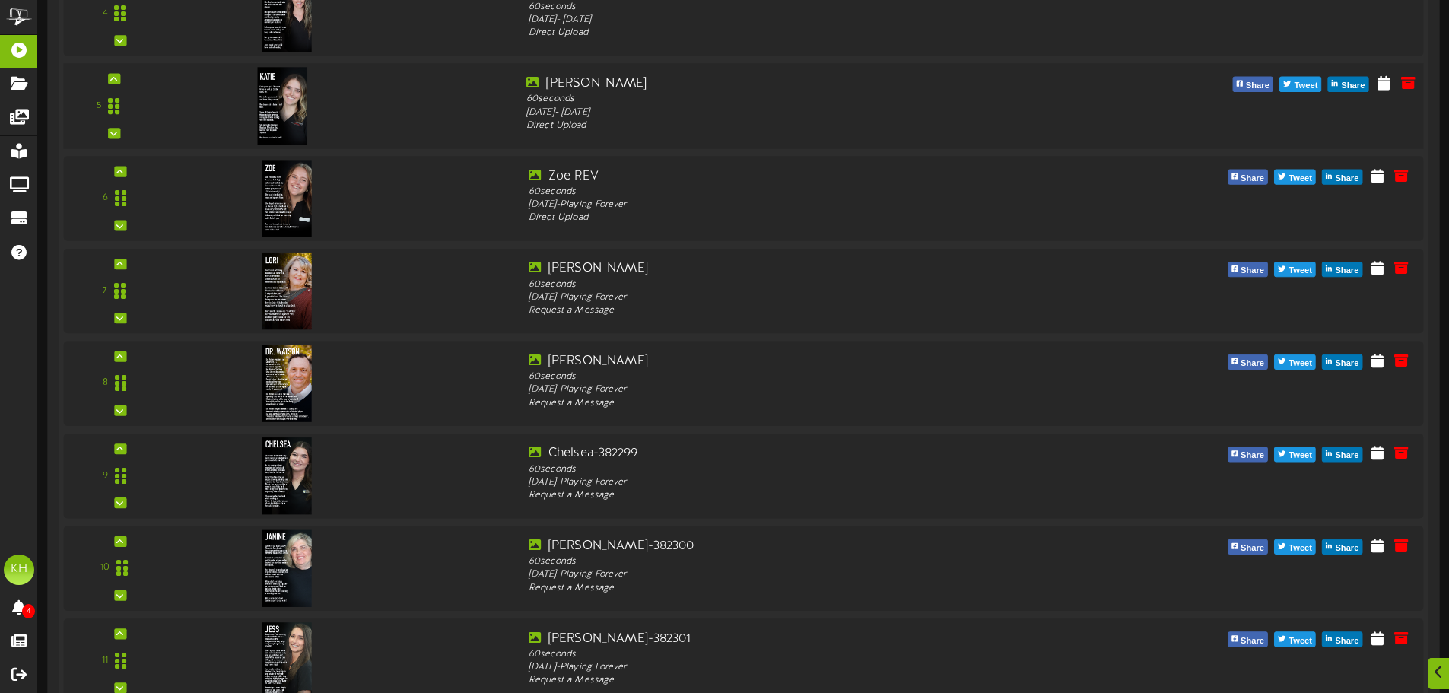
scroll to position [844, 0]
click at [1376, 181] on button at bounding box center [1383, 177] width 24 height 24
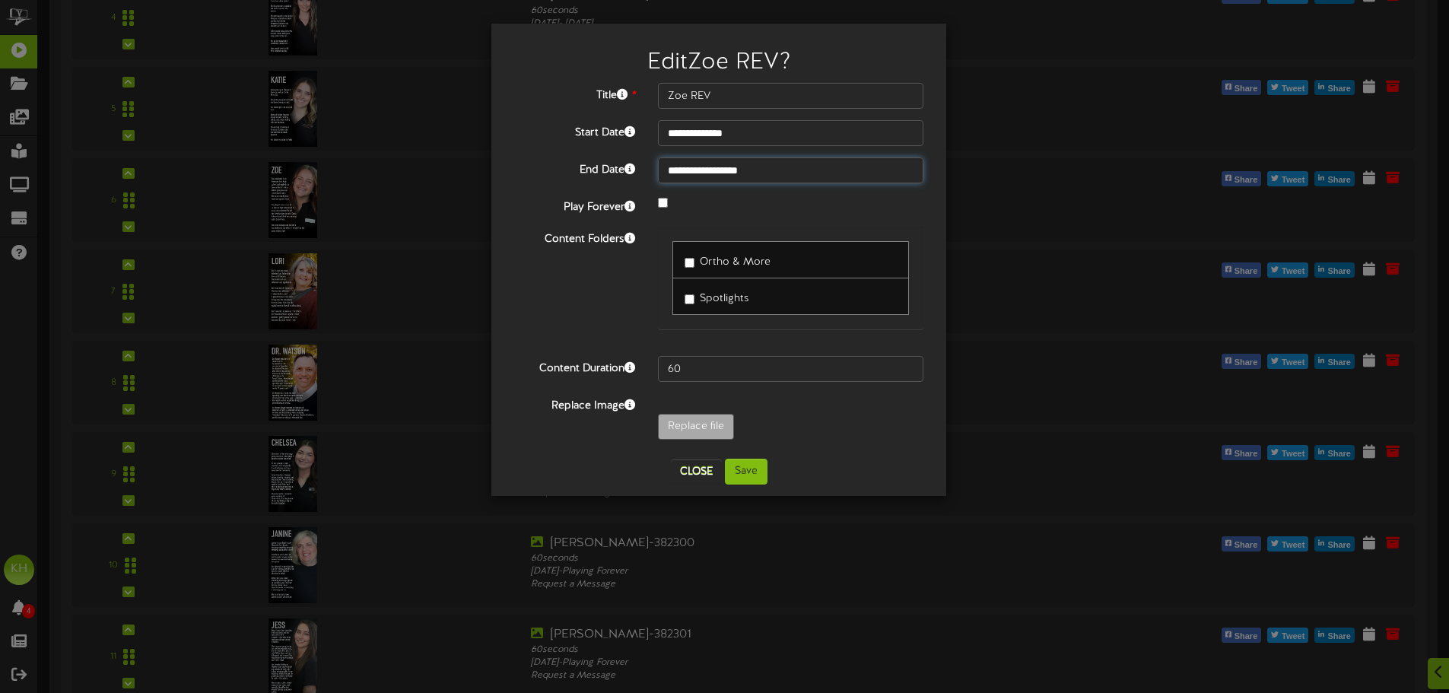
click at [705, 173] on input "**********" at bounding box center [790, 170] width 265 height 26
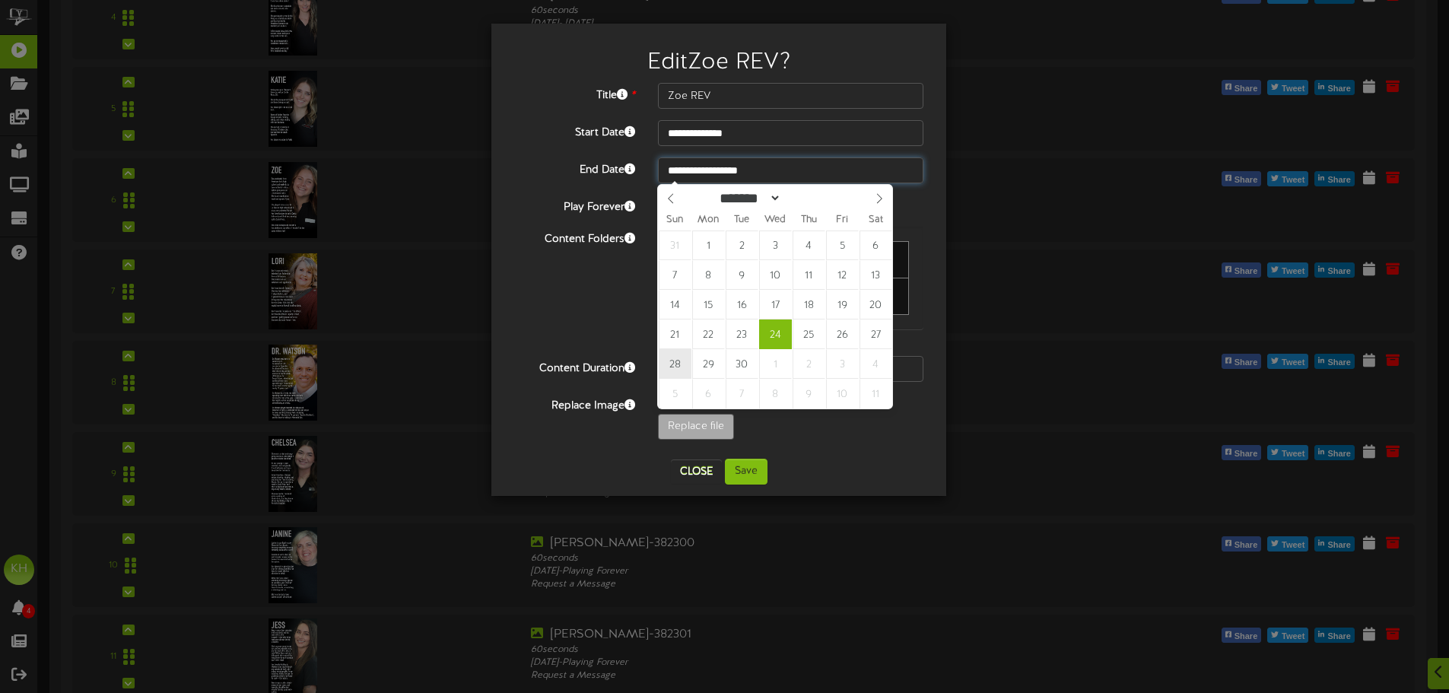
type input "**********"
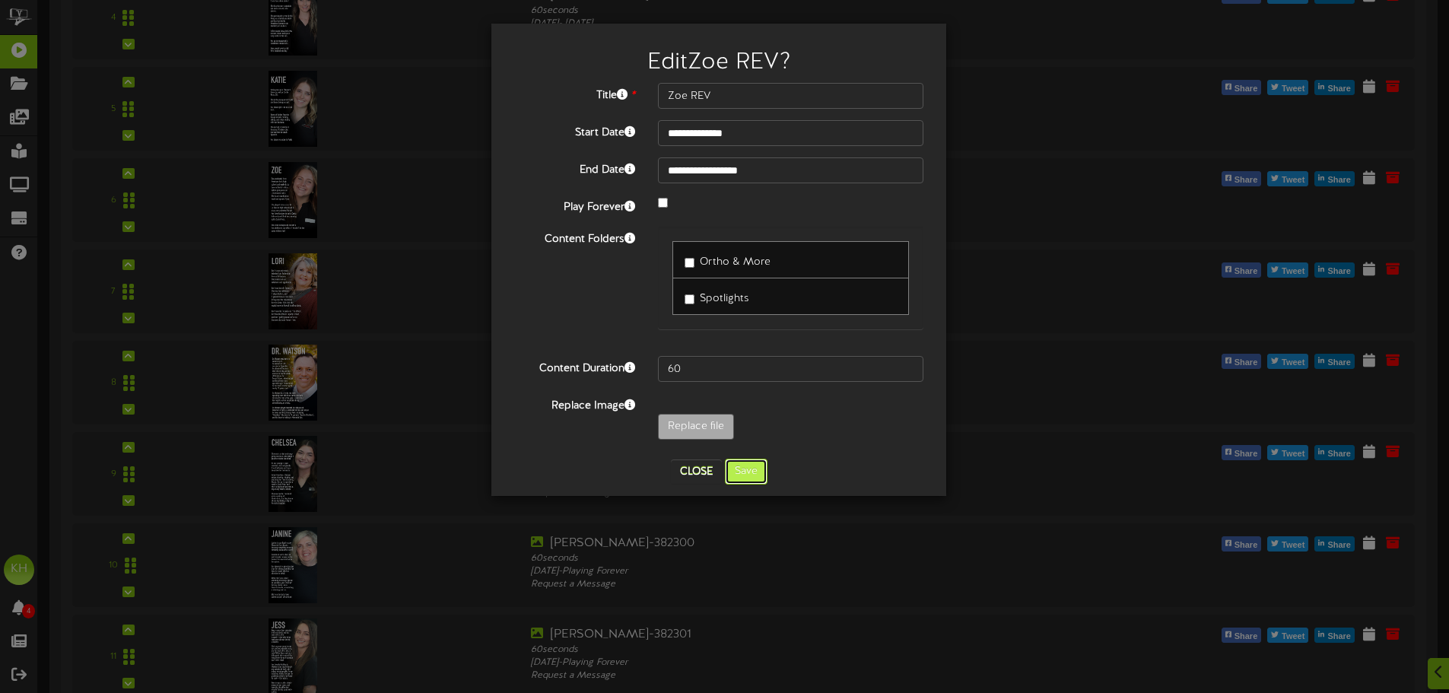
click at [751, 465] on button "Save" at bounding box center [746, 472] width 43 height 26
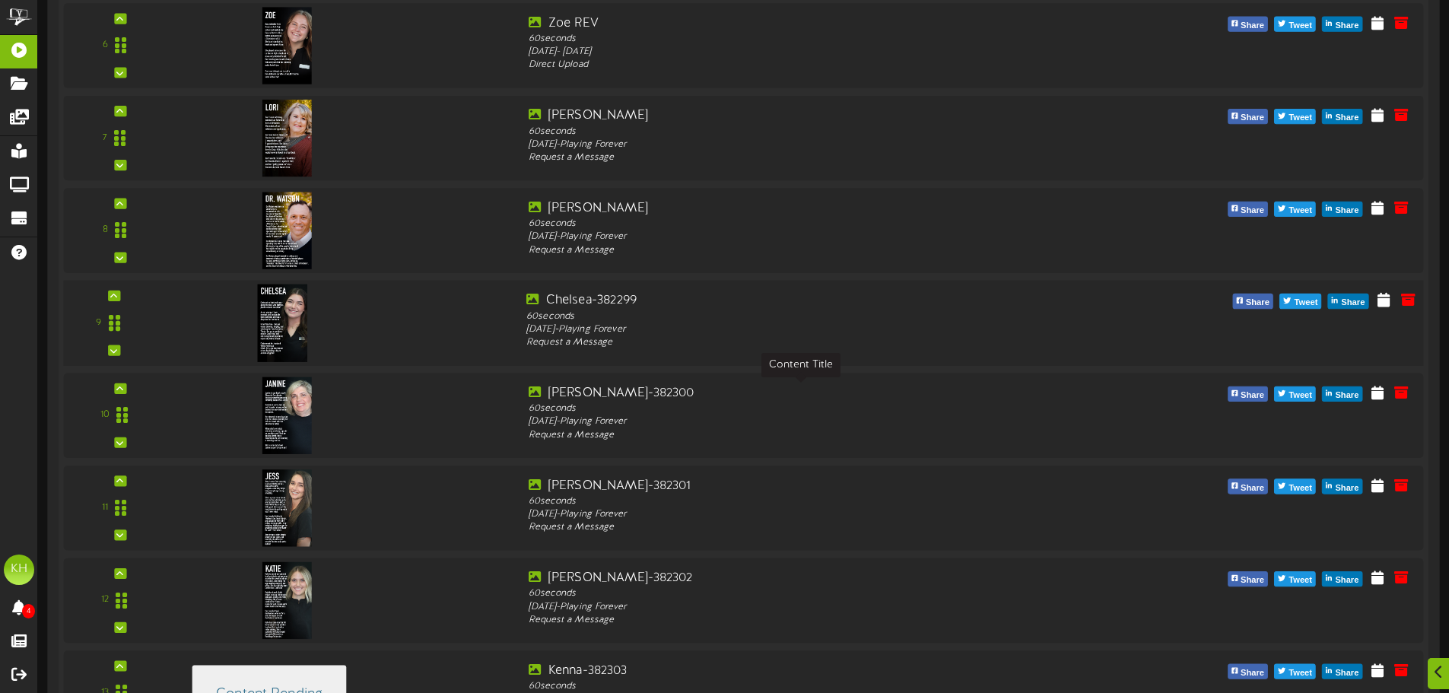
scroll to position [1072, 0]
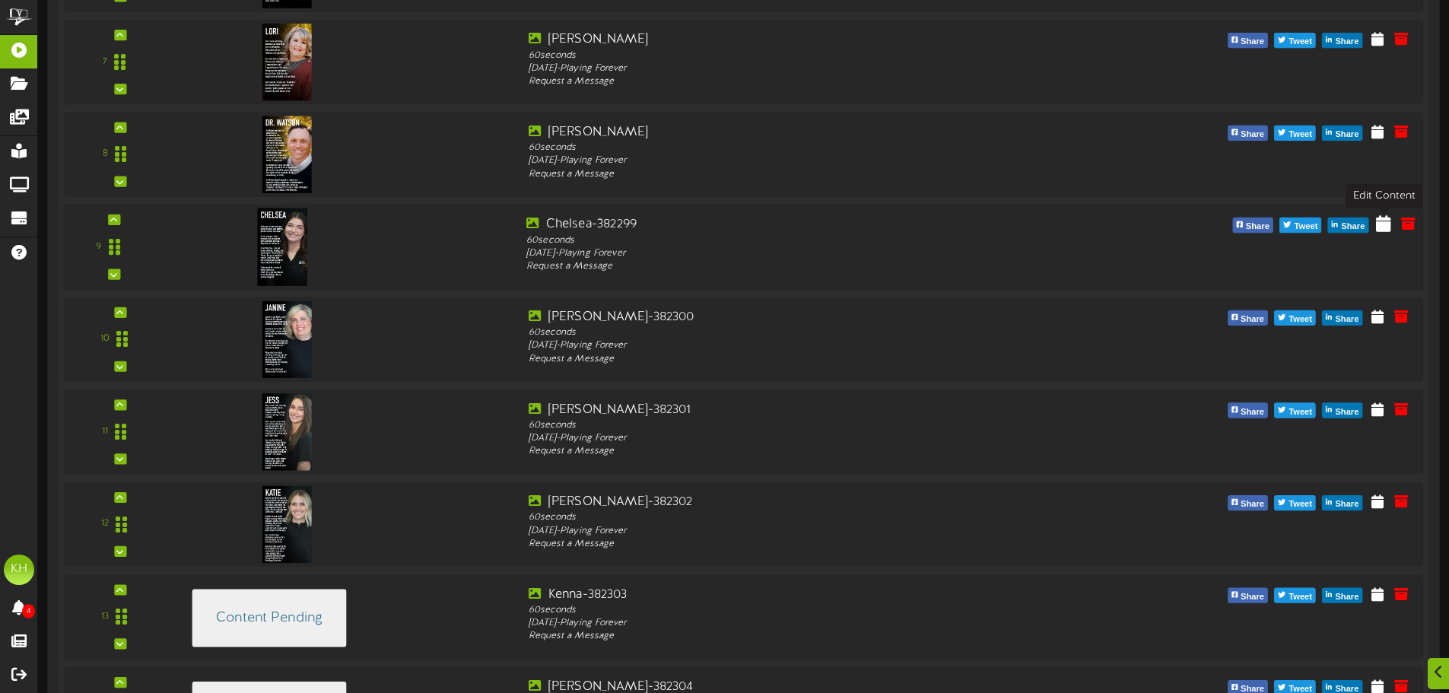
click at [1381, 227] on icon at bounding box center [1383, 223] width 15 height 17
select select "*"
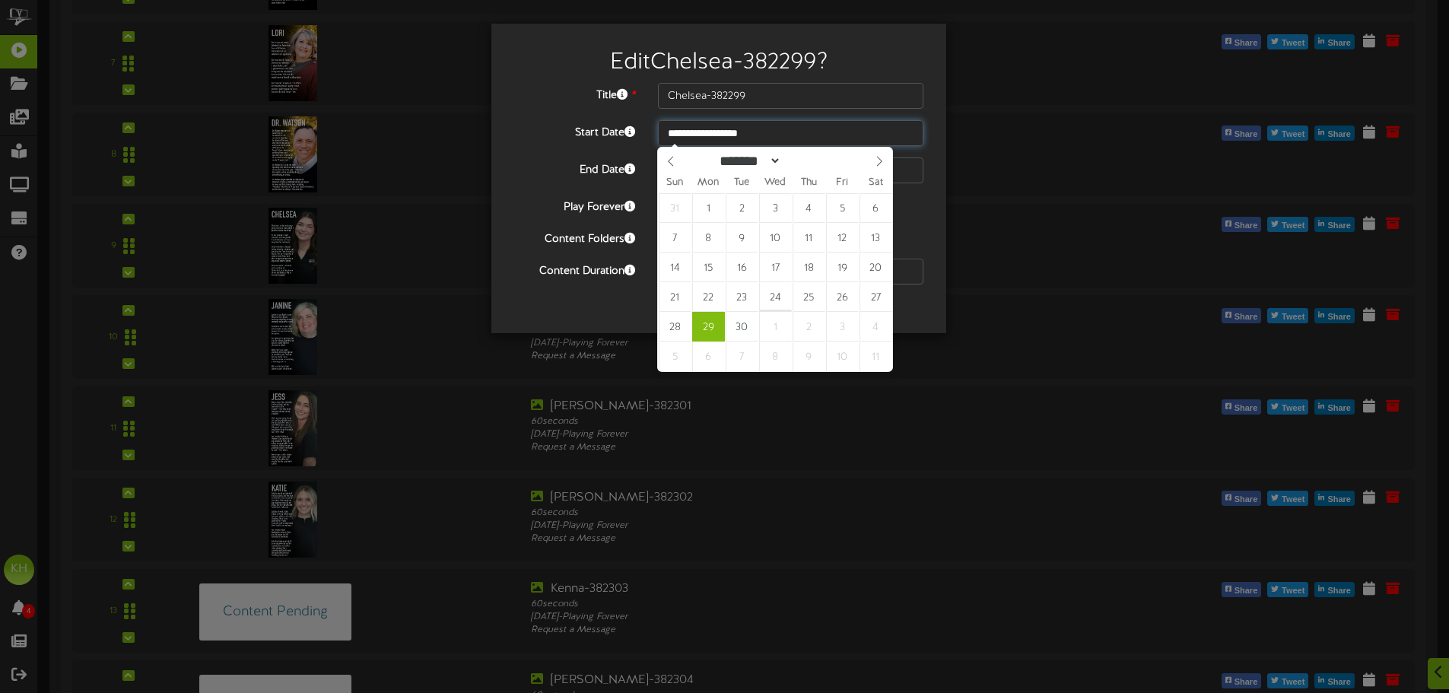
click at [737, 137] on input "**********" at bounding box center [790, 133] width 265 height 26
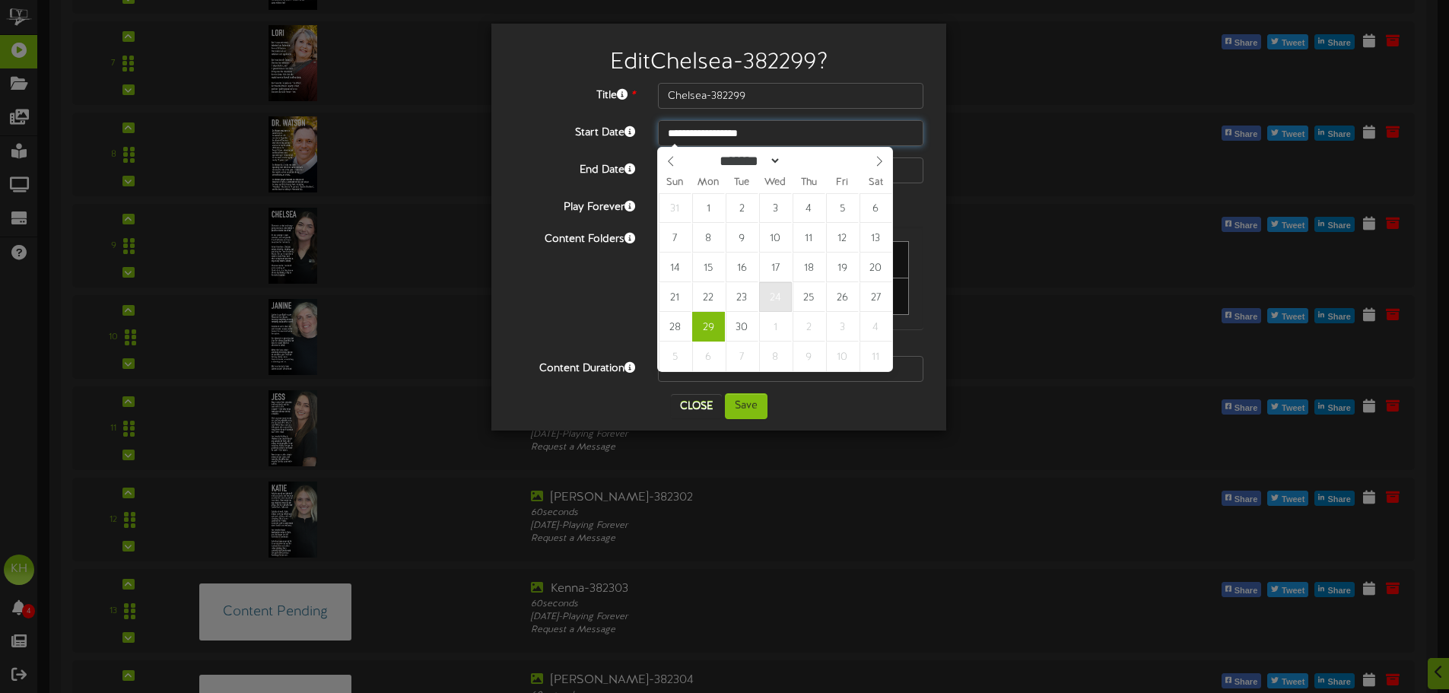
type input "**********"
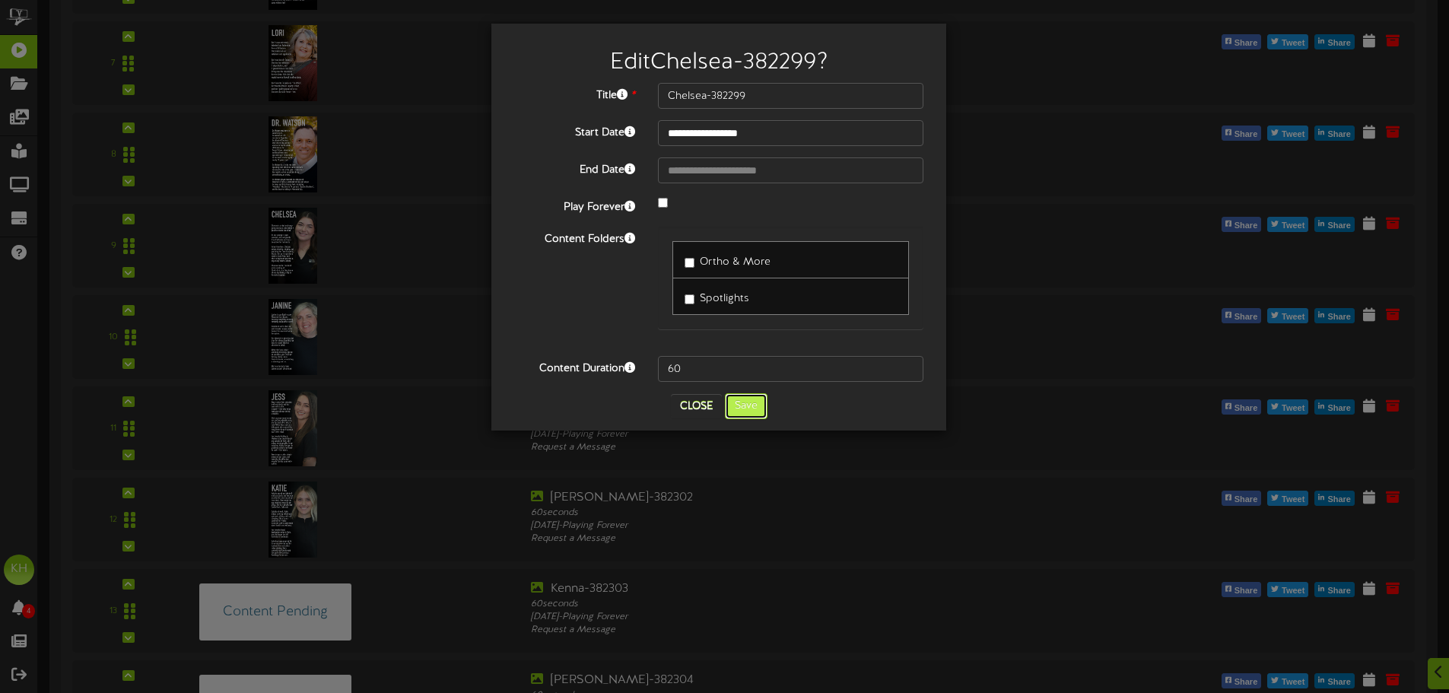
click at [746, 412] on button "Save" at bounding box center [746, 406] width 43 height 26
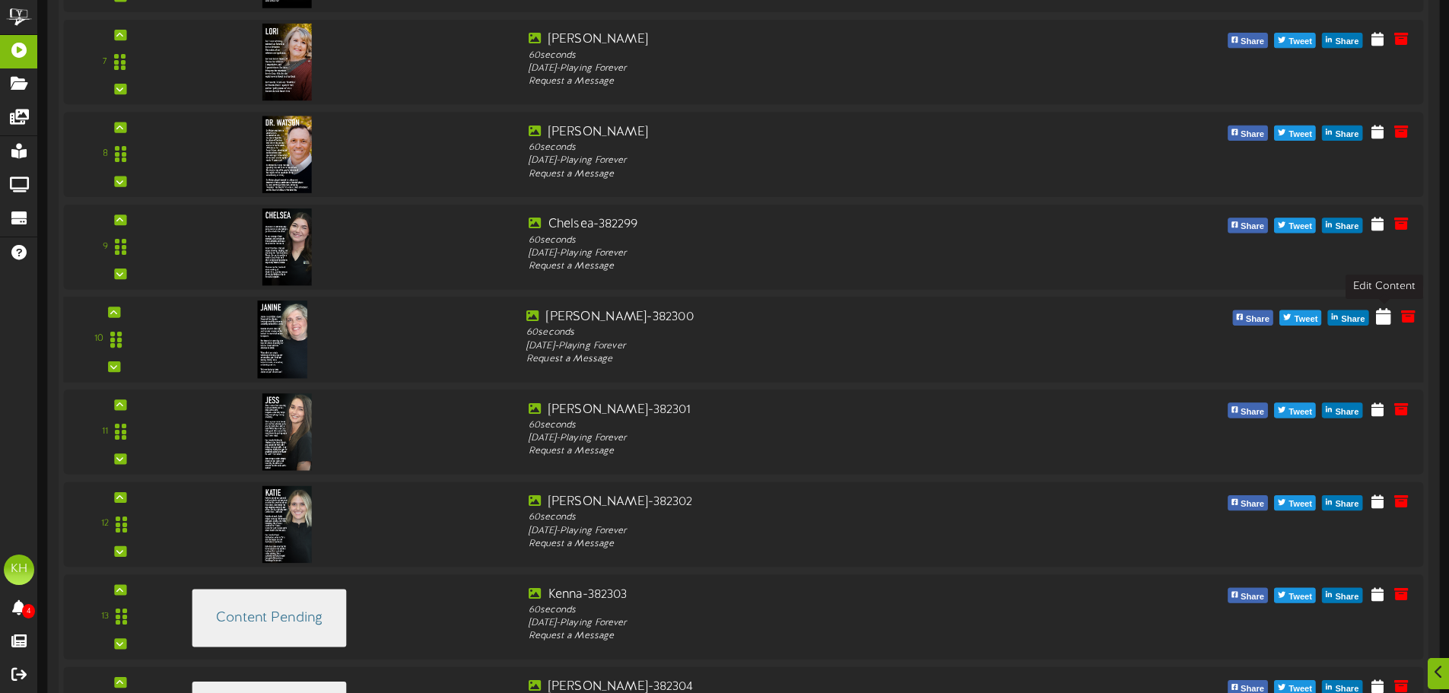
click at [1391, 315] on icon at bounding box center [1383, 315] width 15 height 17
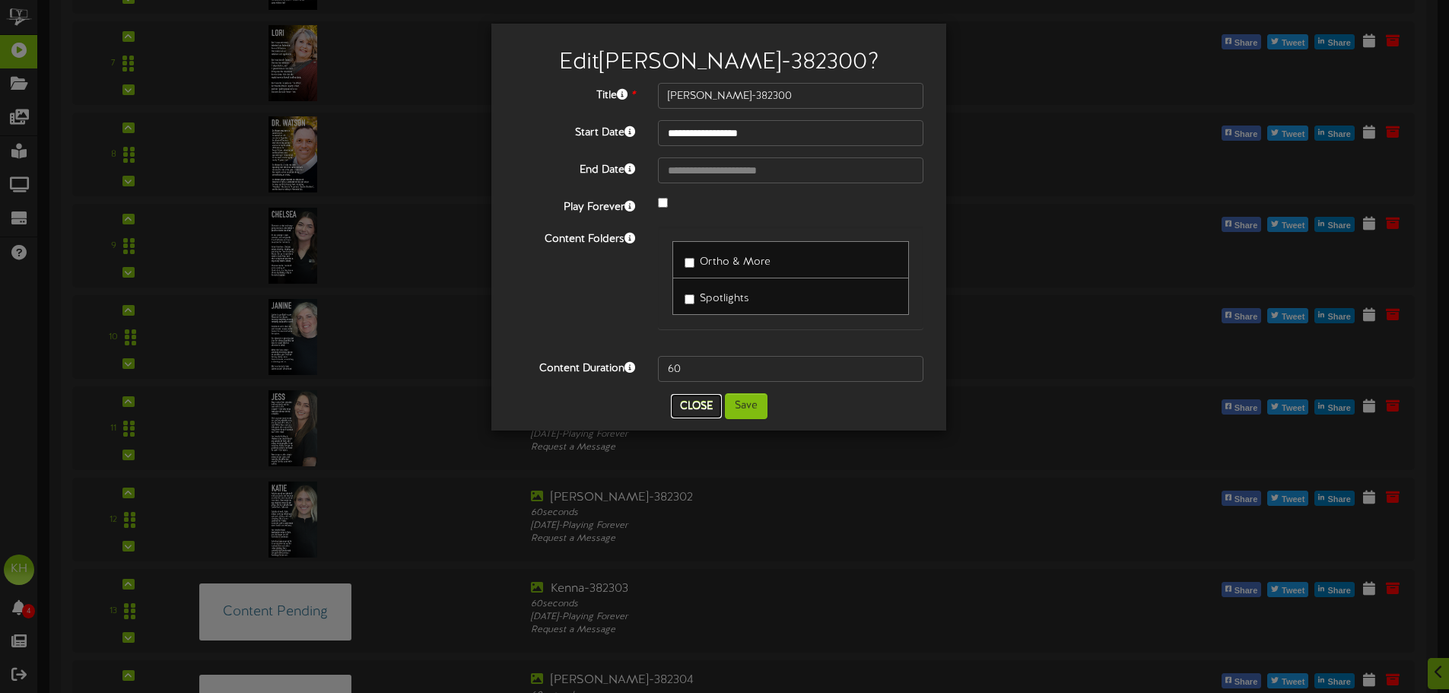
click at [685, 413] on button "Close" at bounding box center [696, 406] width 51 height 24
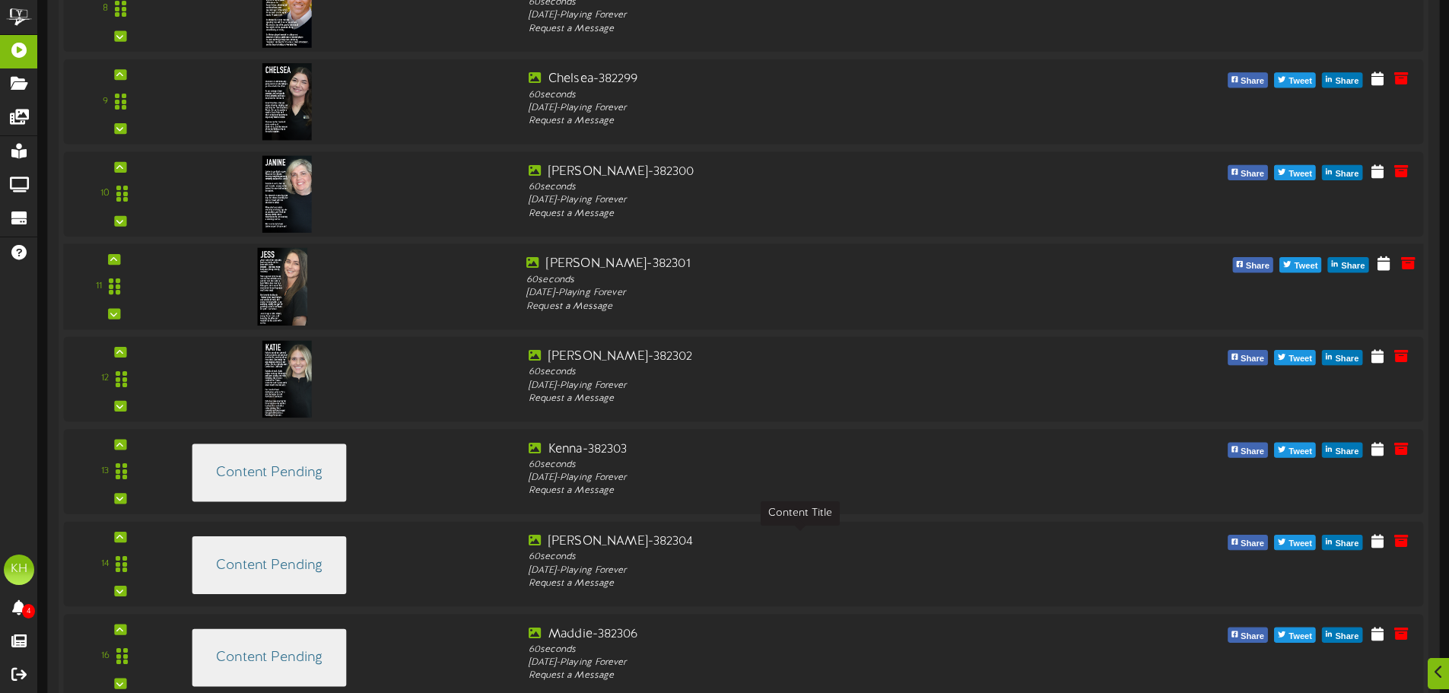
scroll to position [1521, 0]
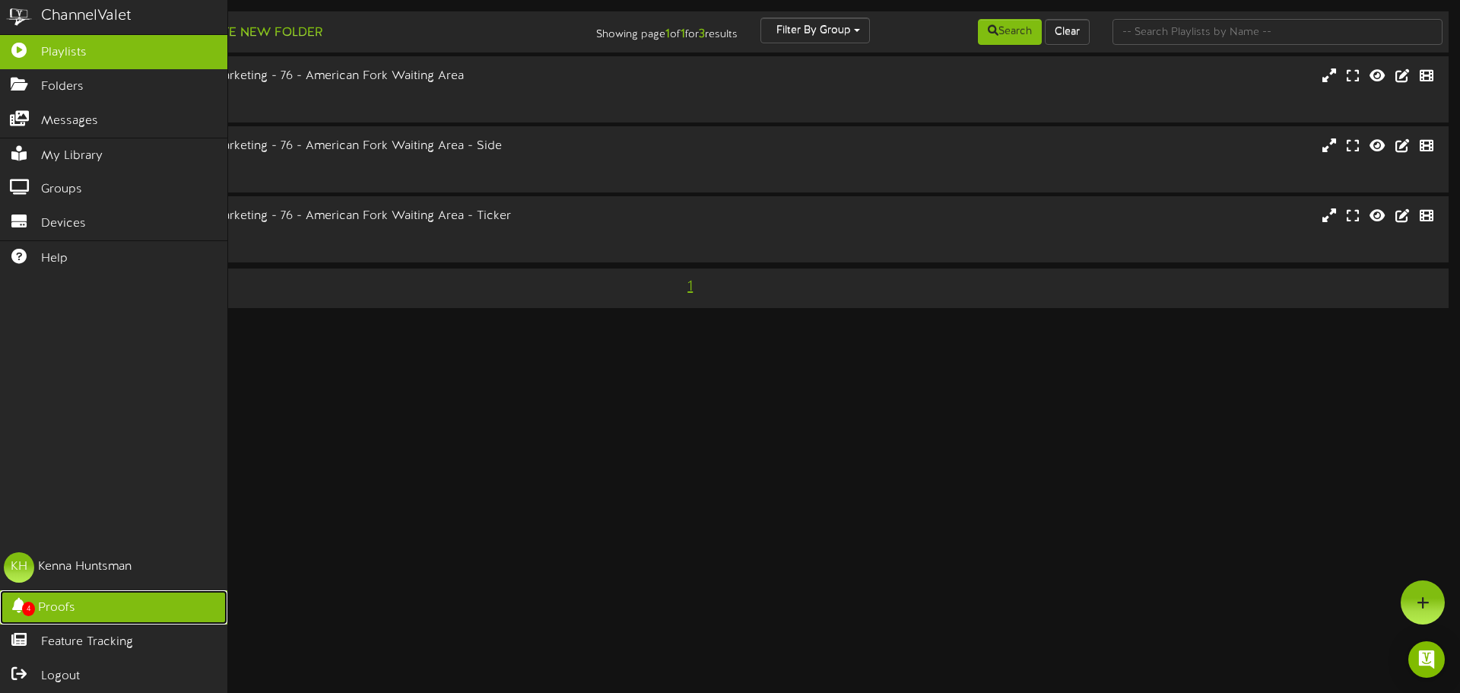
click at [117, 615] on link "4 Proofs" at bounding box center [113, 607] width 227 height 34
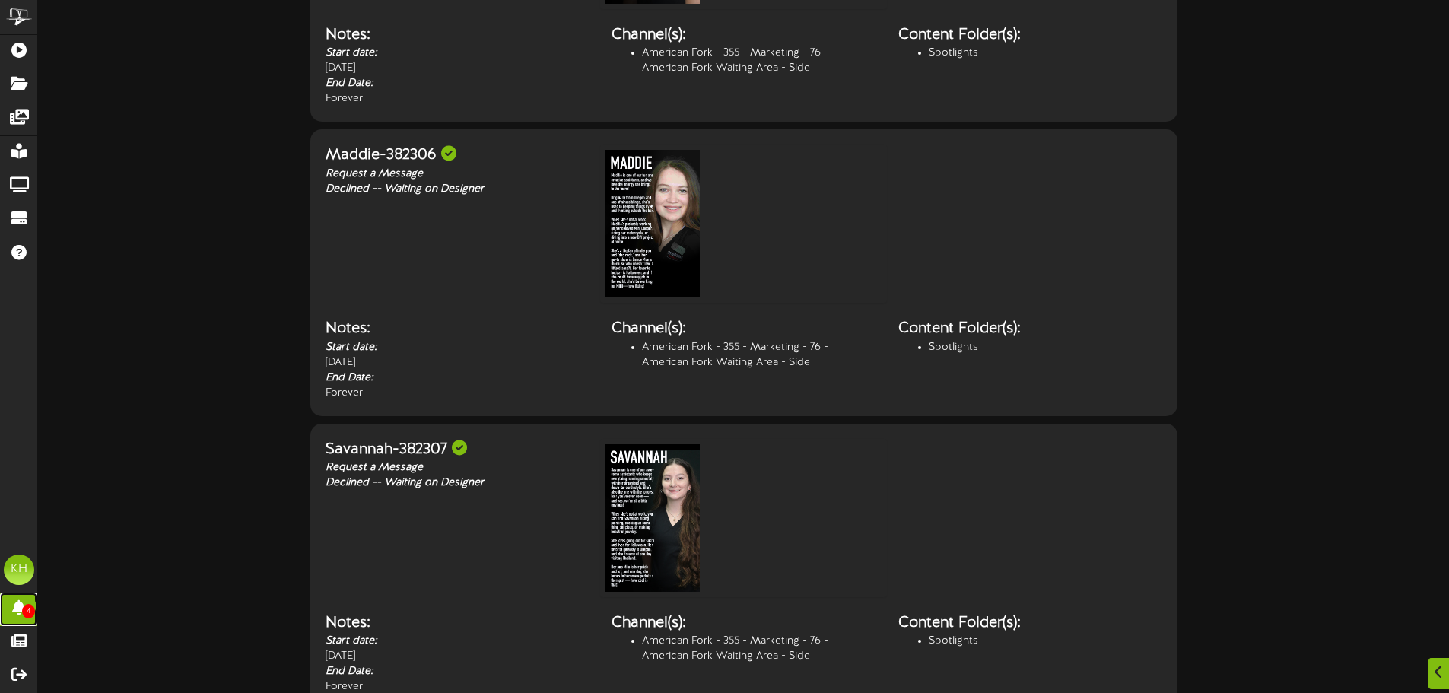
scroll to position [506, 0]
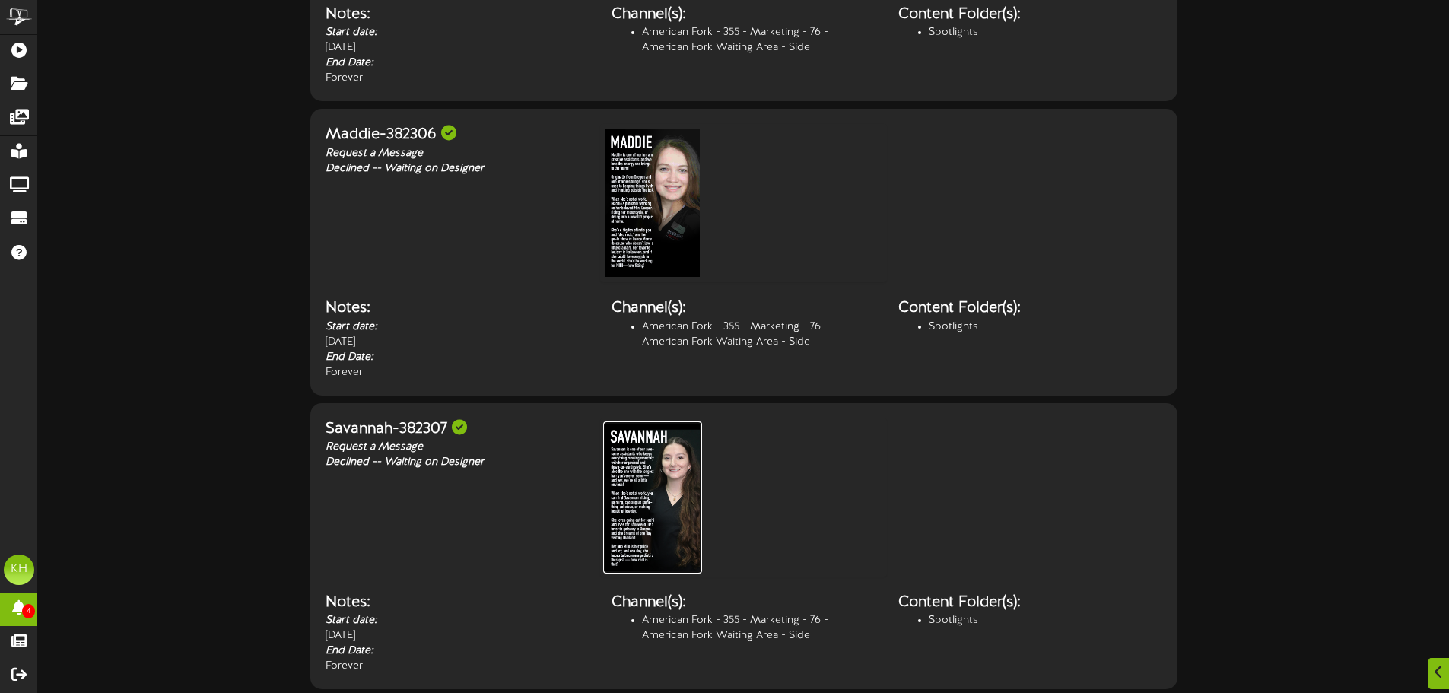
click at [653, 464] on img at bounding box center [652, 497] width 99 height 152
click at [666, 215] on img at bounding box center [652, 203] width 99 height 152
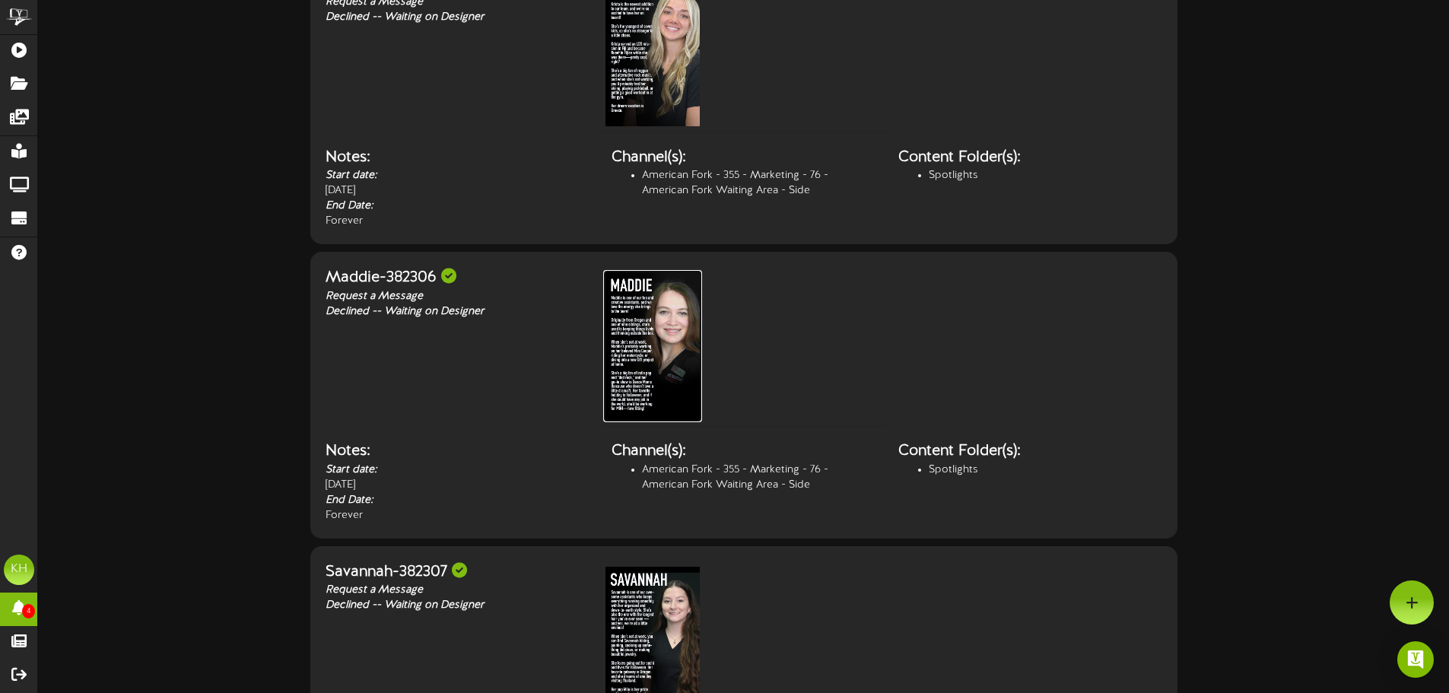
scroll to position [126, 0]
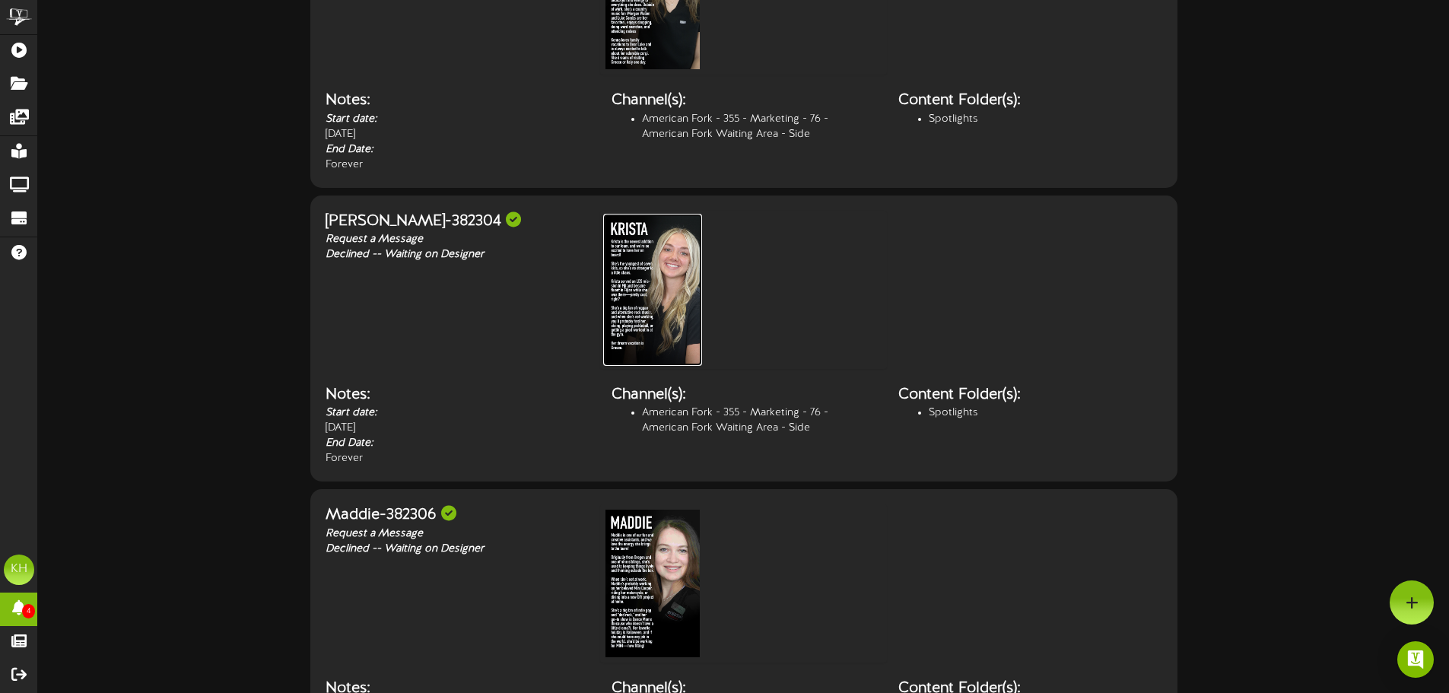
click at [675, 294] on img at bounding box center [652, 290] width 99 height 152
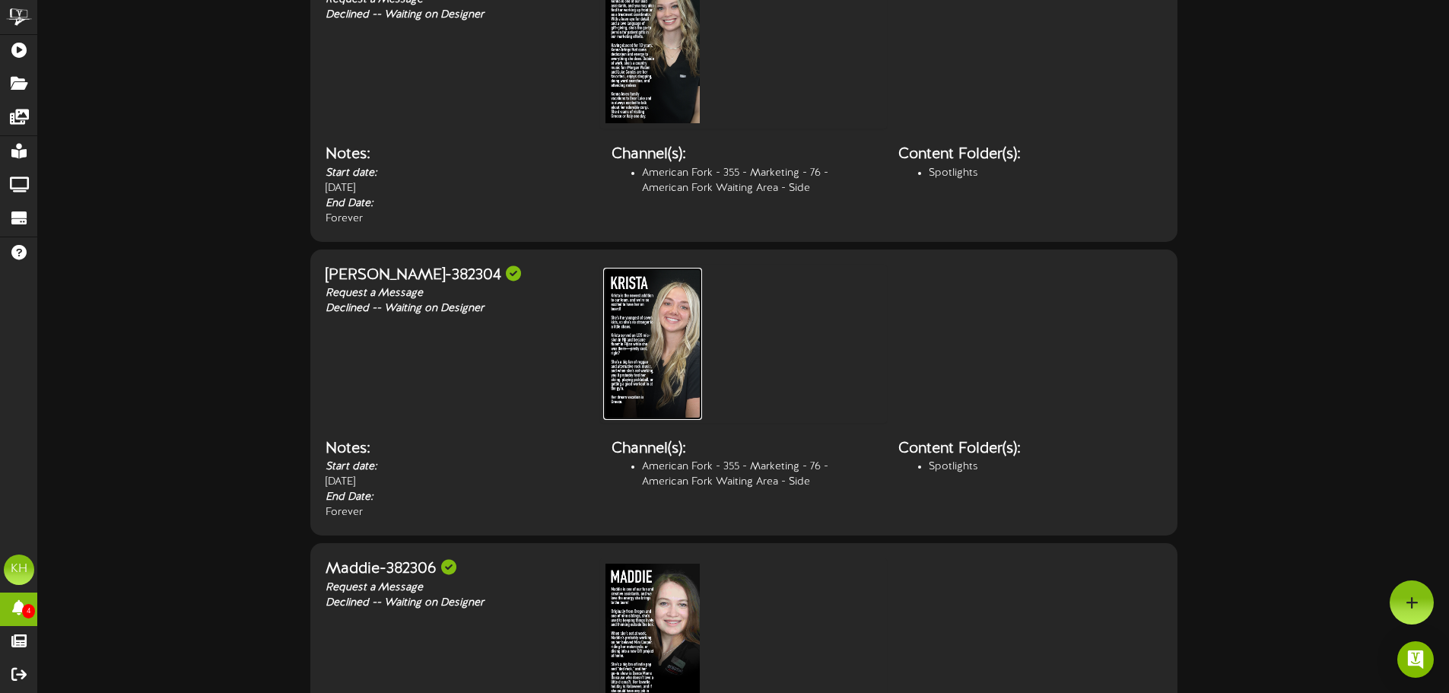
scroll to position [0, 0]
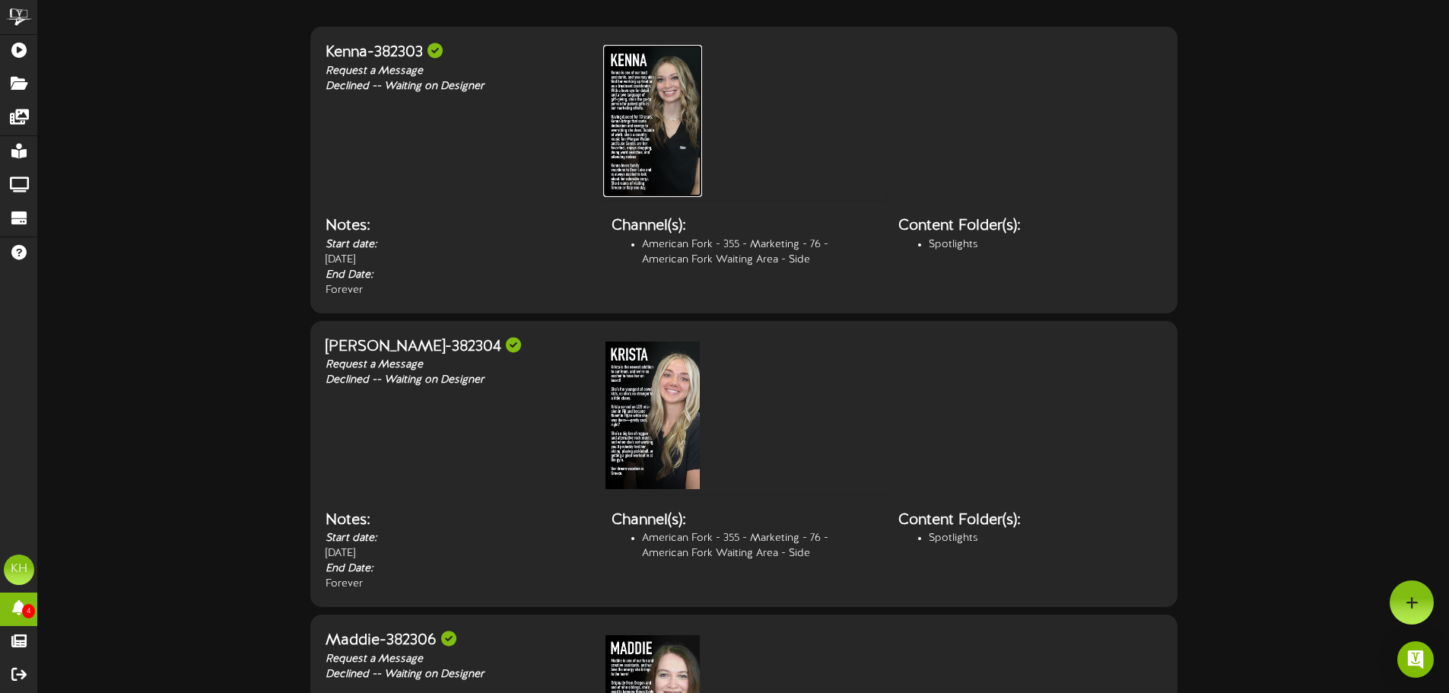
click at [668, 116] on img at bounding box center [652, 121] width 99 height 152
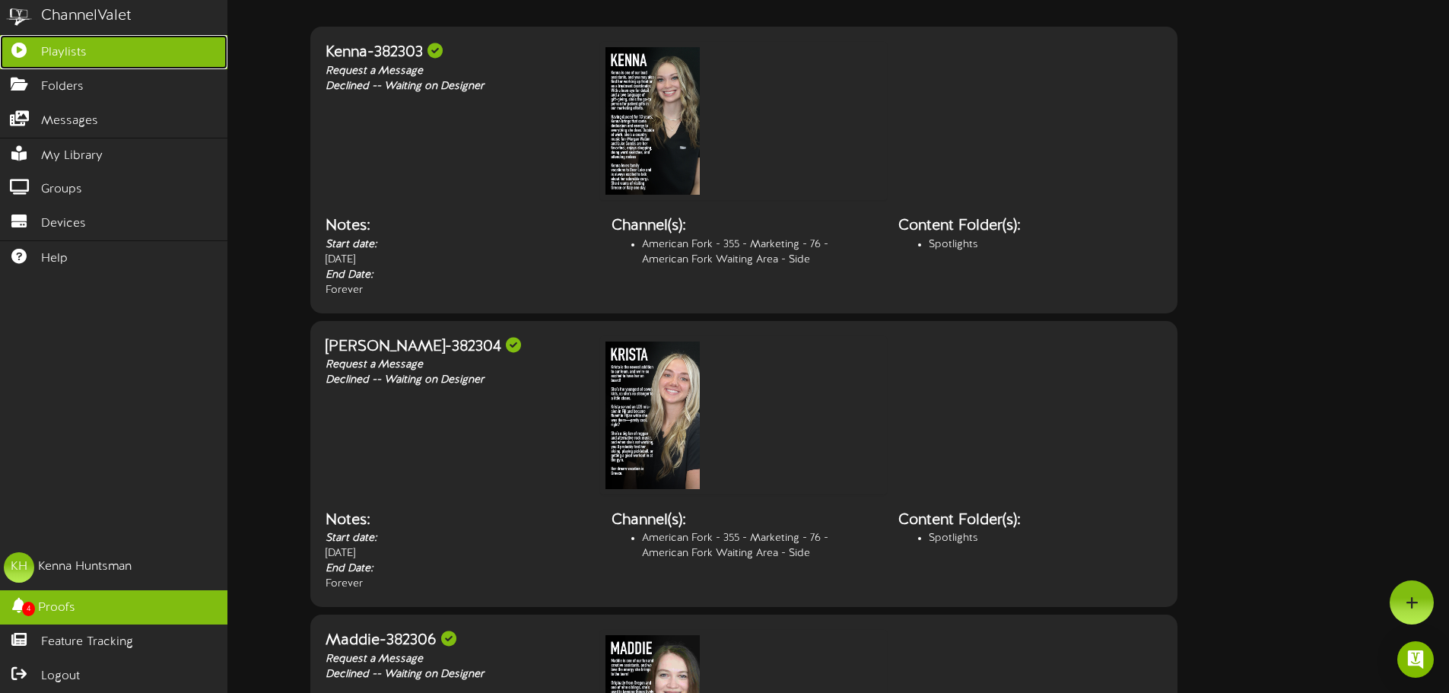
click at [97, 52] on link "Playlists" at bounding box center [113, 52] width 227 height 34
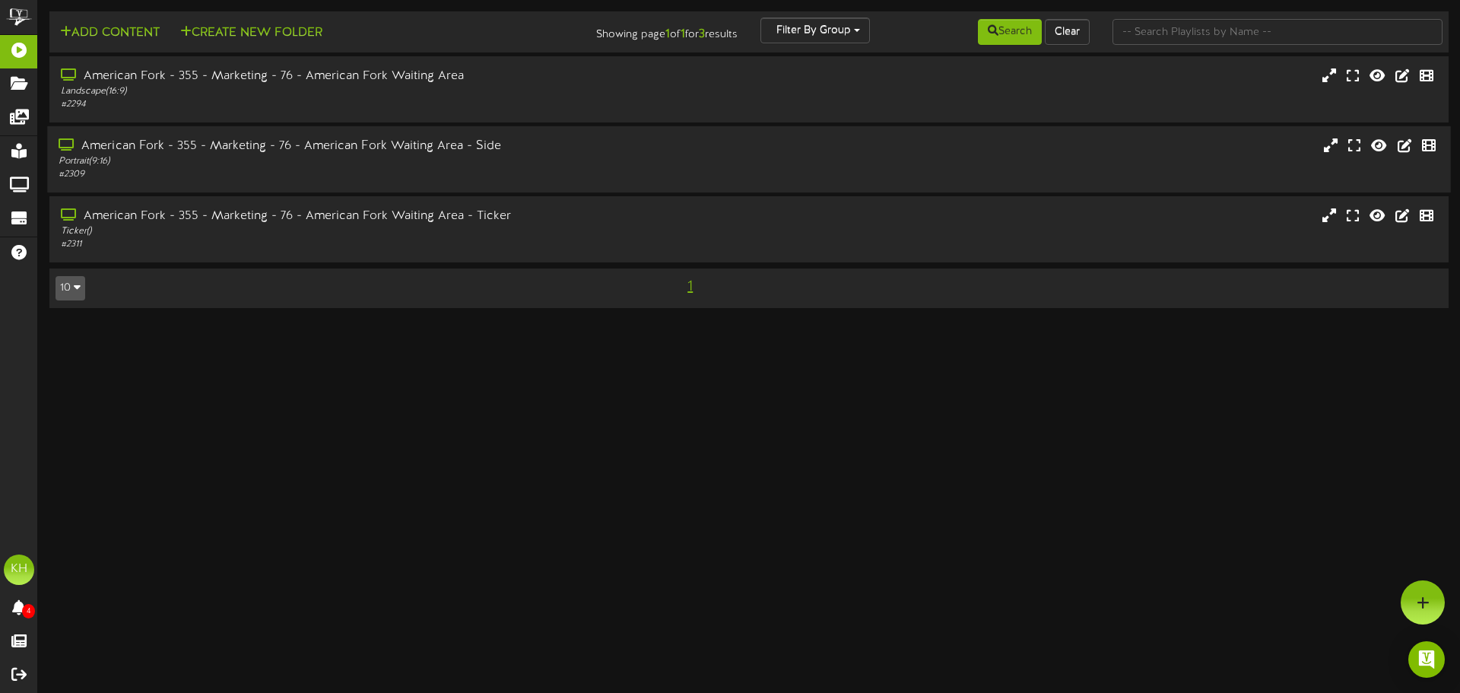
click at [552, 138] on div "American Fork - 355 - Marketing - 76 - American Fork Waiting Area - Side" at bounding box center [340, 146] width 562 height 17
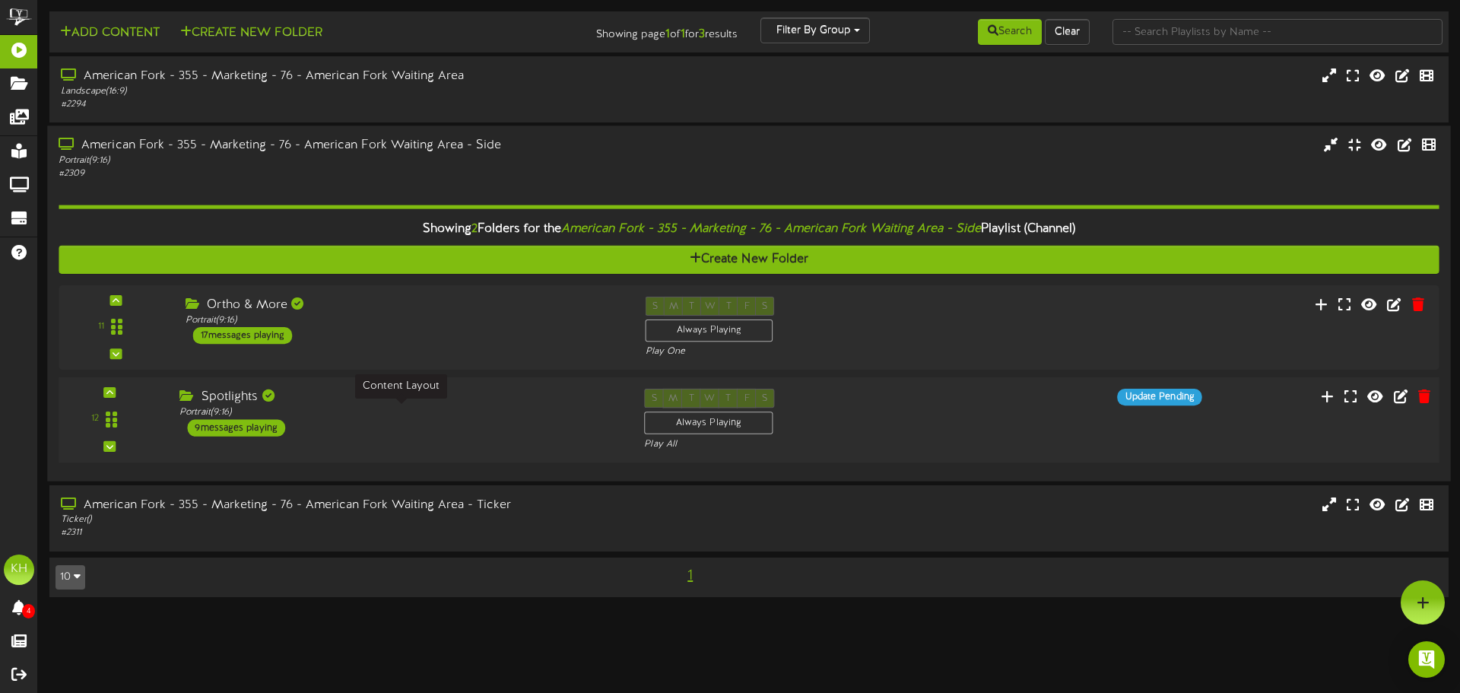
click at [379, 407] on div "Portrait ( 9:16 )" at bounding box center [401, 412] width 442 height 13
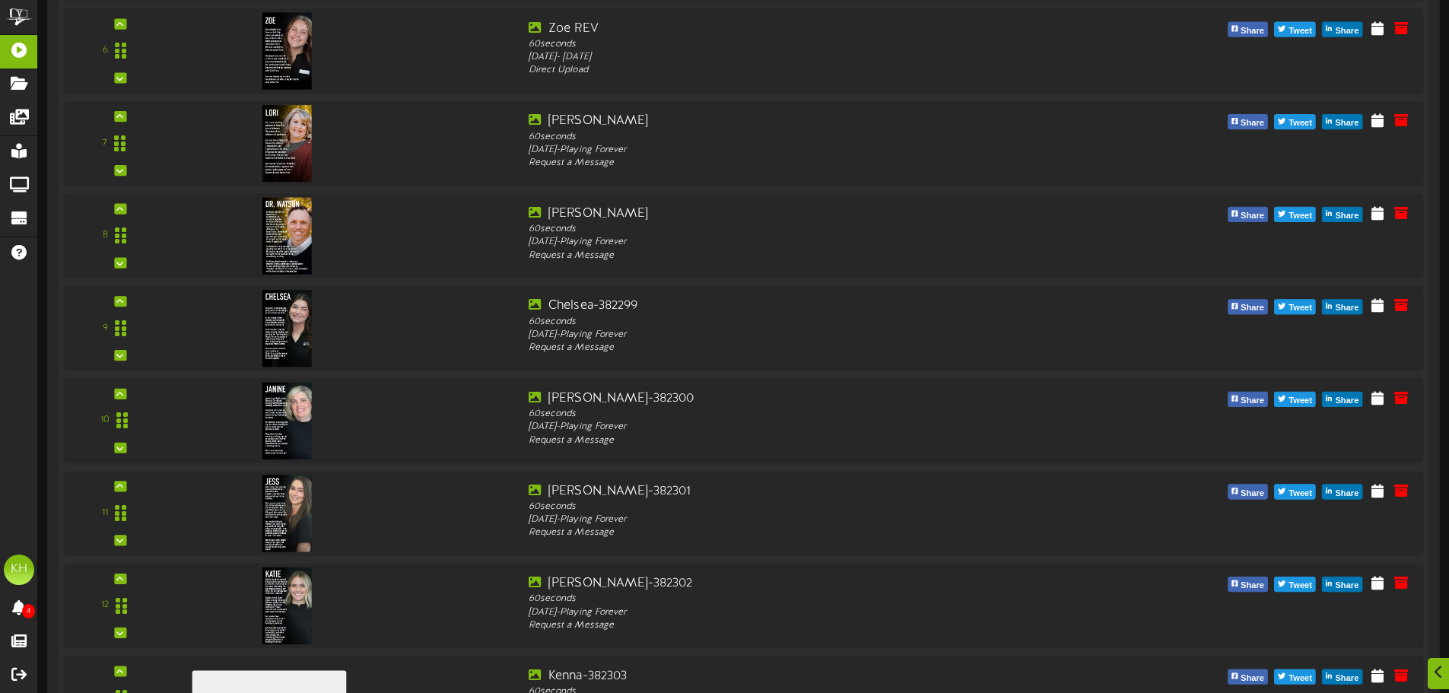
scroll to position [996, 0]
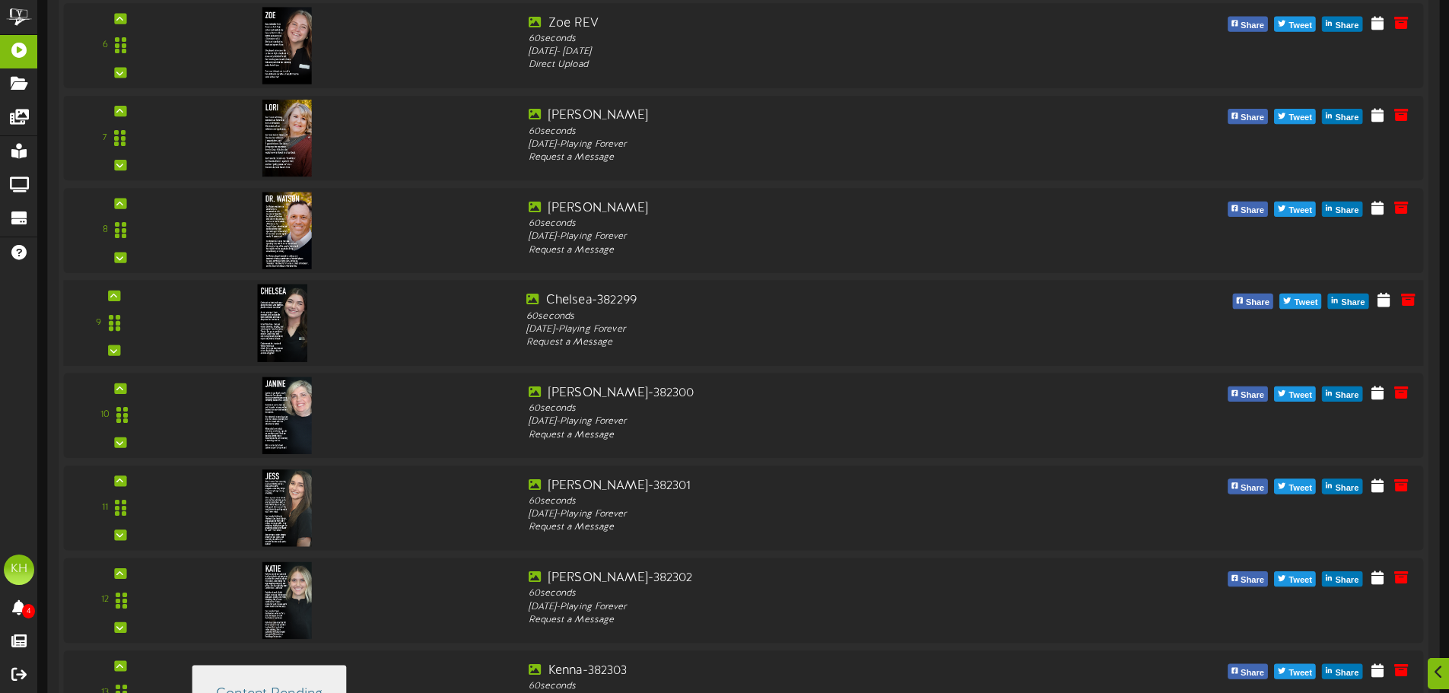
click at [278, 336] on img at bounding box center [283, 323] width 50 height 78
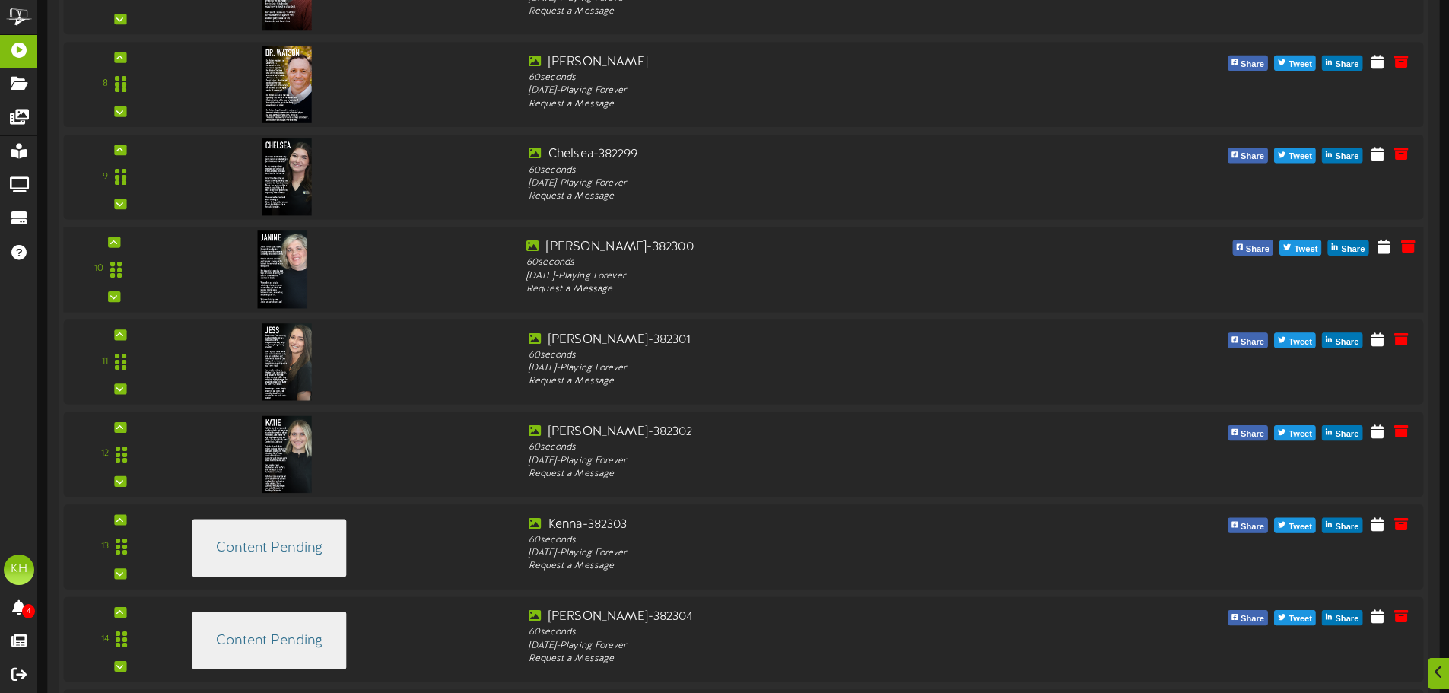
scroll to position [1148, 0]
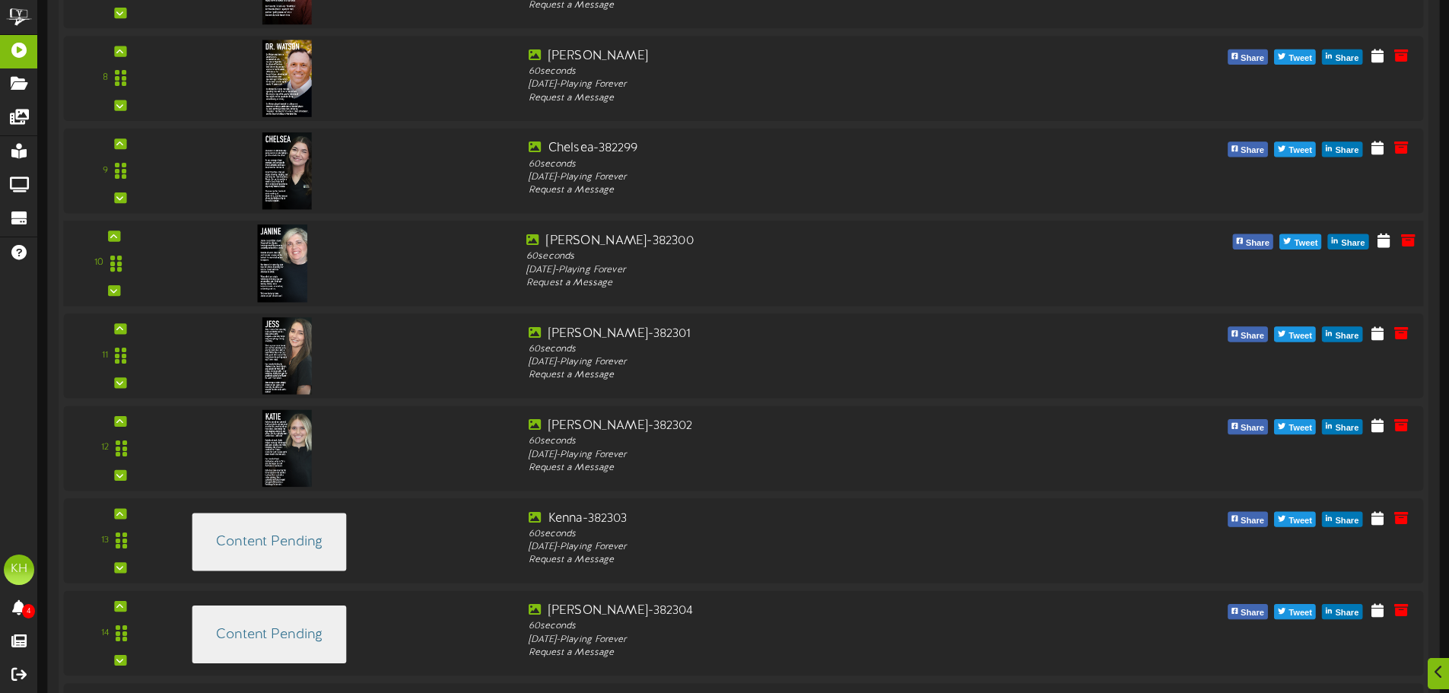
click at [304, 259] on img at bounding box center [283, 263] width 50 height 78
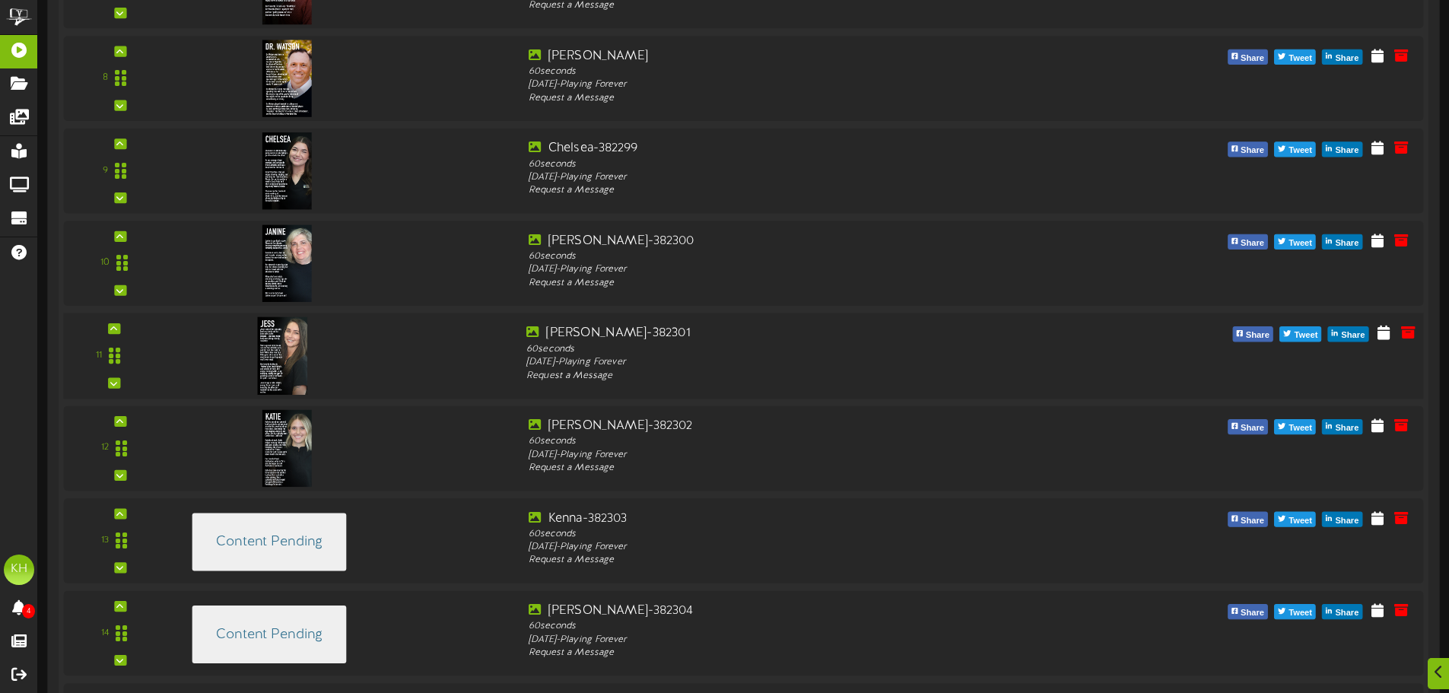
click at [310, 349] on div at bounding box center [281, 340] width 179 height 78
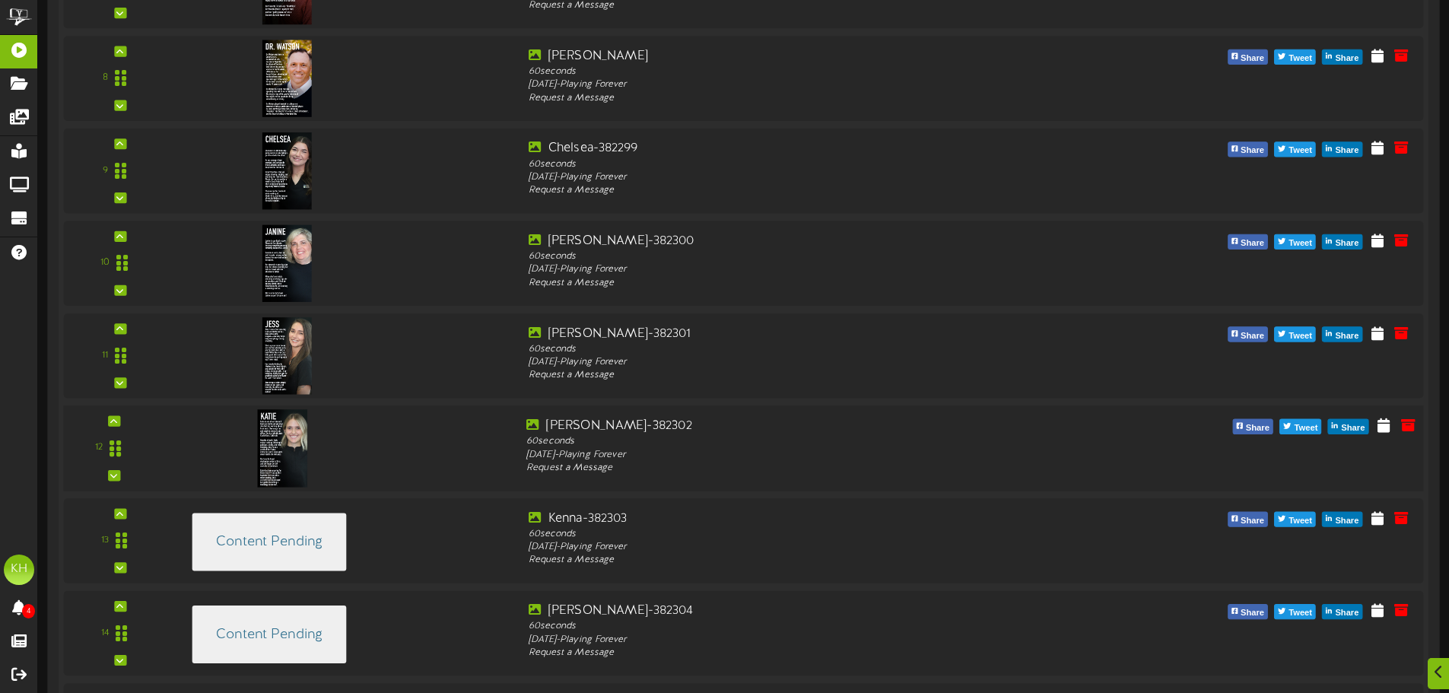
click at [292, 447] on img at bounding box center [283, 448] width 50 height 78
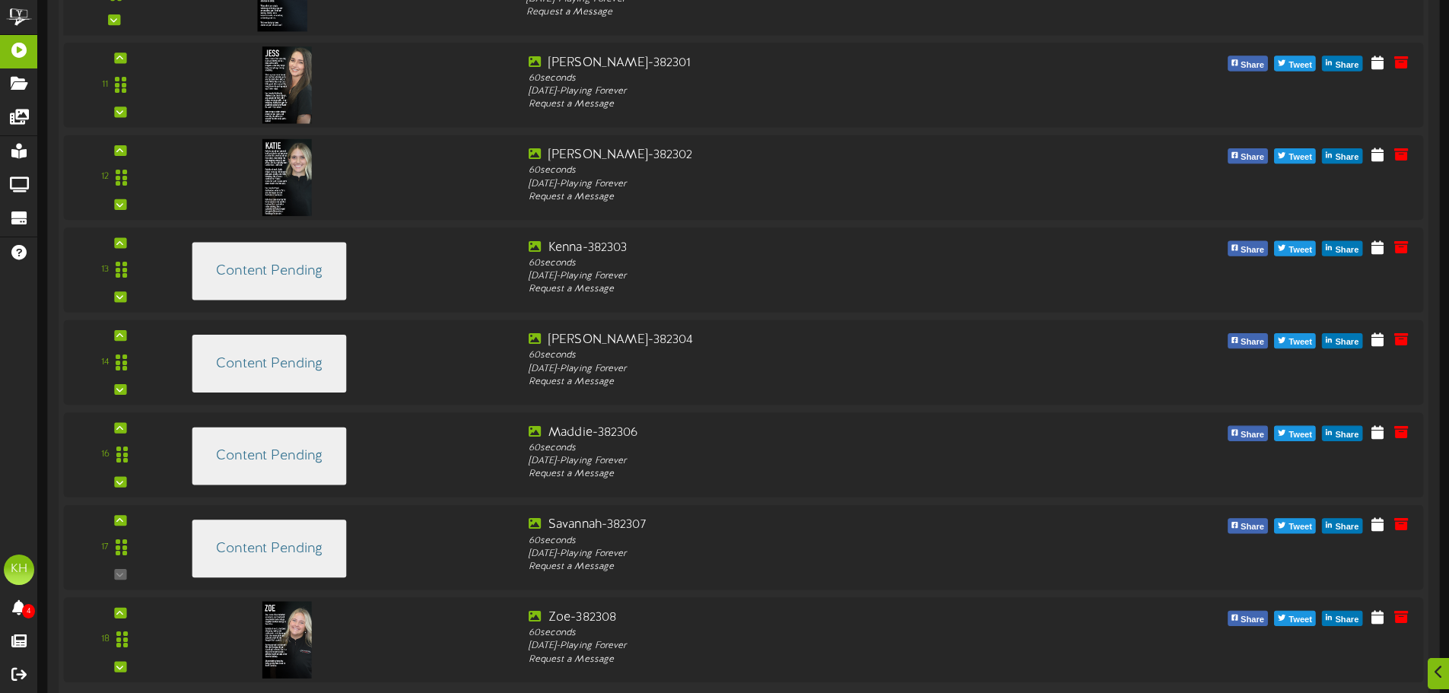
scroll to position [1528, 0]
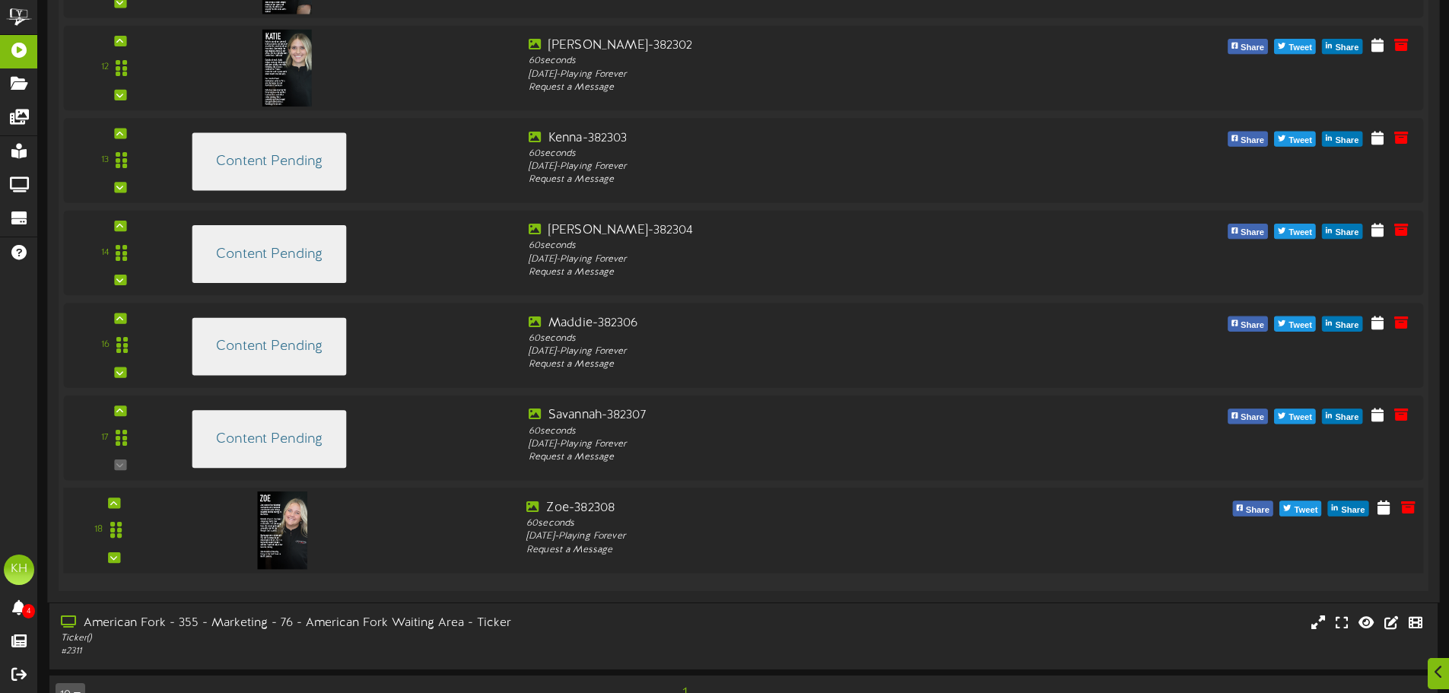
click at [290, 494] on img at bounding box center [283, 530] width 50 height 78
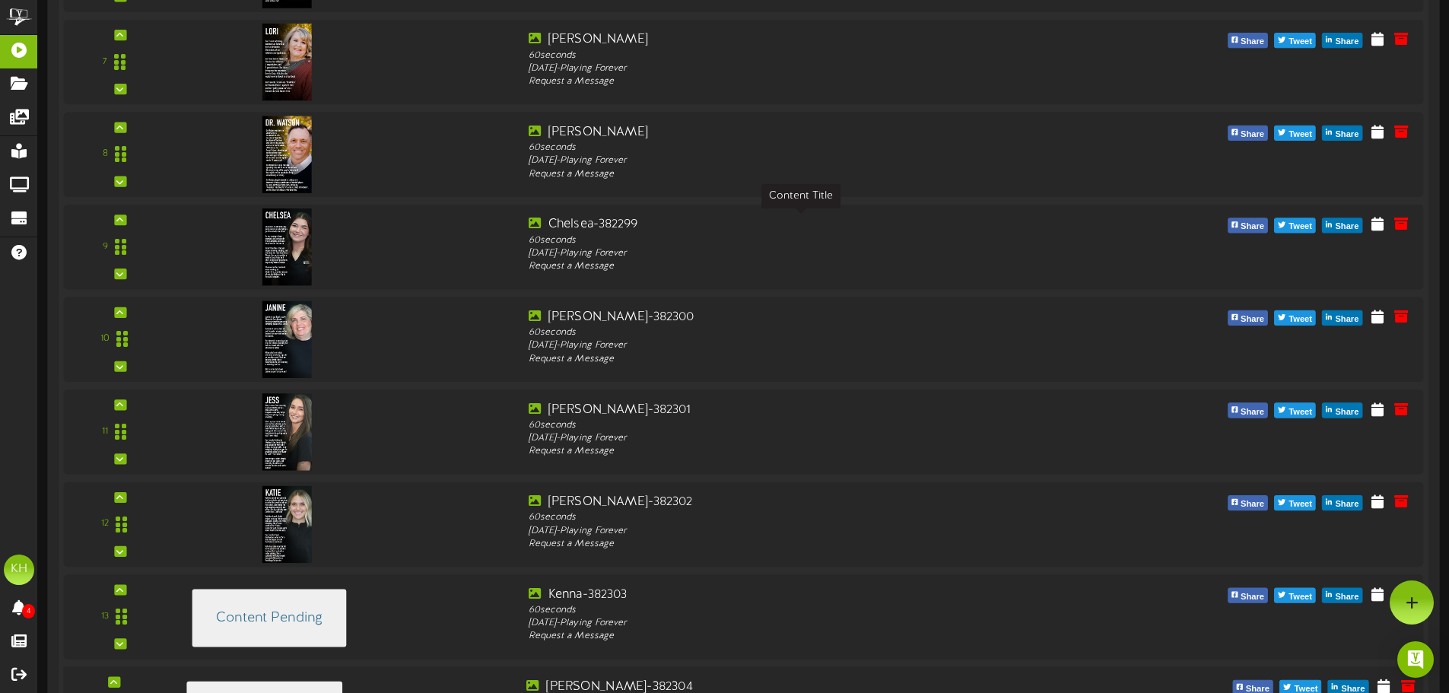
scroll to position [768, 0]
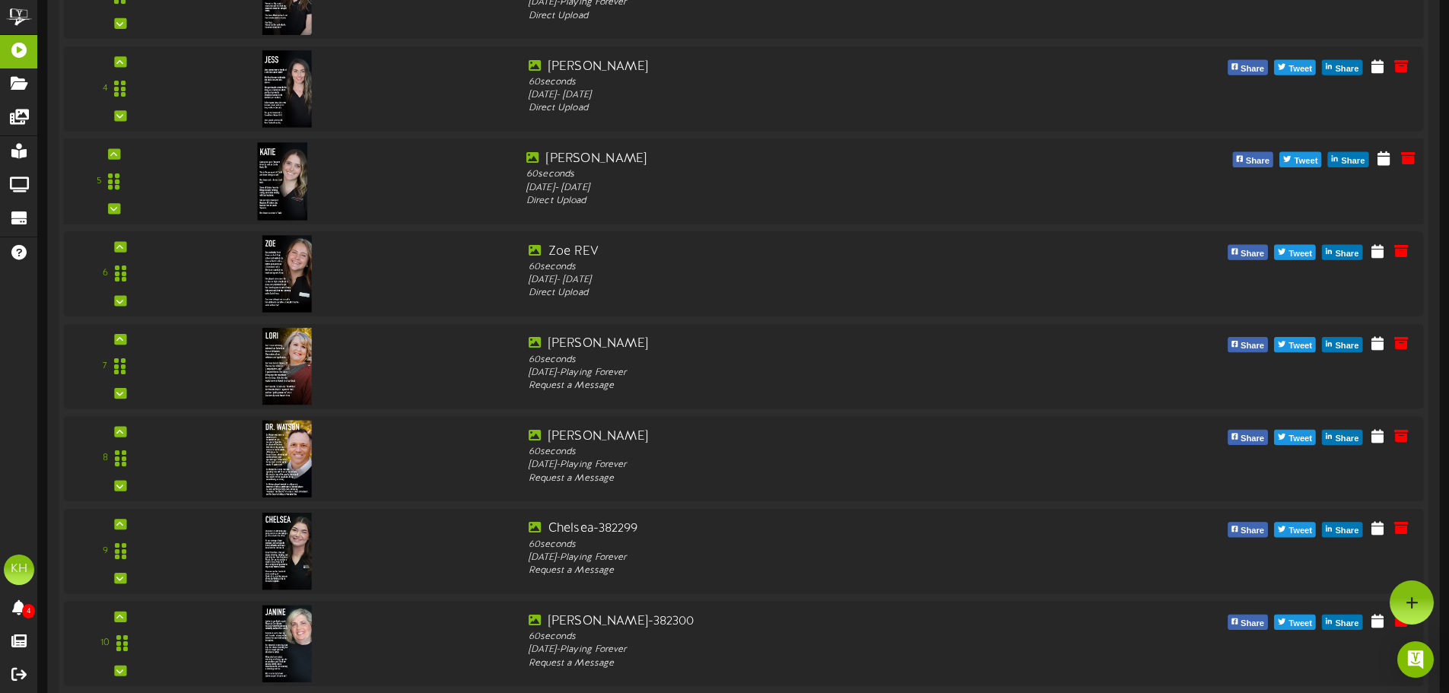
click at [304, 178] on img at bounding box center [283, 182] width 50 height 78
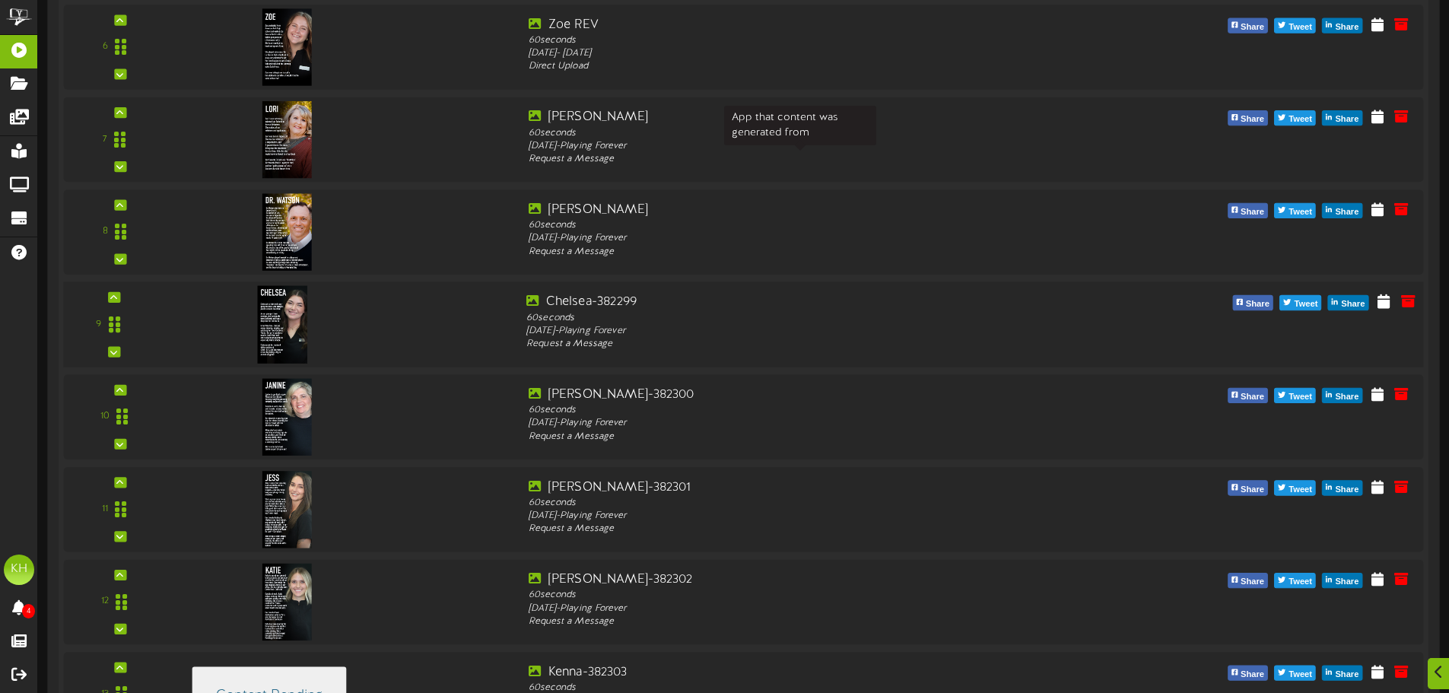
scroll to position [996, 0]
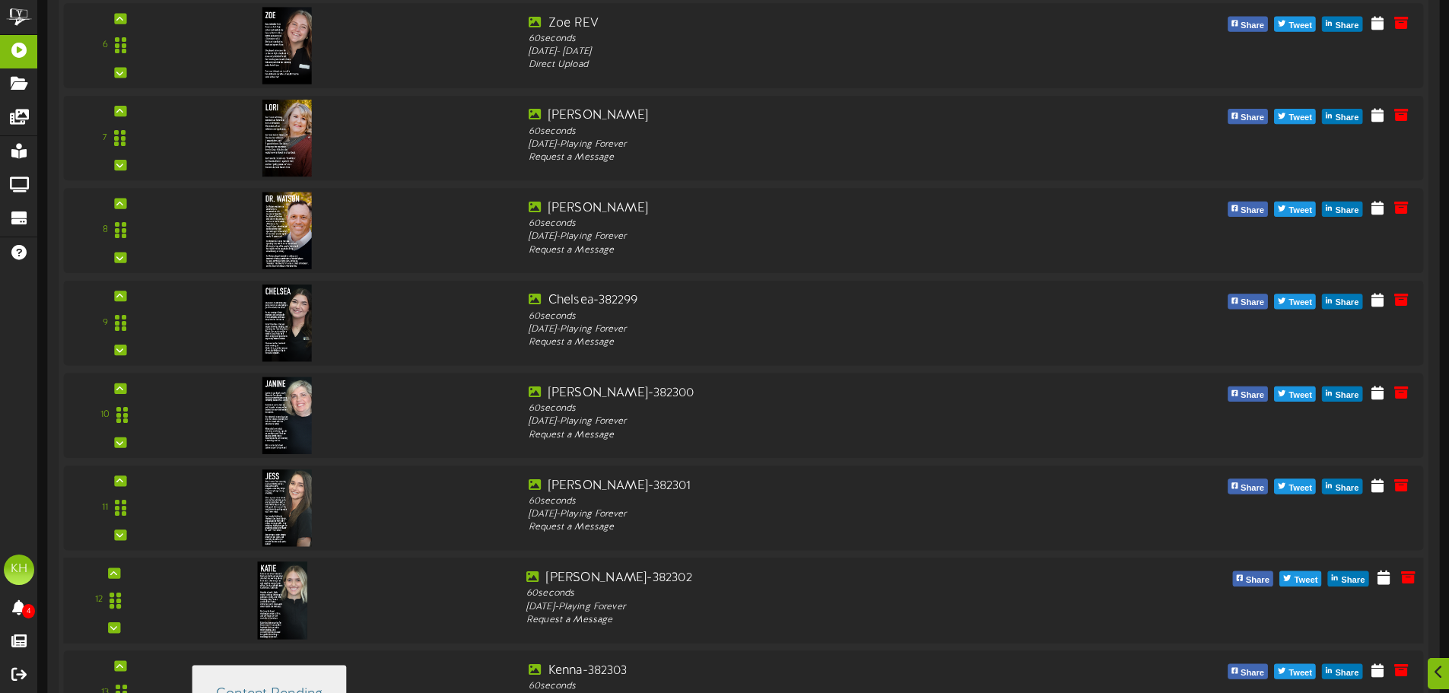
click at [294, 615] on img at bounding box center [283, 600] width 50 height 78
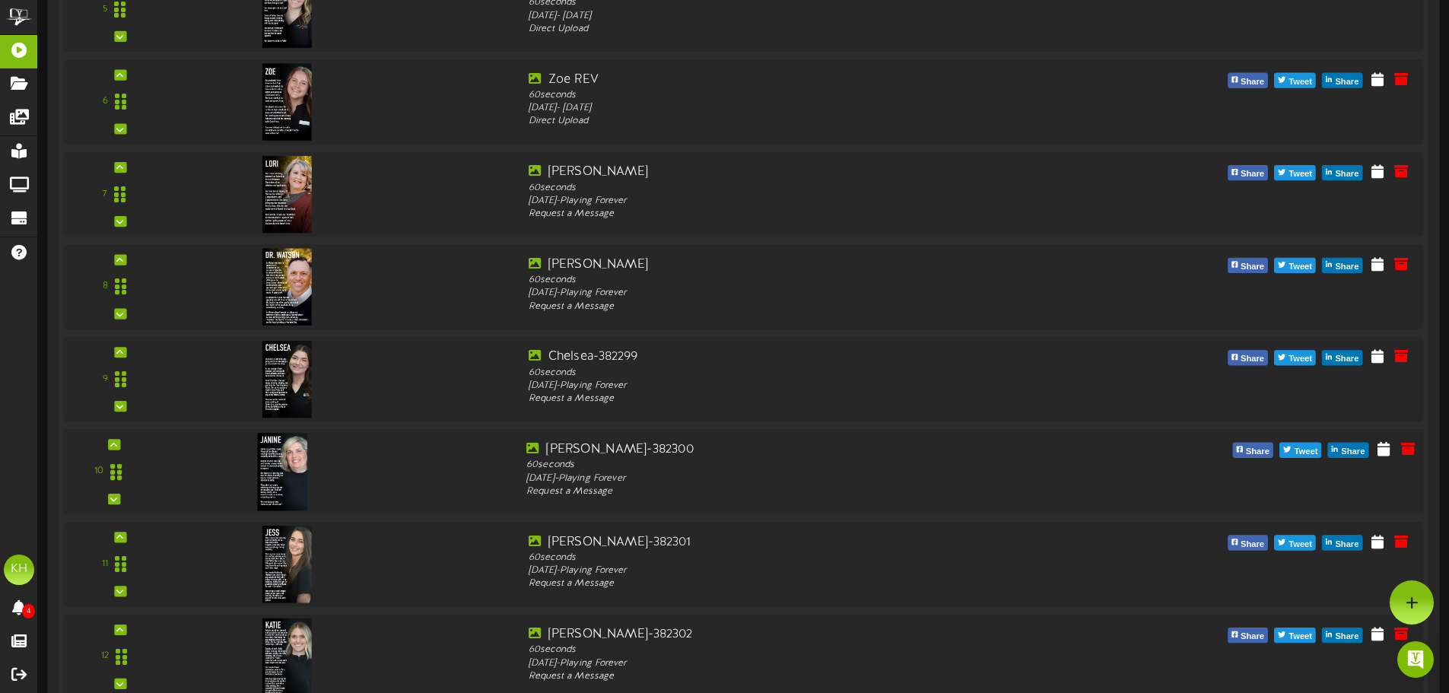
scroll to position [844, 0]
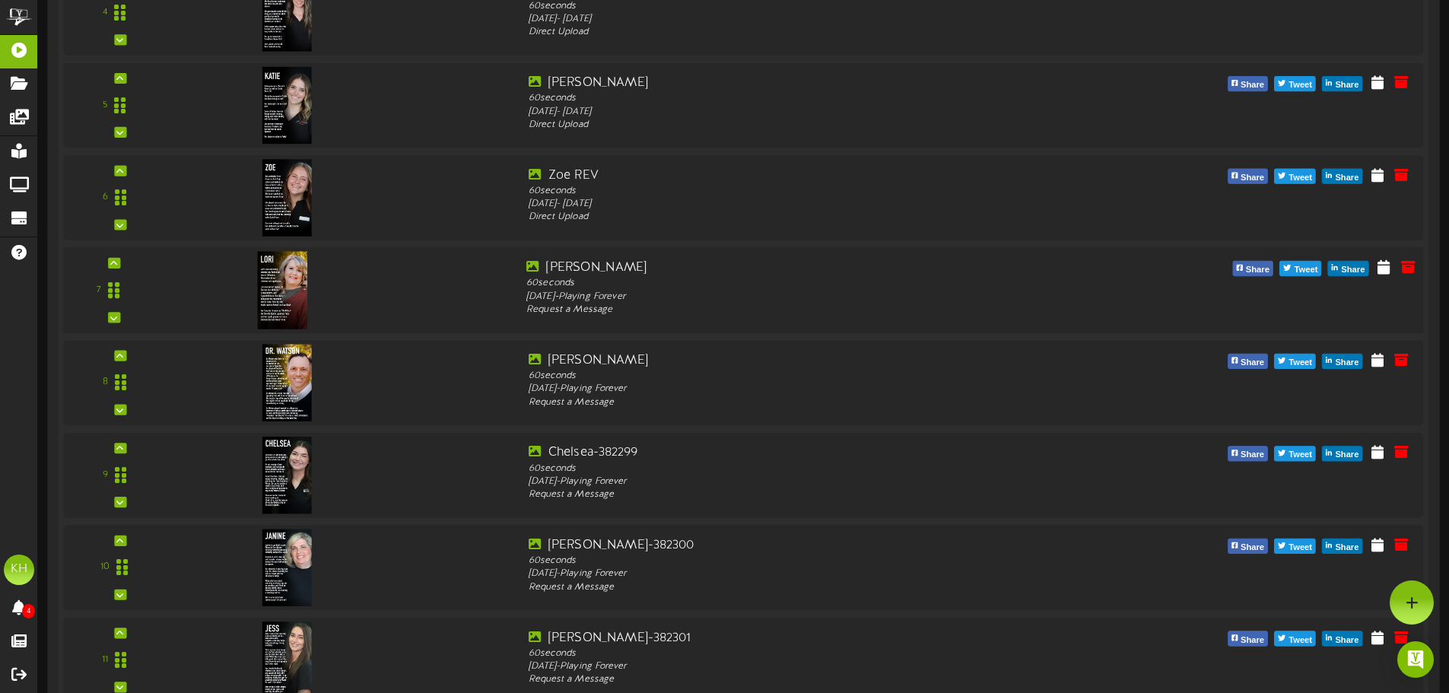
click at [292, 300] on img at bounding box center [283, 291] width 50 height 78
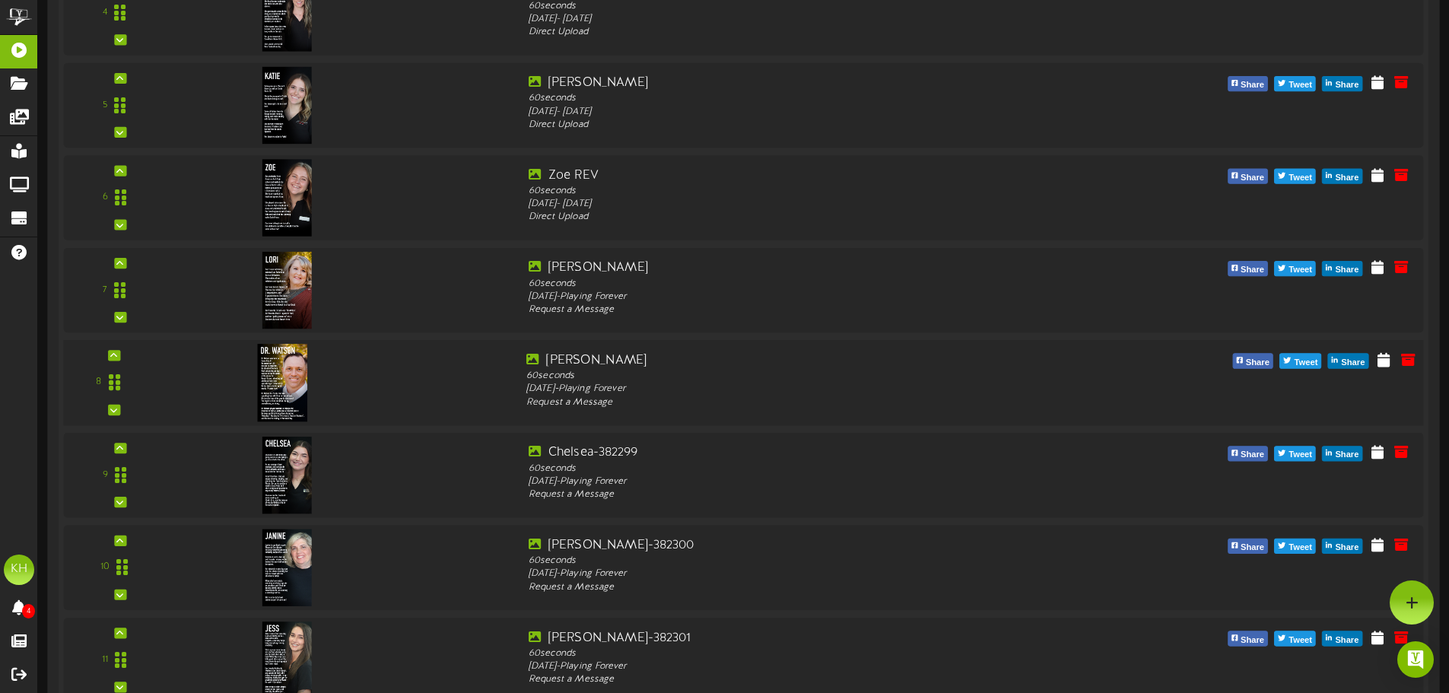
click at [297, 390] on img at bounding box center [283, 383] width 50 height 78
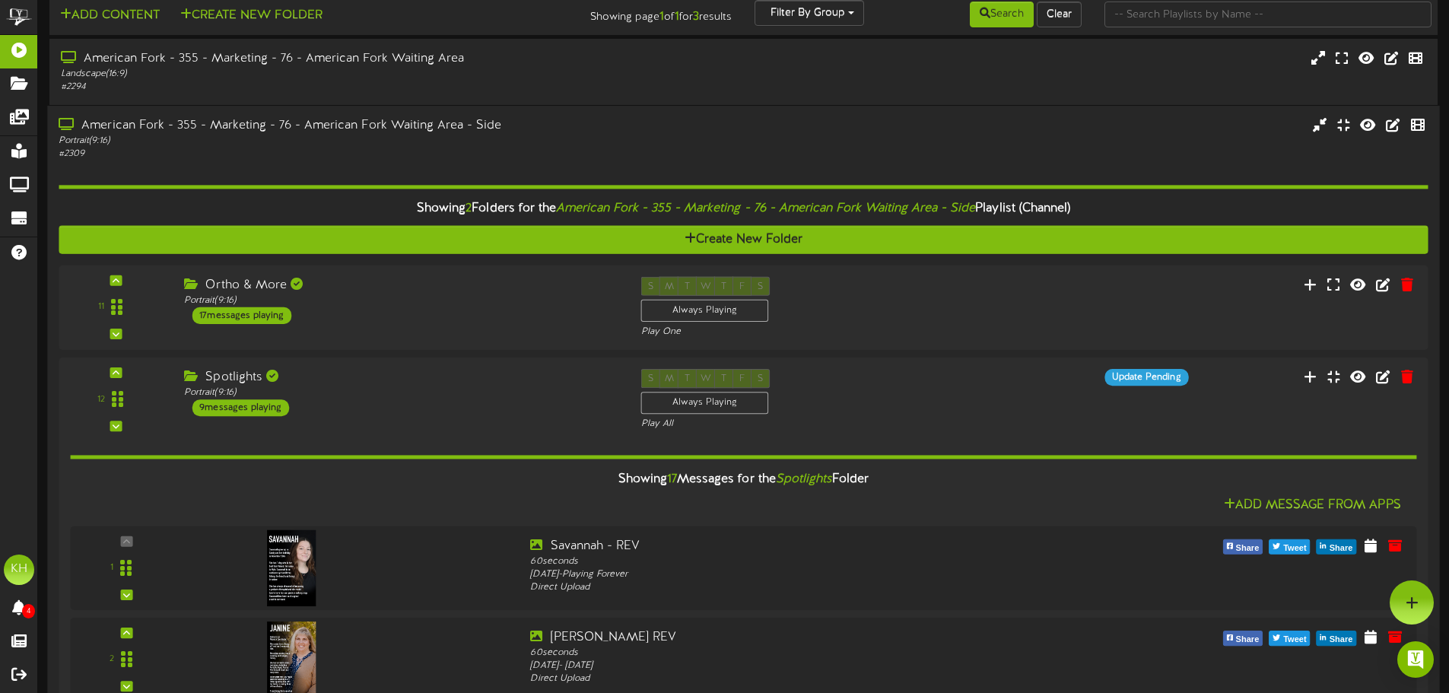
scroll to position [7, 0]
